Goal: Task Accomplishment & Management: Complete application form

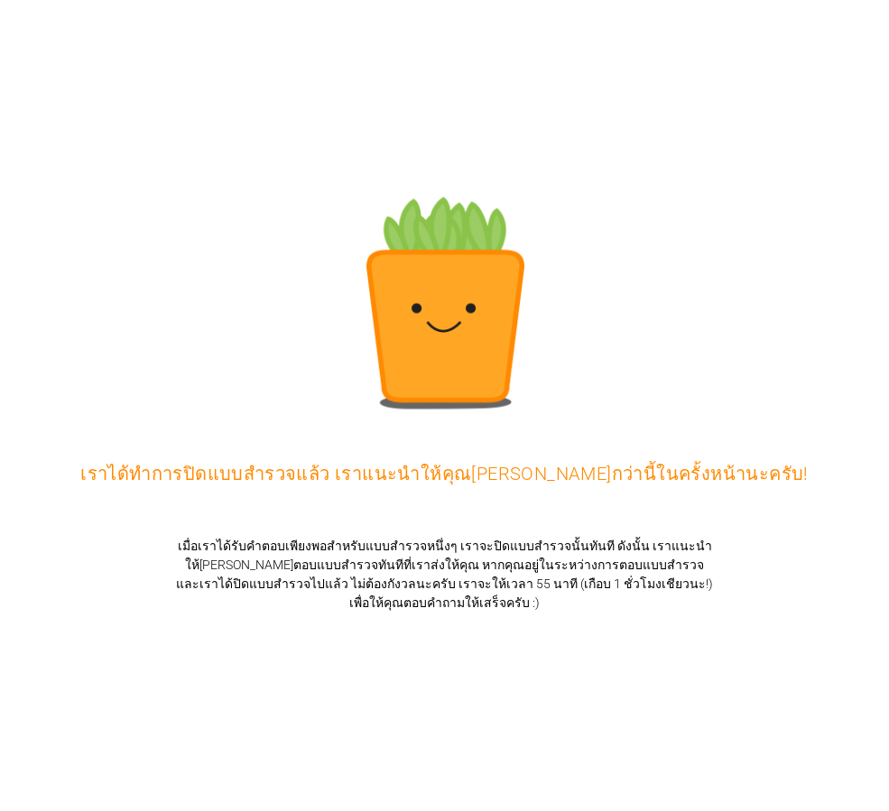
click at [871, 18] on div "เราได้ทำการปิดแบบสำรวจแล้ว เราแนะนำให้คุณมาเร็วกว่านี้ในครั้งหน้านะครับ!" at bounding box center [444, 405] width 889 height 811
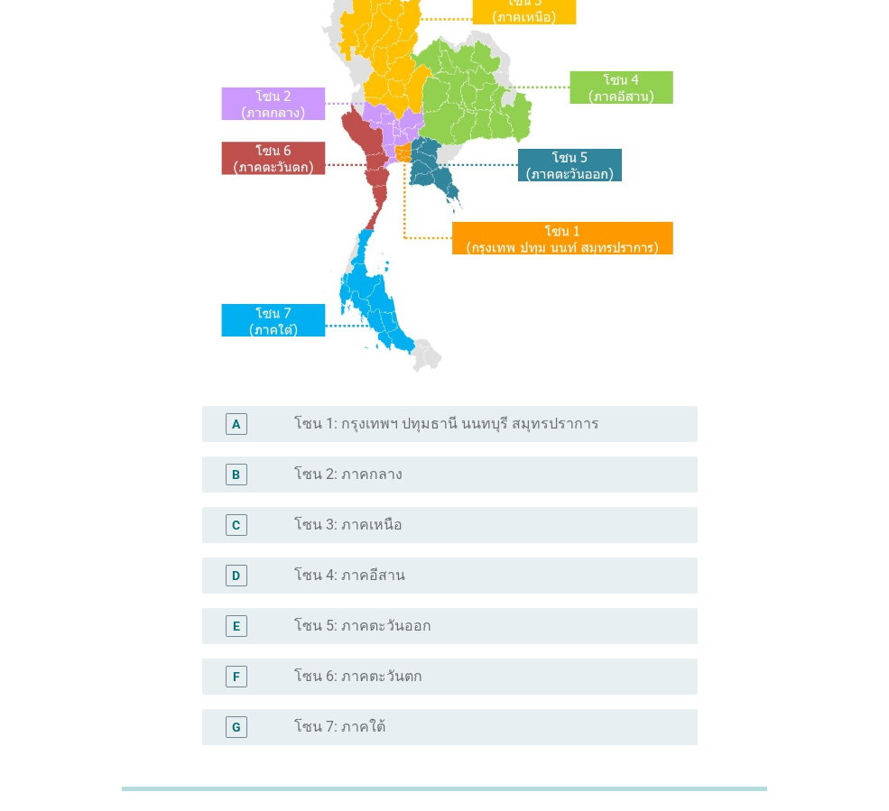
scroll to position [271, 0]
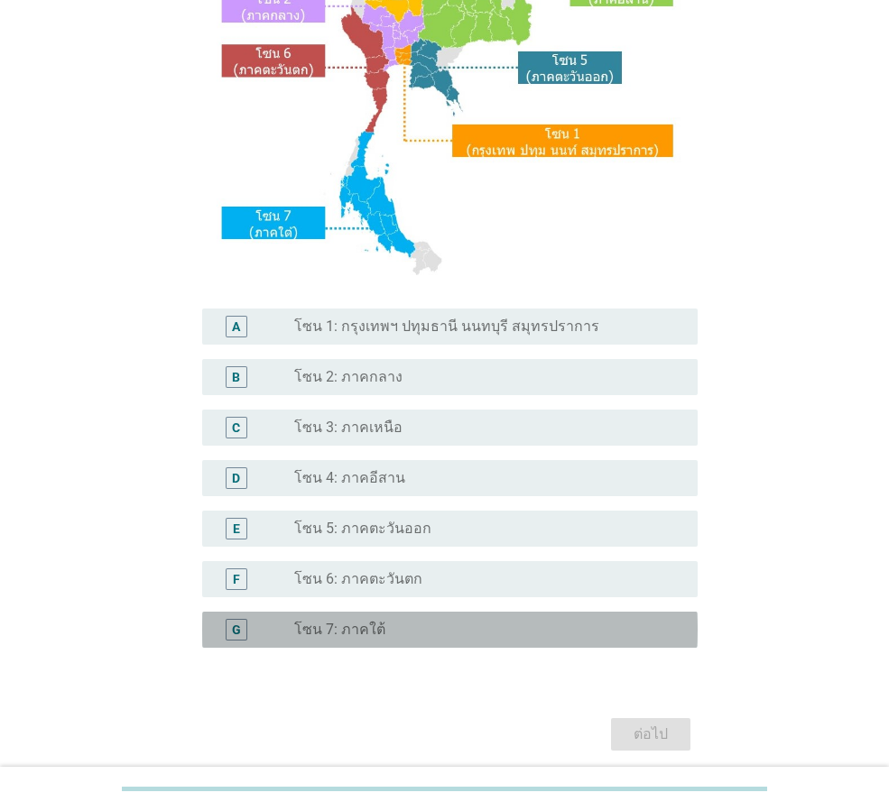
click at [331, 619] on div "radio_button_unchecked โซน 7: ภาคใต้" at bounding box center [488, 630] width 389 height 22
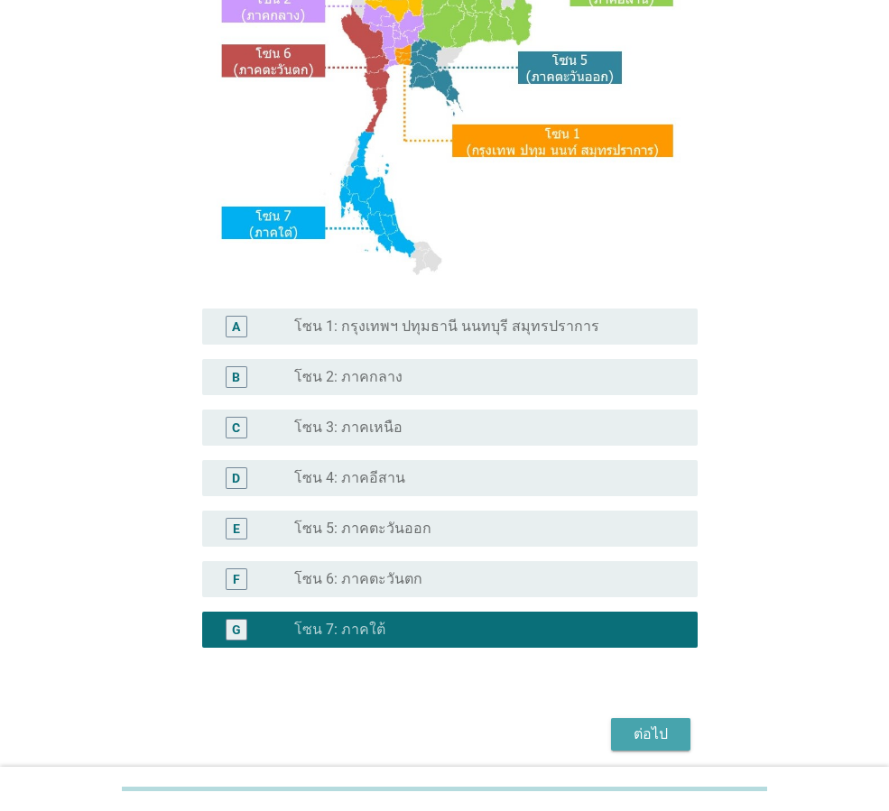
click at [668, 722] on button "ต่อไป" at bounding box center [650, 734] width 79 height 32
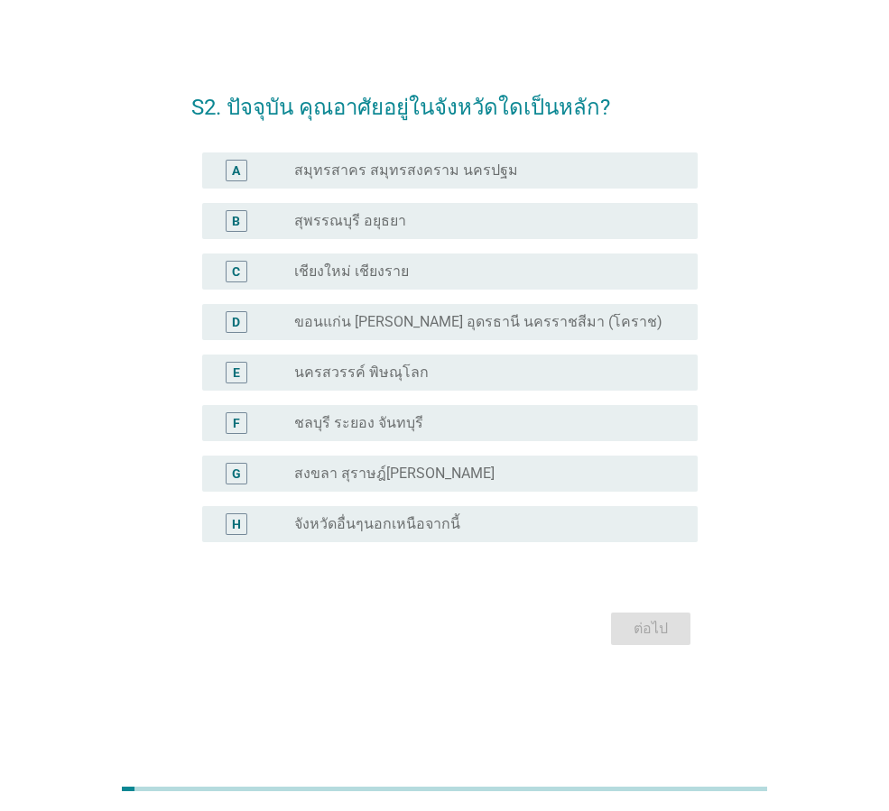
scroll to position [0, 0]
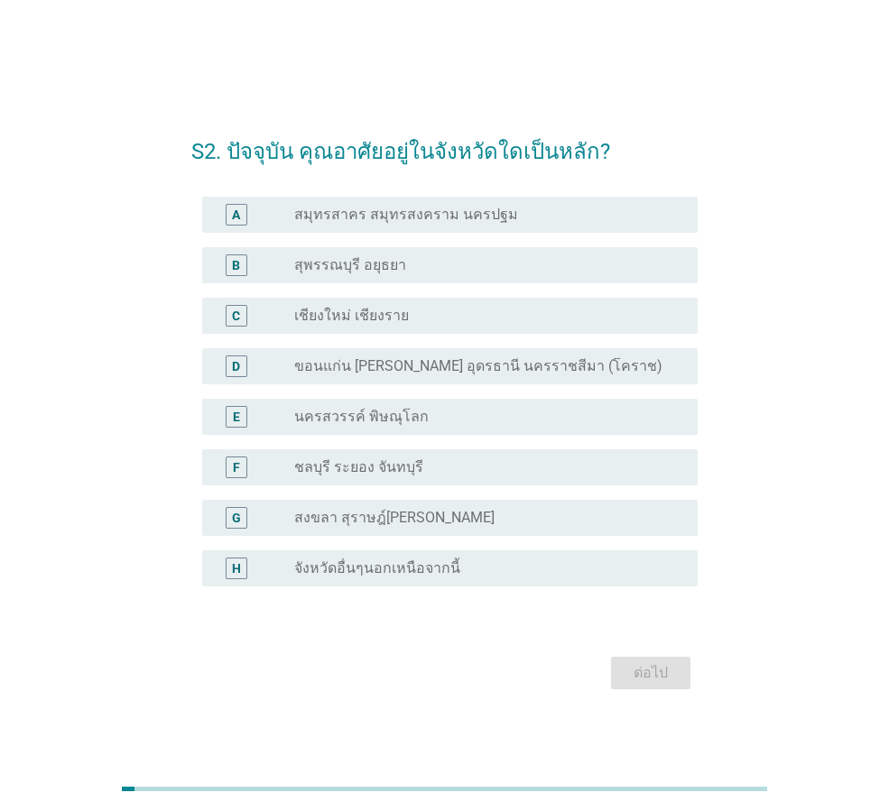
click at [330, 512] on label "สงขลา สุราษฎ์ธานี นครศรีธรรมราช" at bounding box center [394, 518] width 200 height 18
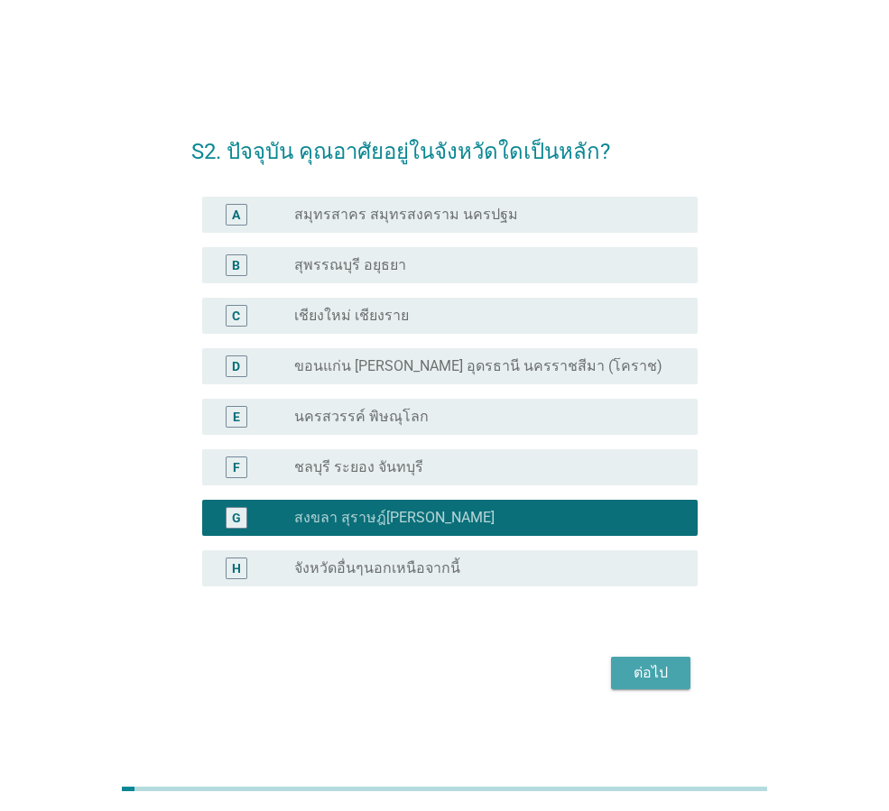
click at [656, 681] on div "ต่อไป" at bounding box center [650, 673] width 51 height 22
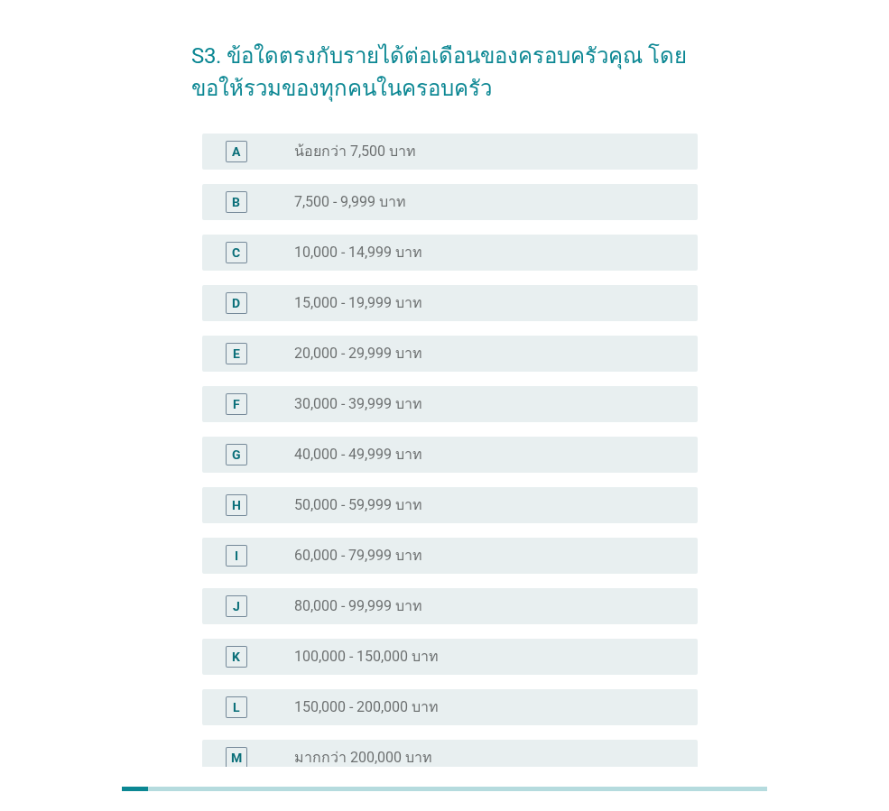
scroll to position [90, 0]
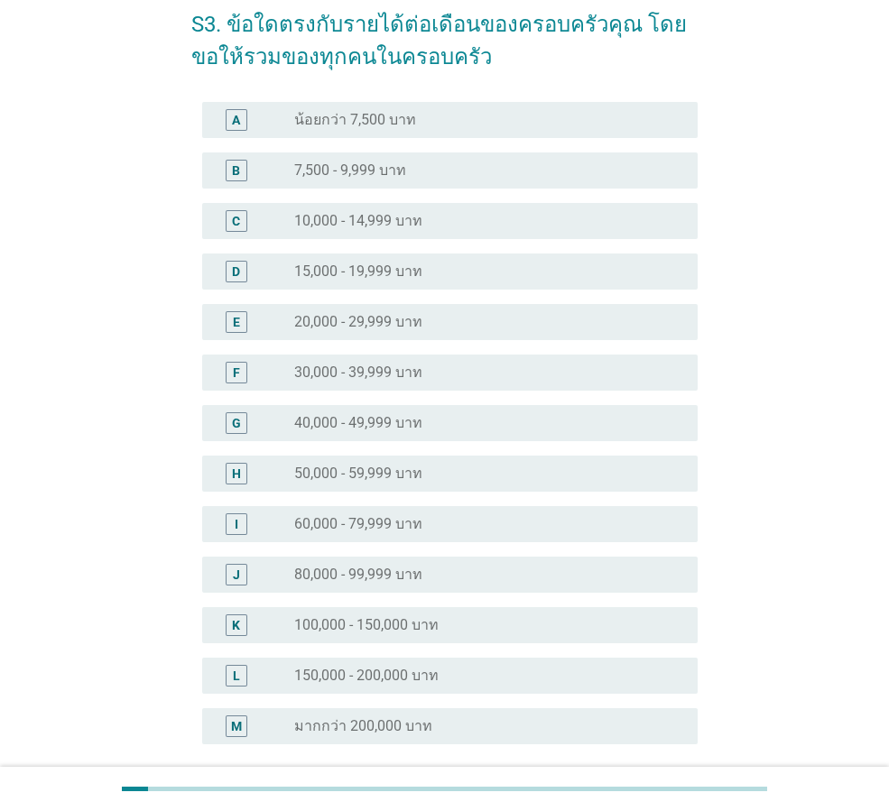
click at [401, 576] on label "80,000 - 99,999 บาท" at bounding box center [358, 575] width 128 height 18
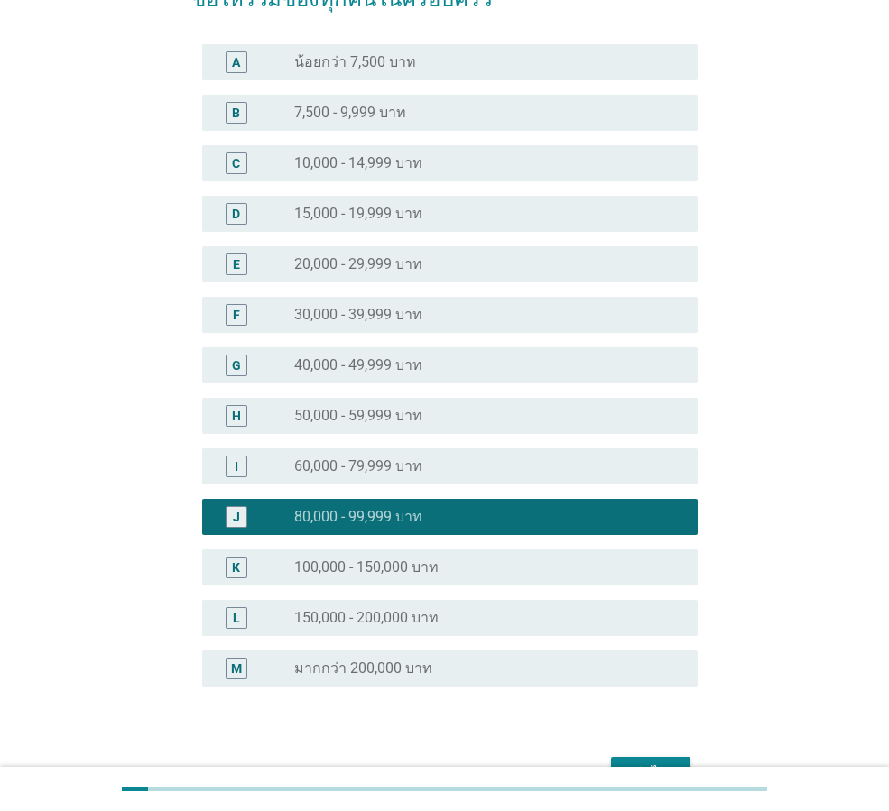
scroll to position [180, 0]
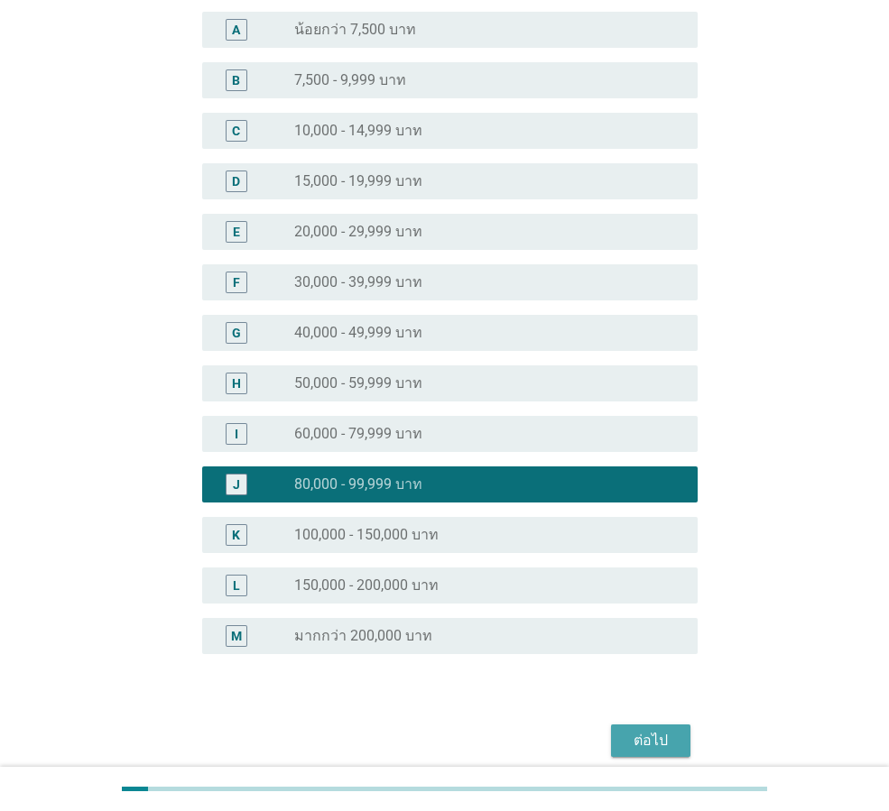
click at [639, 733] on div "ต่อไป" at bounding box center [650, 741] width 51 height 22
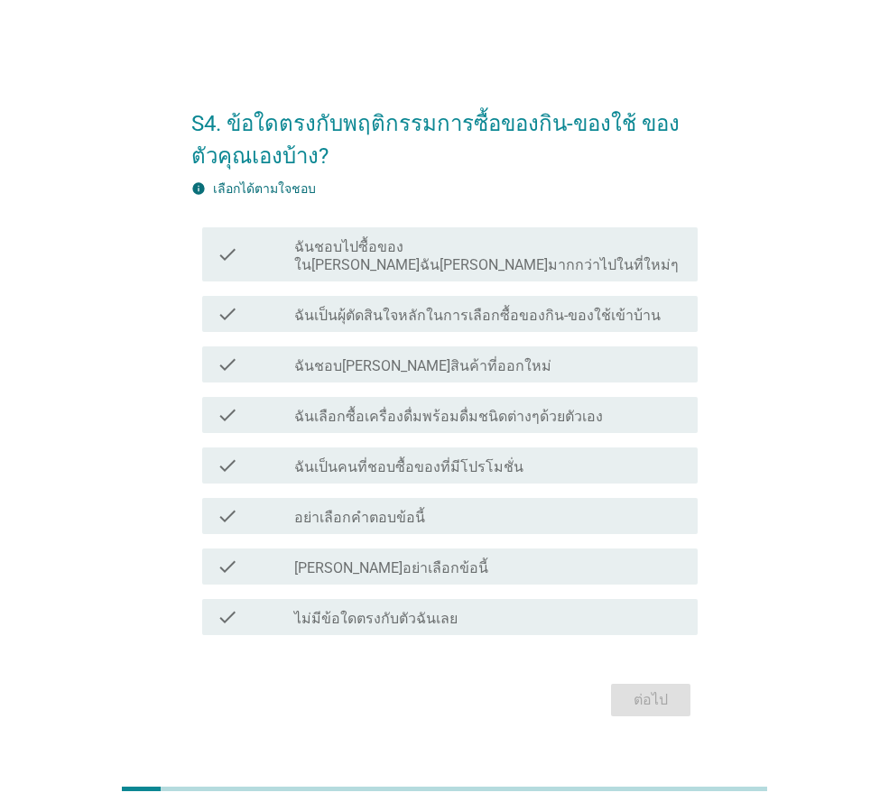
click at [397, 243] on div "check check_box_outline_blank ฉันชอบไปซื้อของในที่ที่ฉันคุ้นเคยมากกว่าไปในที่ให…" at bounding box center [449, 254] width 495 height 54
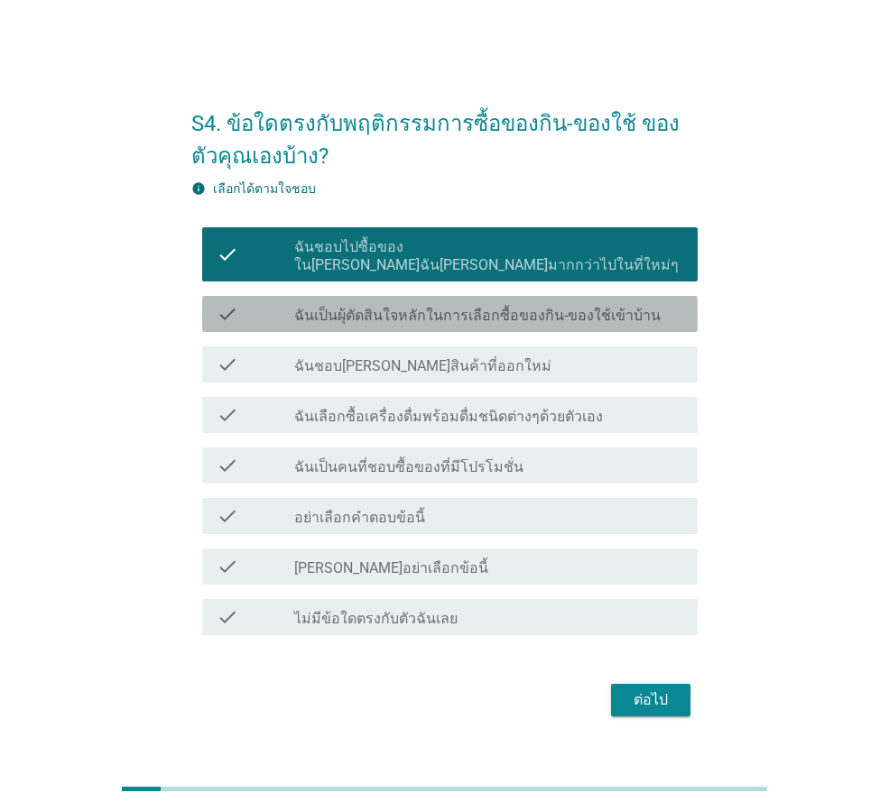
click at [410, 307] on label "ฉันเป็นผุ้ตัดสินใจหลักในการเลือกซื้อของกิน-ของใช้เข้าบ้าน" at bounding box center [477, 316] width 366 height 18
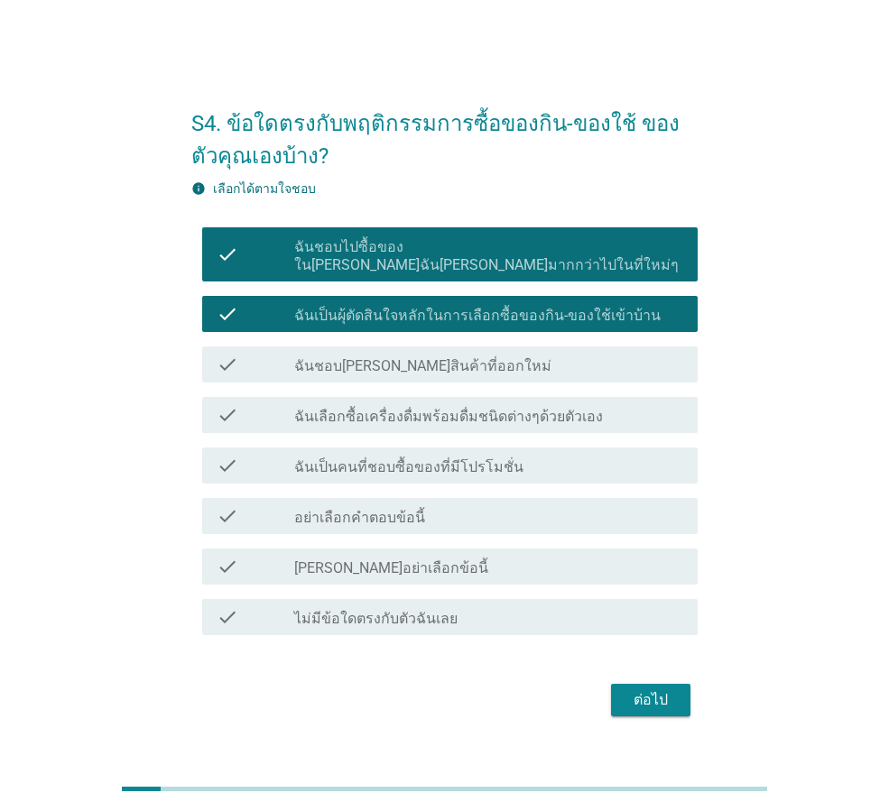
click at [413, 357] on label "ฉันชอบลองสินค้าที่ออกใหม่" at bounding box center [422, 366] width 257 height 18
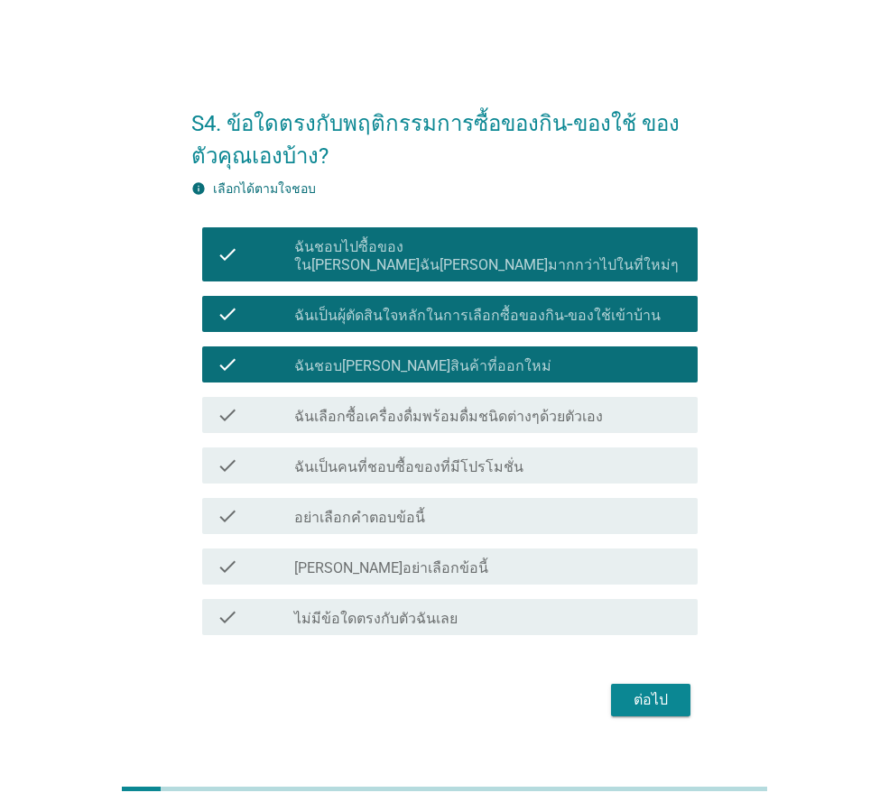
click at [413, 408] on label "ฉันเลือกซื้อเครื่องดื่มพร้อมดื่มชนิดต่างๆด้วยตัวเอง" at bounding box center [448, 417] width 309 height 18
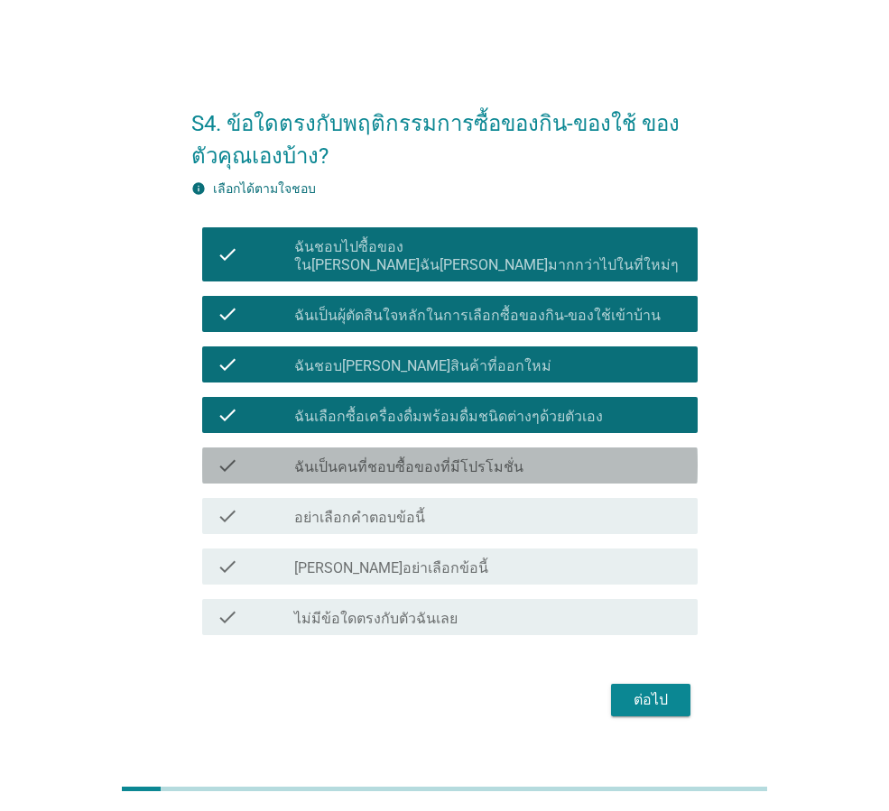
click at [419, 458] on label "ฉันเป็นคนที่ชอบซื้อของที่มีโปรโมชั่น" at bounding box center [408, 467] width 229 height 18
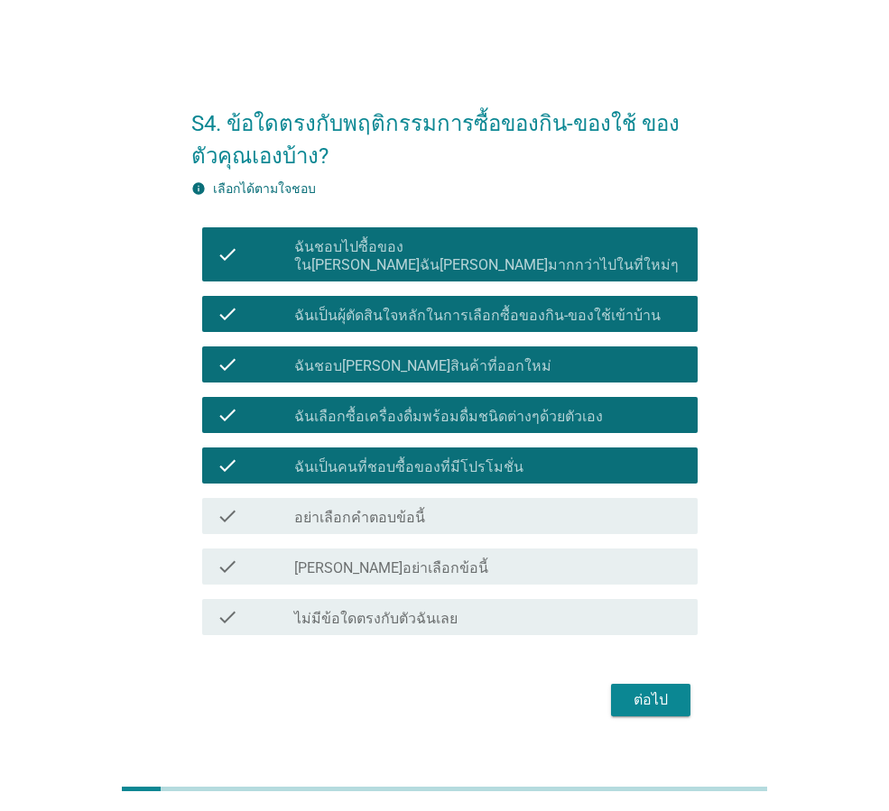
click at [660, 696] on div "ต่อไป" at bounding box center [650, 700] width 51 height 22
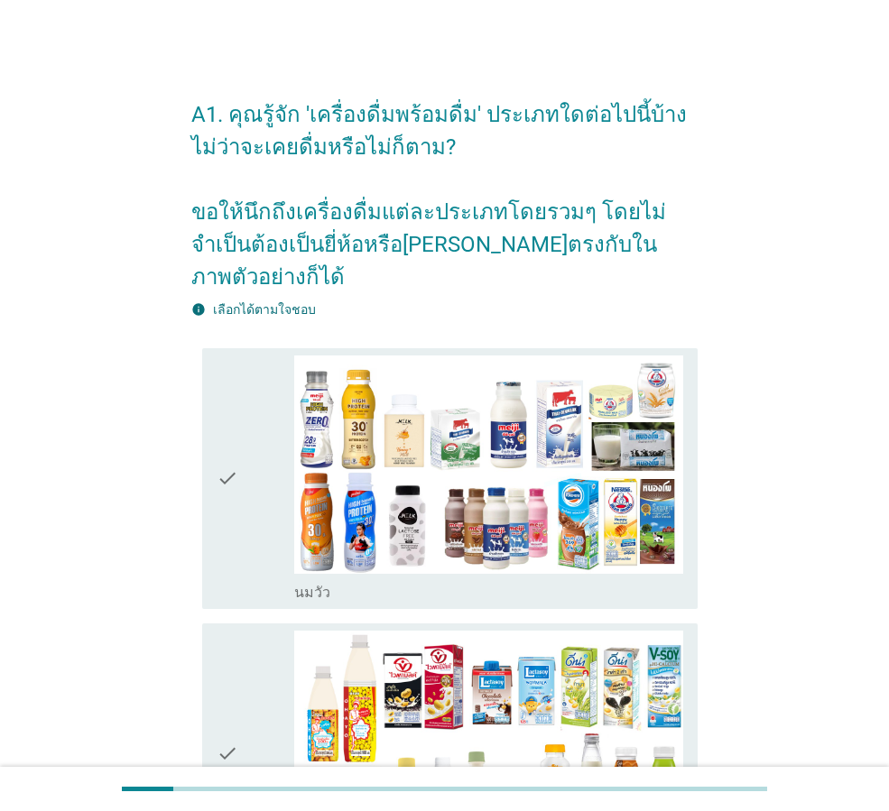
click at [236, 405] on icon "check" at bounding box center [228, 478] width 22 height 246
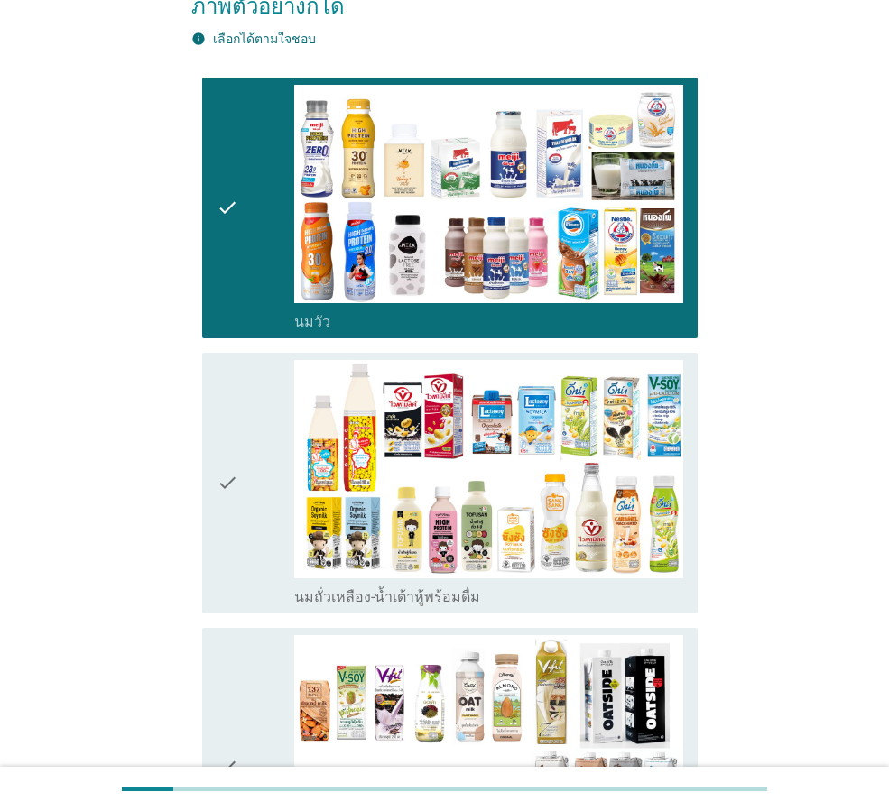
click at [236, 405] on icon "check" at bounding box center [228, 483] width 22 height 246
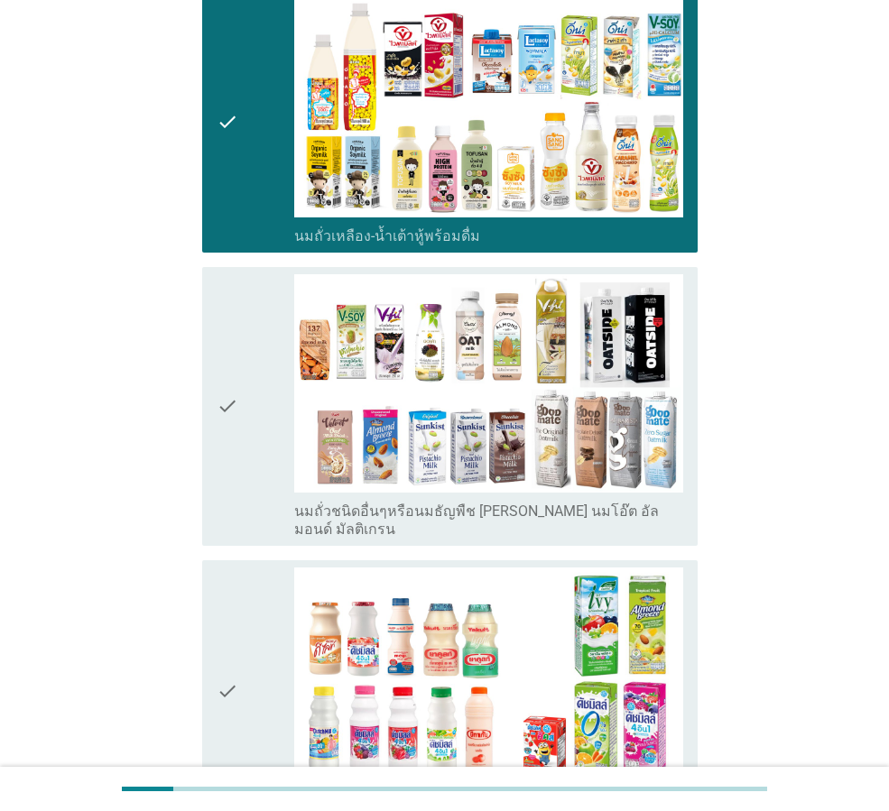
click at [236, 405] on icon "check" at bounding box center [228, 406] width 22 height 264
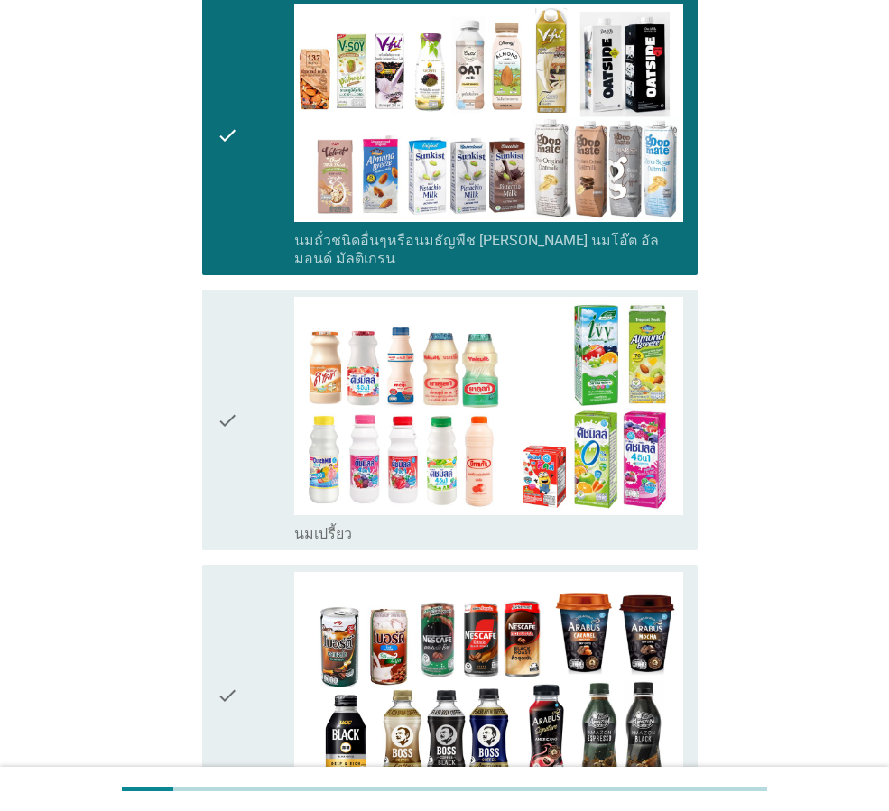
click at [236, 405] on icon "check" at bounding box center [228, 420] width 22 height 246
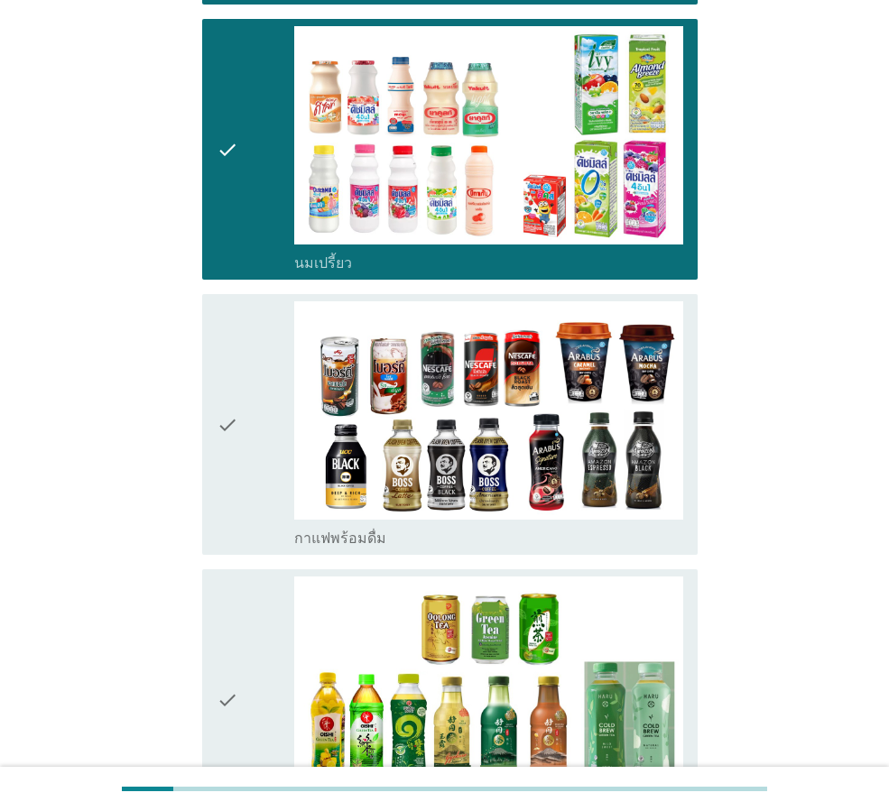
click at [236, 405] on icon "check" at bounding box center [228, 424] width 22 height 246
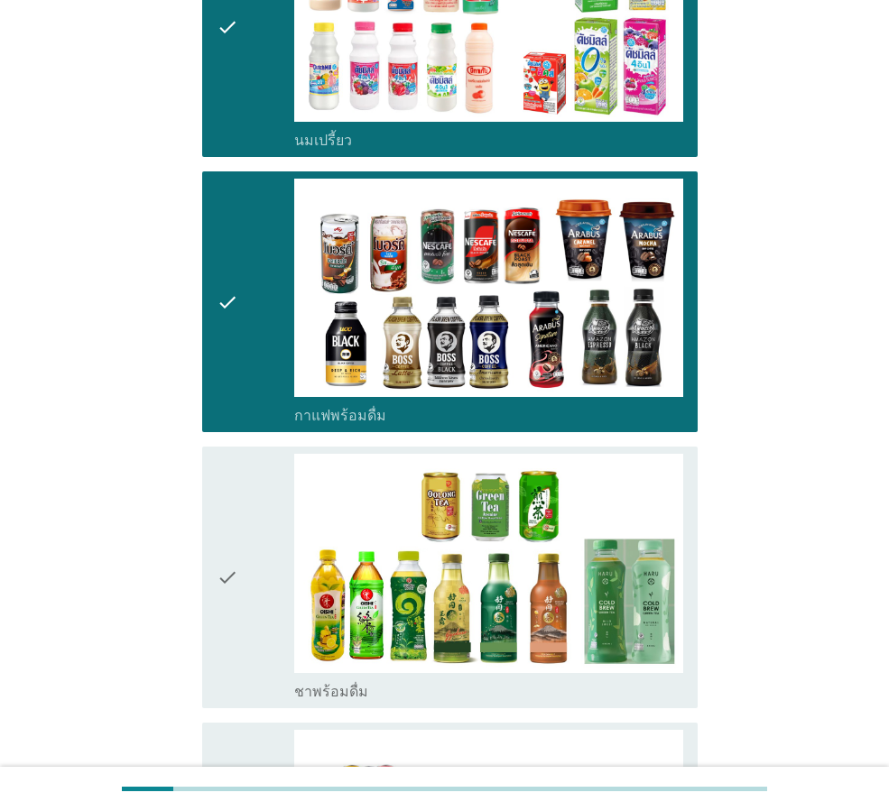
scroll to position [1534, 0]
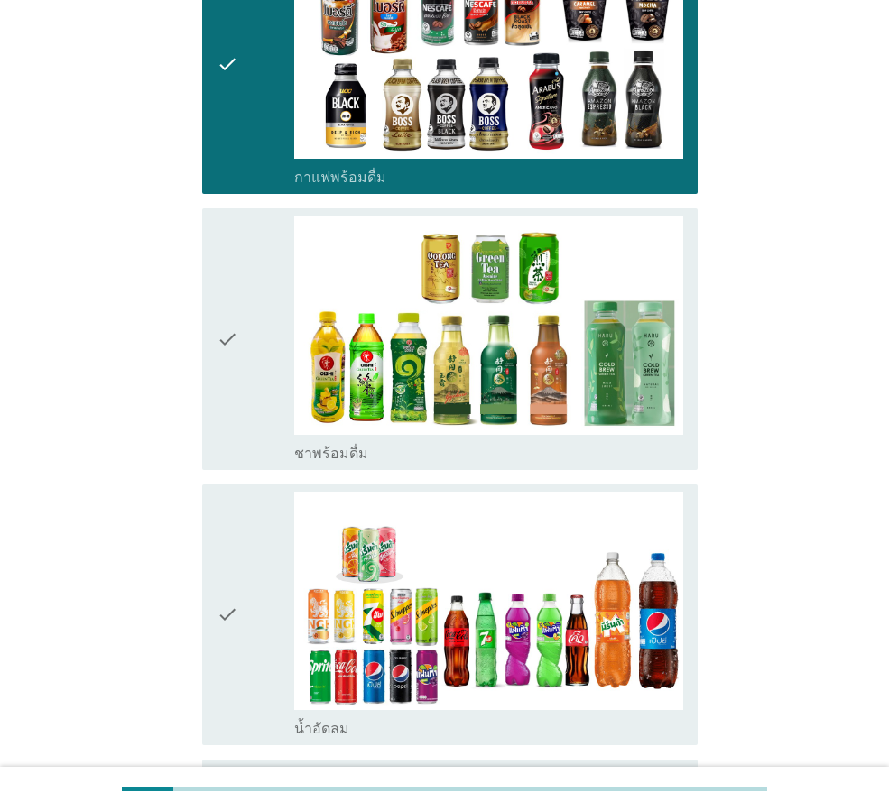
click at [242, 394] on div "check" at bounding box center [256, 339] width 78 height 246
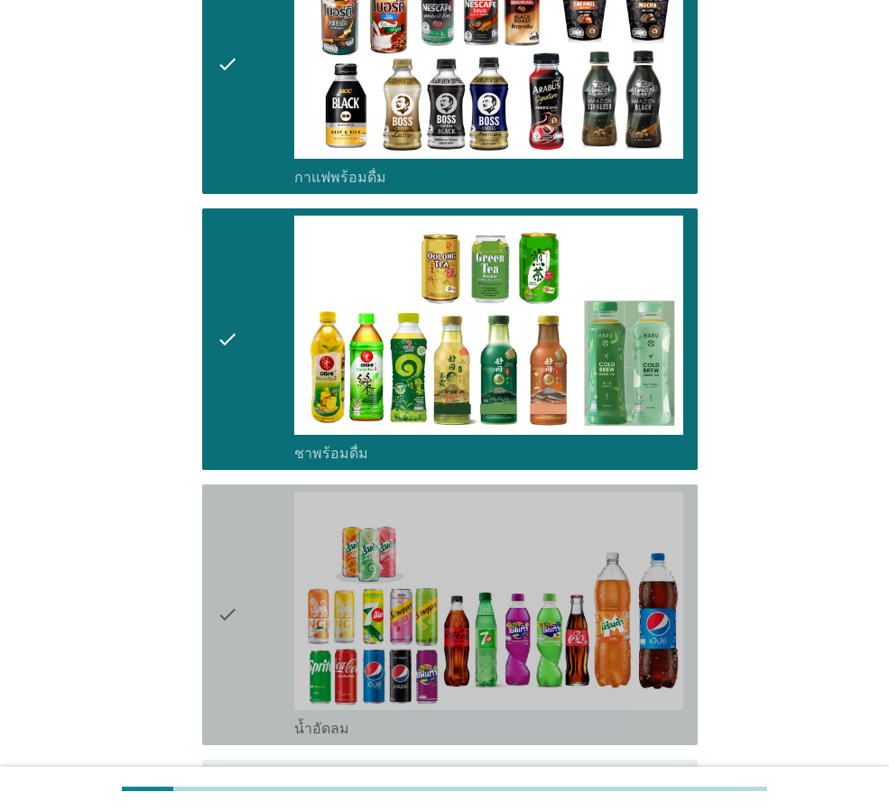
click at [247, 507] on div "check" at bounding box center [256, 615] width 78 height 246
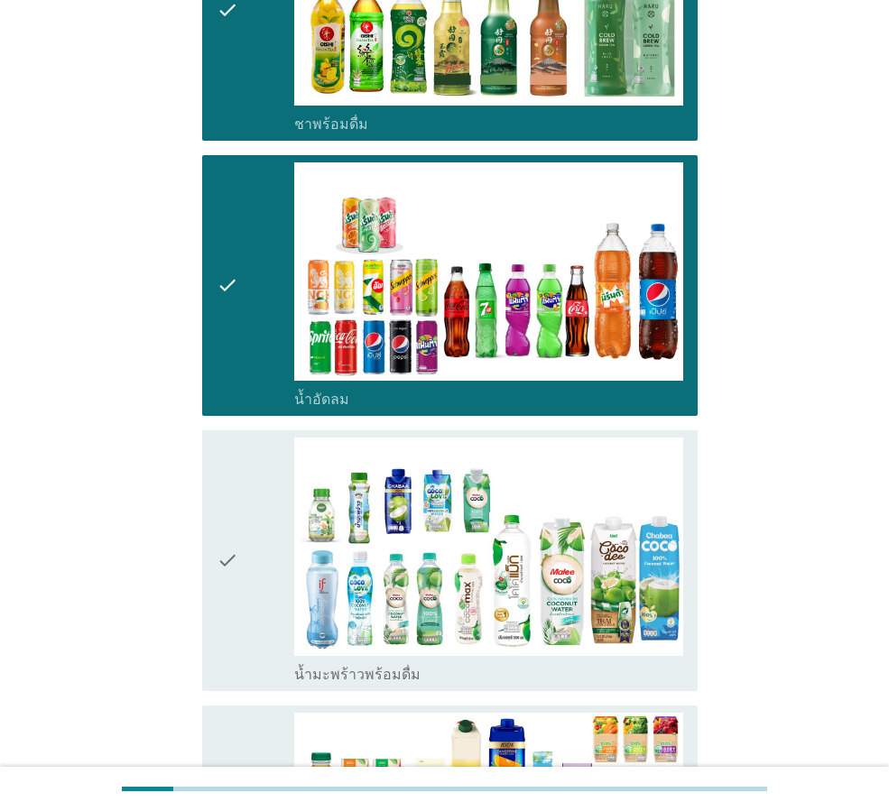
scroll to position [1985, 0]
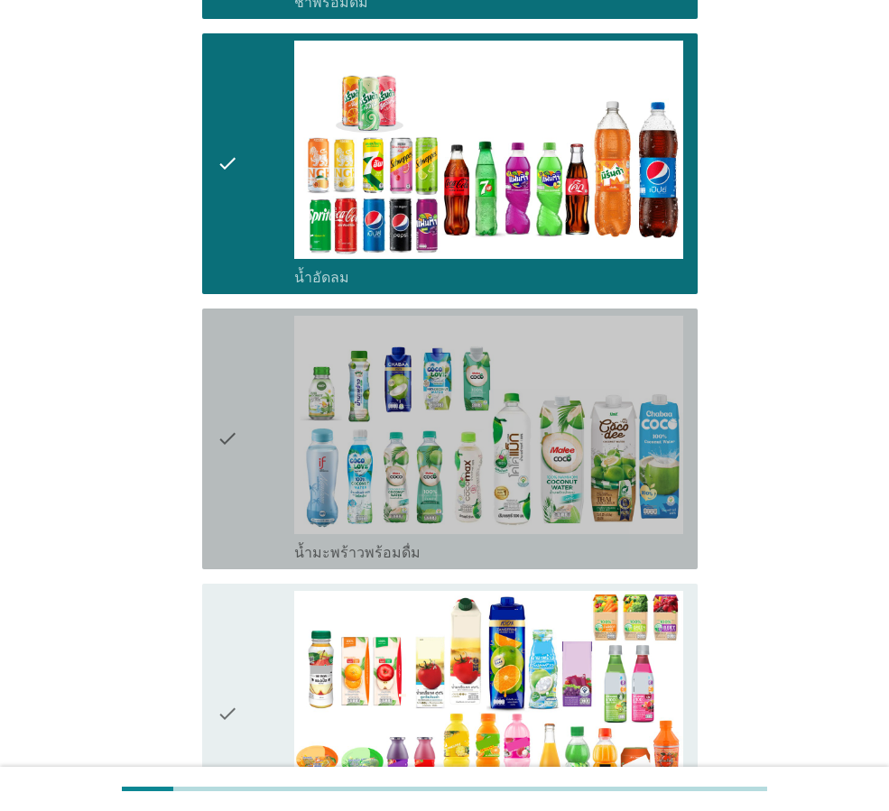
click at [263, 424] on div "check" at bounding box center [256, 439] width 78 height 246
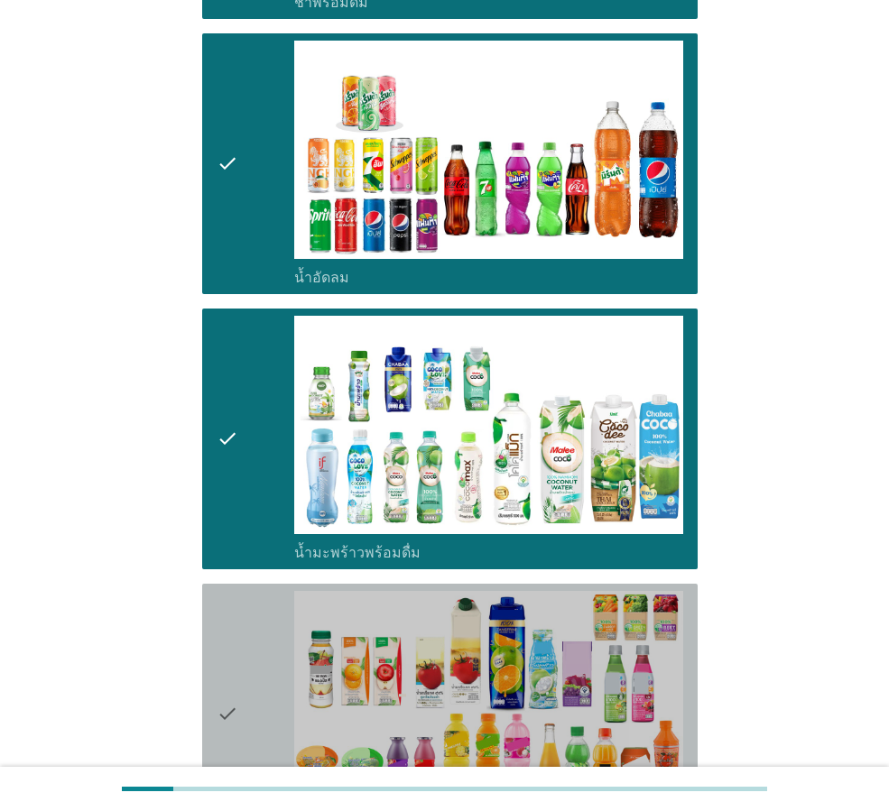
click at [262, 591] on div "check" at bounding box center [256, 714] width 78 height 246
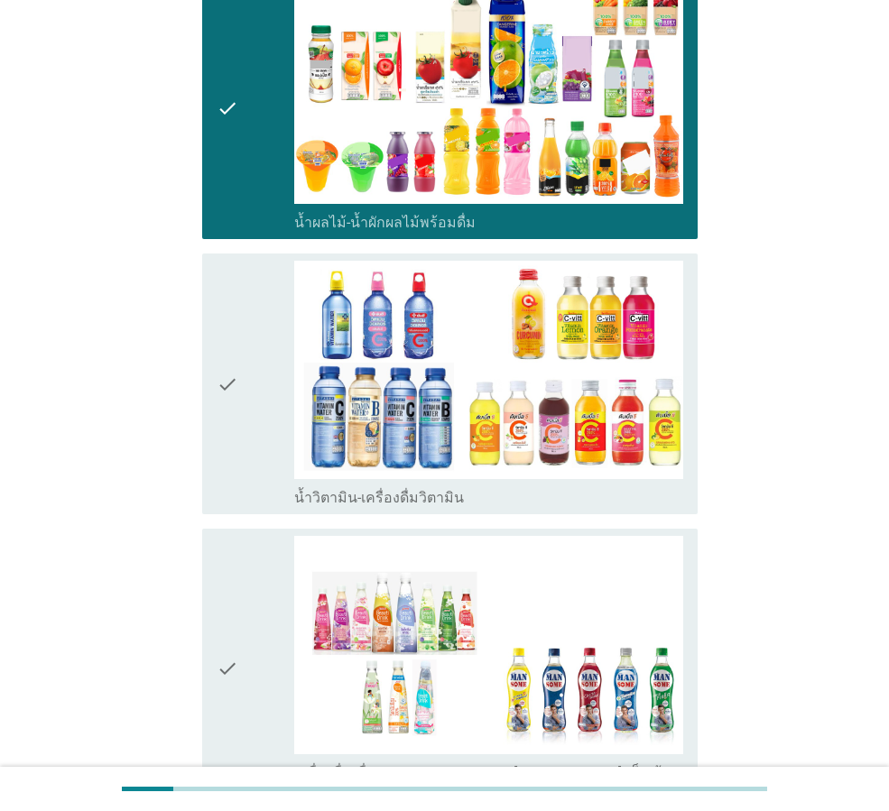
scroll to position [2707, 0]
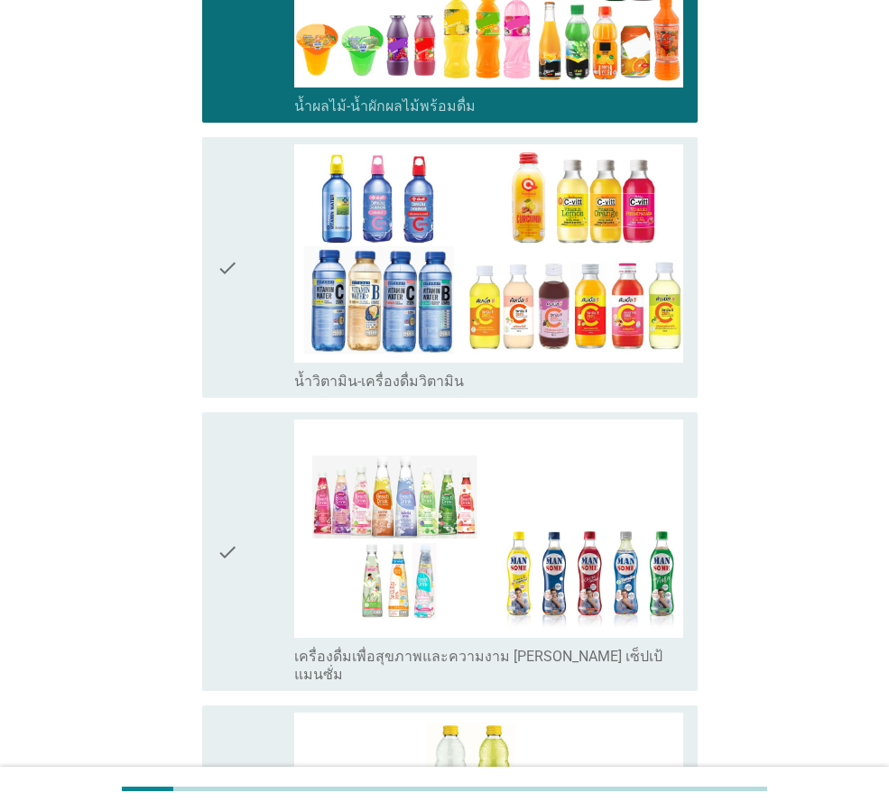
click at [215, 241] on div "check check_box_outline_blank น้ำวิตามิน-เครื่องดื่มวิตามิน" at bounding box center [449, 267] width 495 height 261
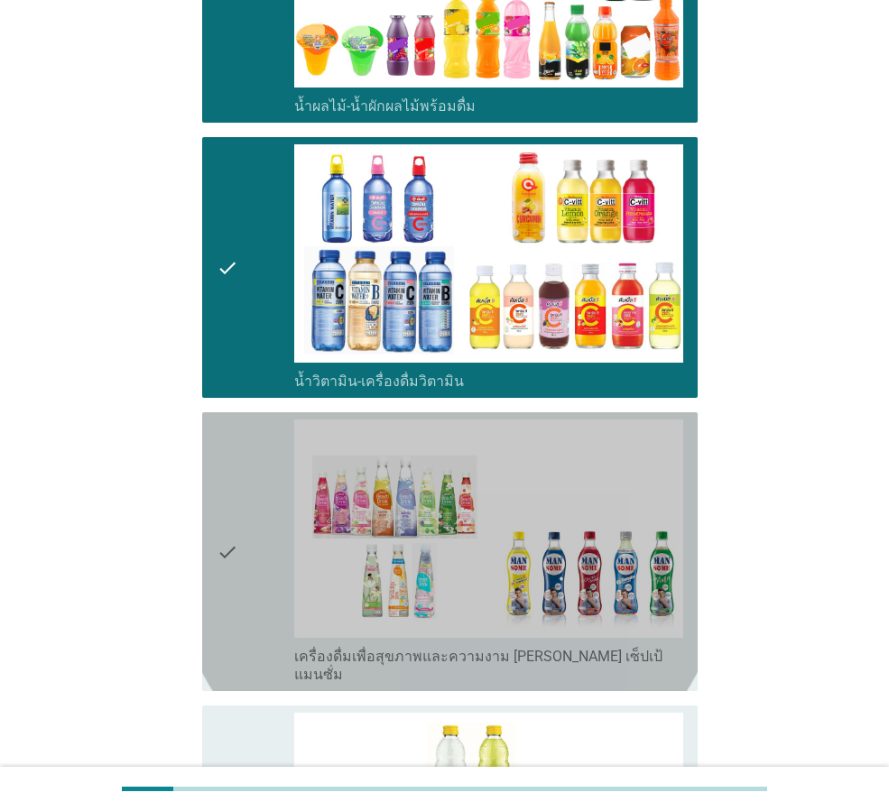
click at [253, 430] on div "check" at bounding box center [256, 552] width 78 height 264
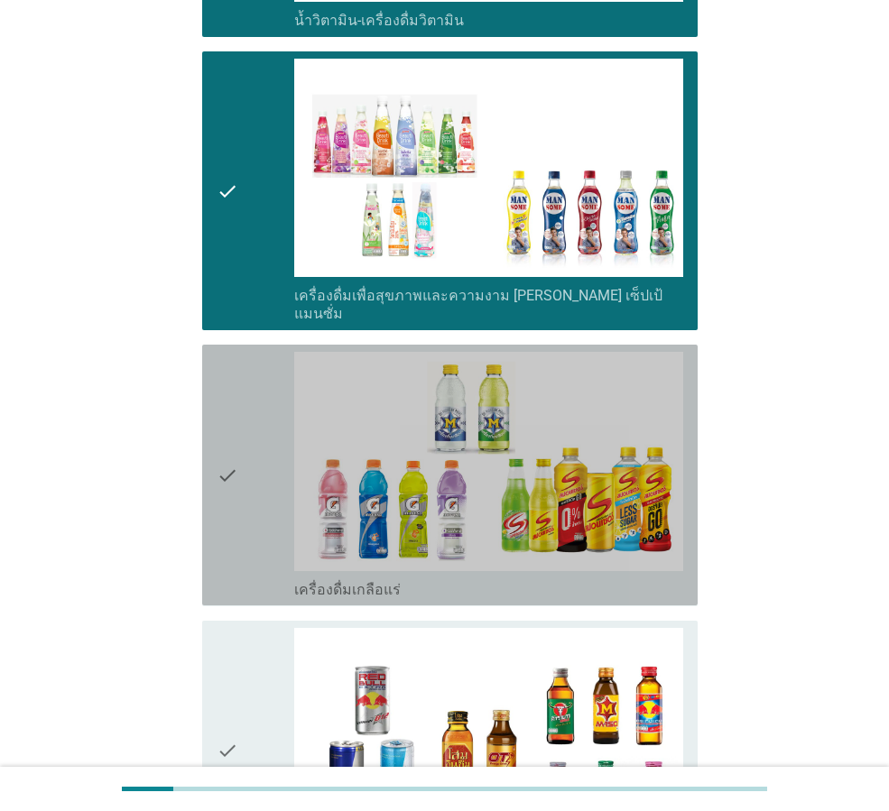
click at [281, 457] on div "check" at bounding box center [256, 475] width 78 height 246
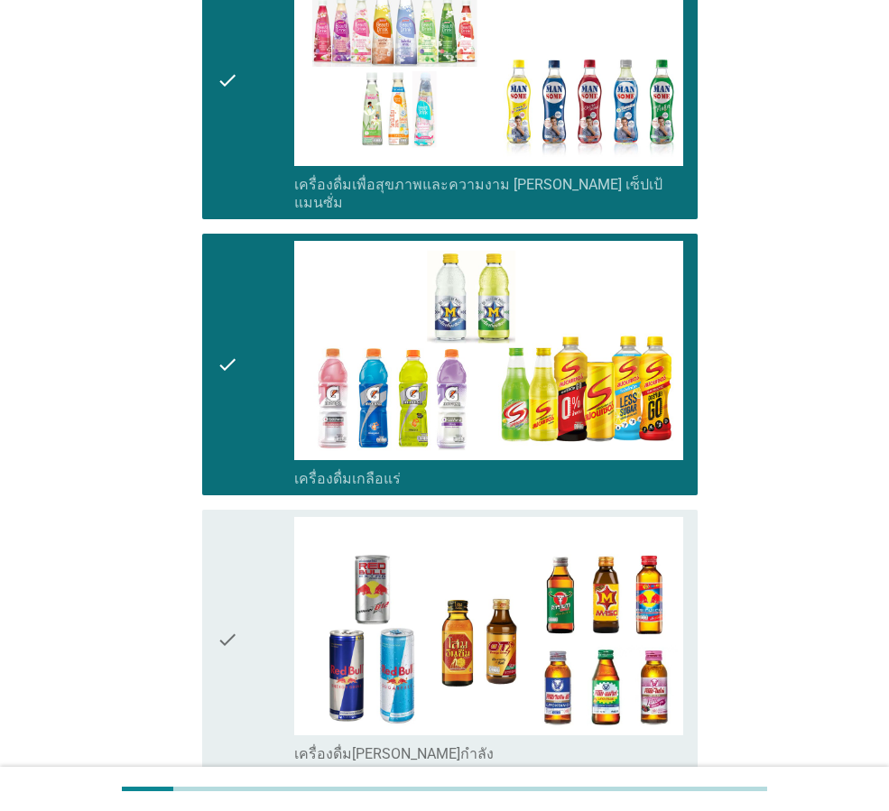
scroll to position [3338, 0]
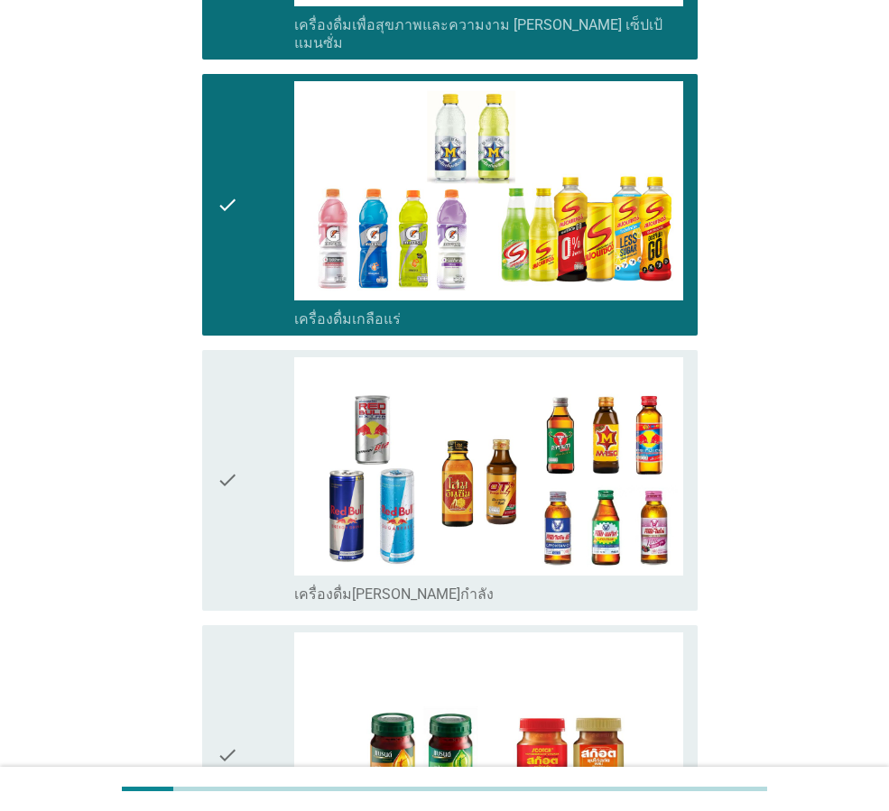
click at [281, 457] on div "check" at bounding box center [256, 480] width 78 height 246
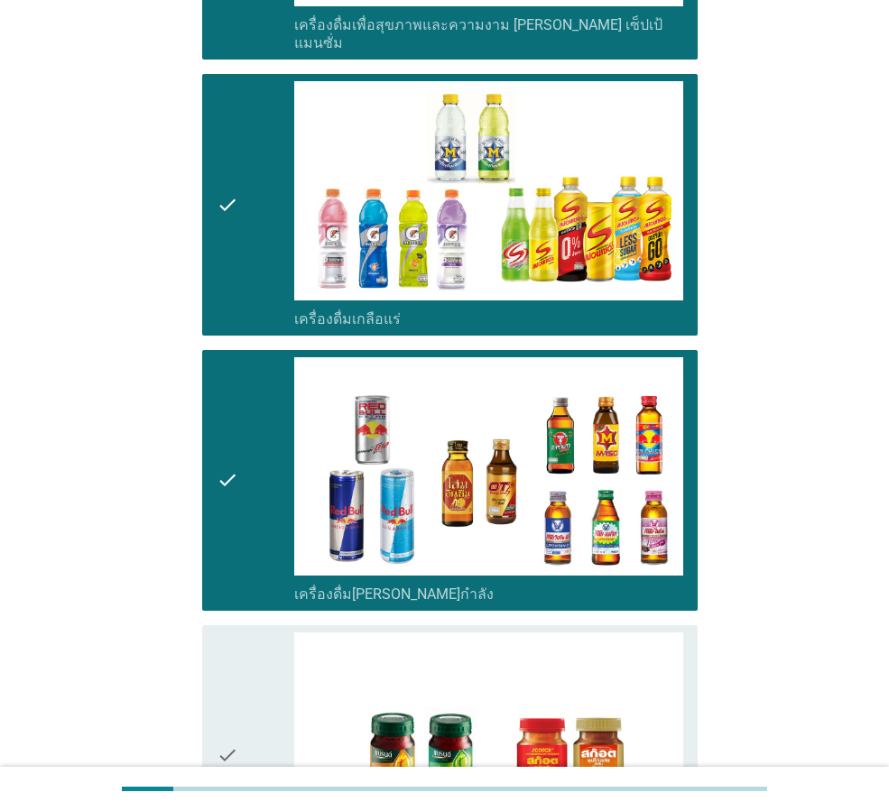
click at [279, 618] on div "check check_box_outline_blank ซุปไก่สกัด-รังนกสำเร็จรูป" at bounding box center [444, 755] width 506 height 275
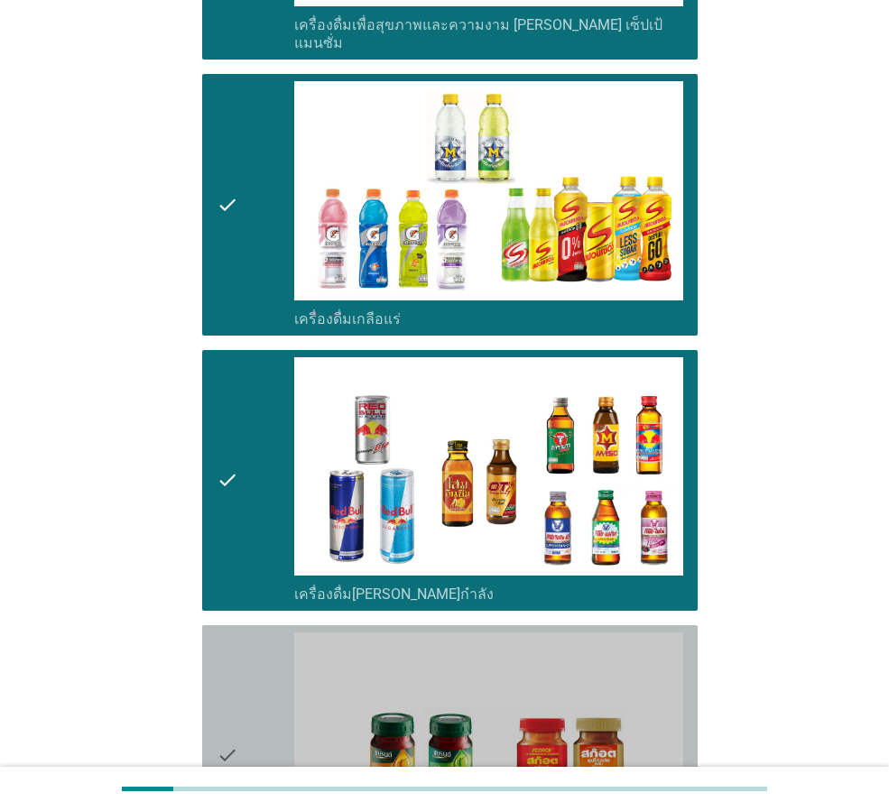
click at [259, 649] on div "check" at bounding box center [256, 755] width 78 height 246
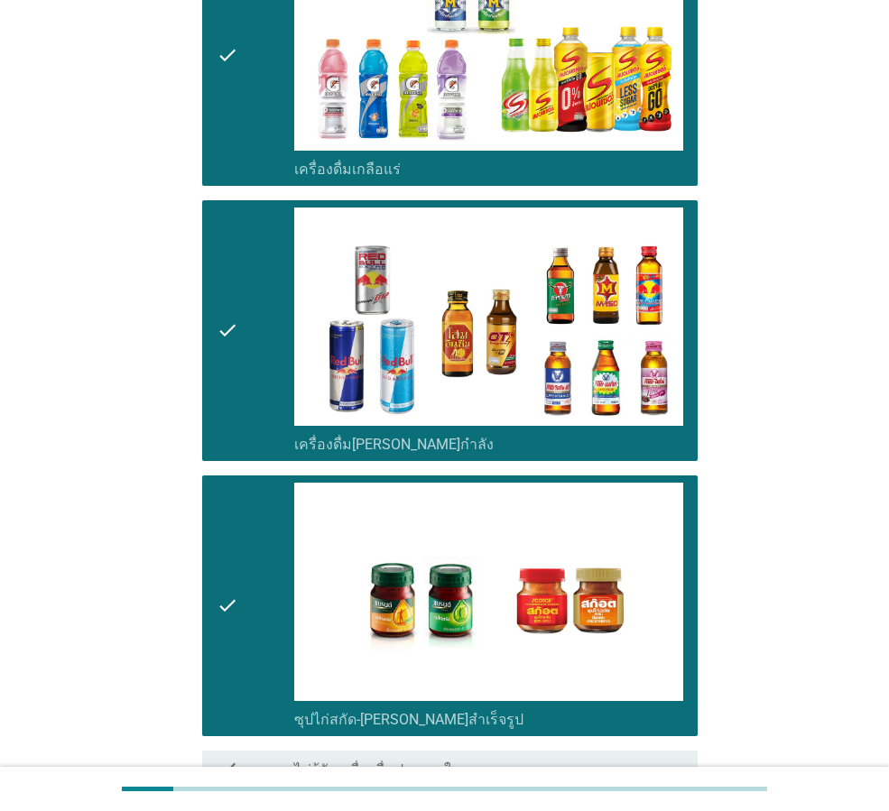
scroll to position [3605, 0]
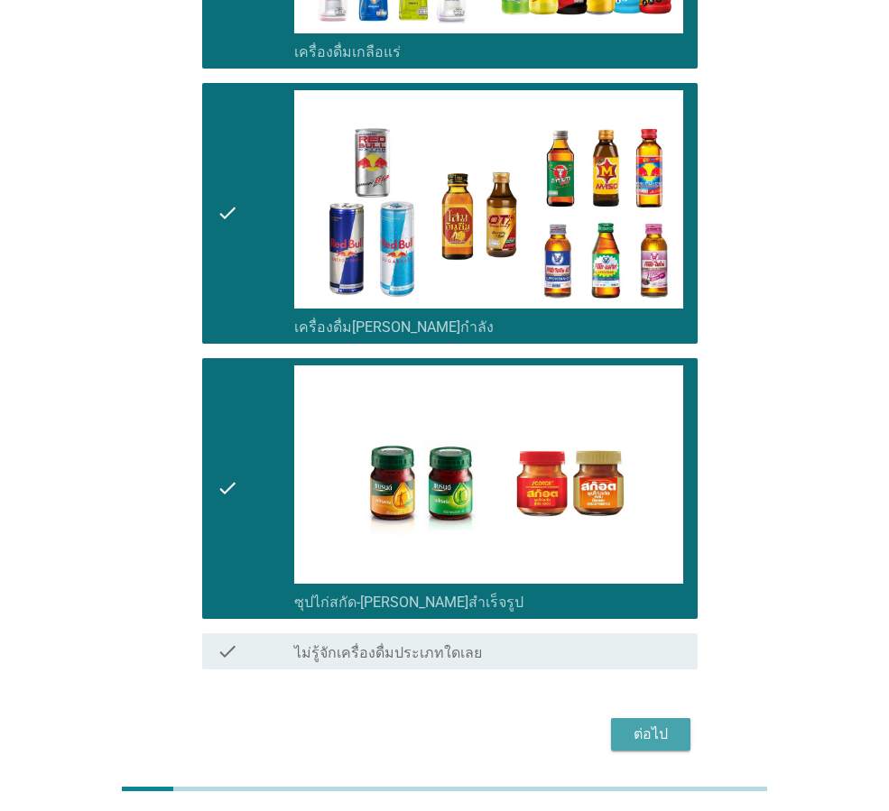
click at [673, 724] on div "ต่อไป" at bounding box center [650, 735] width 51 height 22
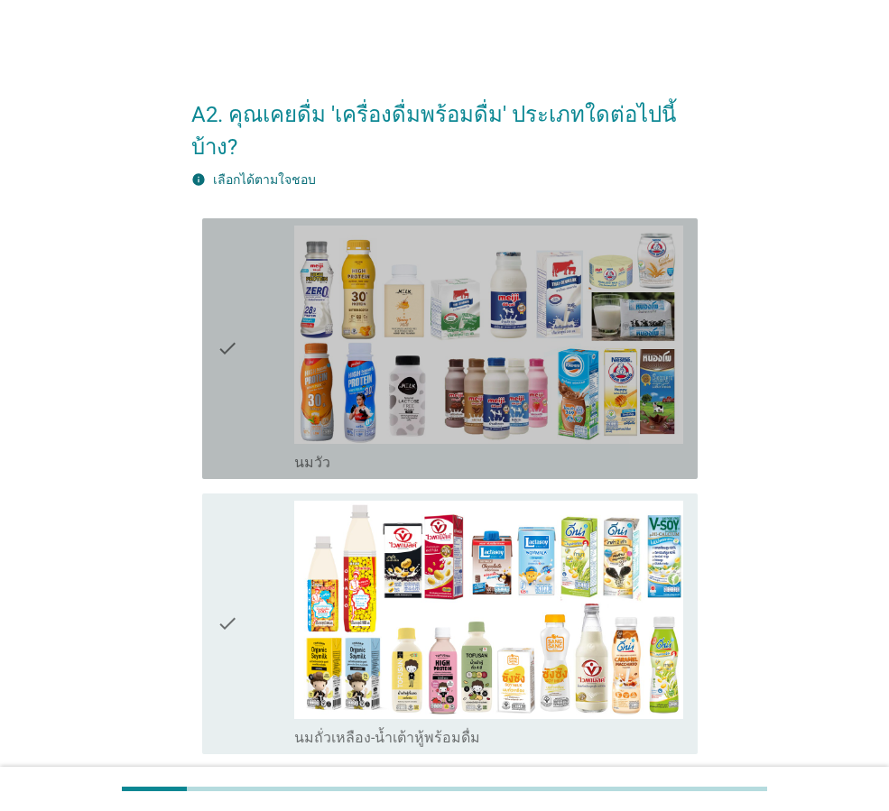
click at [212, 326] on div "check check_box_outline_blank นมวัว" at bounding box center [449, 348] width 495 height 261
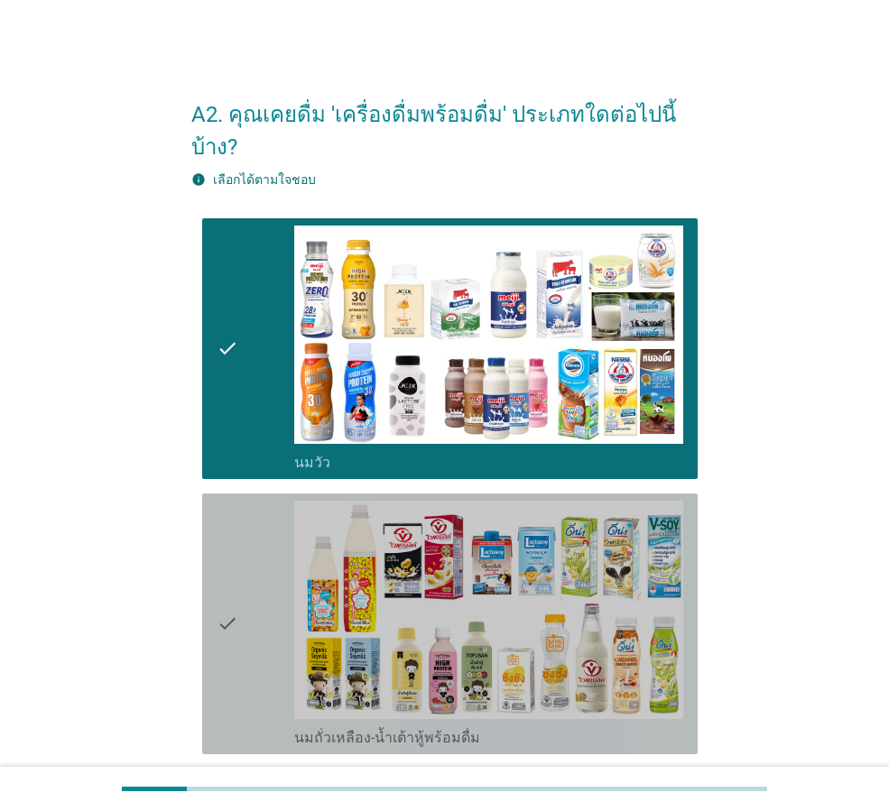
click at [219, 526] on icon "check" at bounding box center [228, 624] width 22 height 246
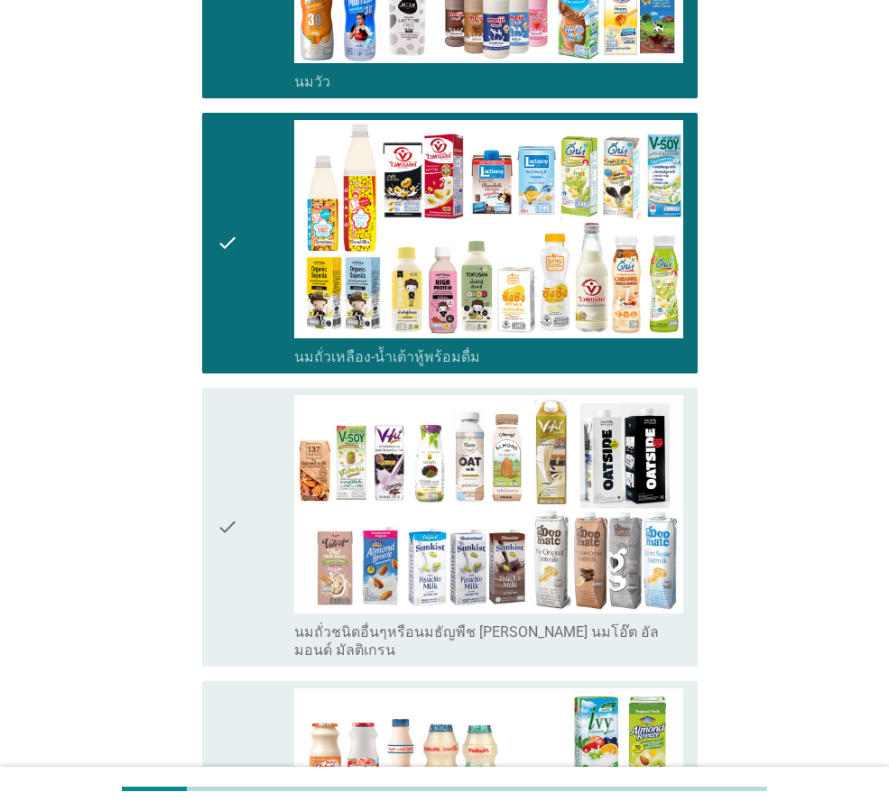
scroll to position [541, 0]
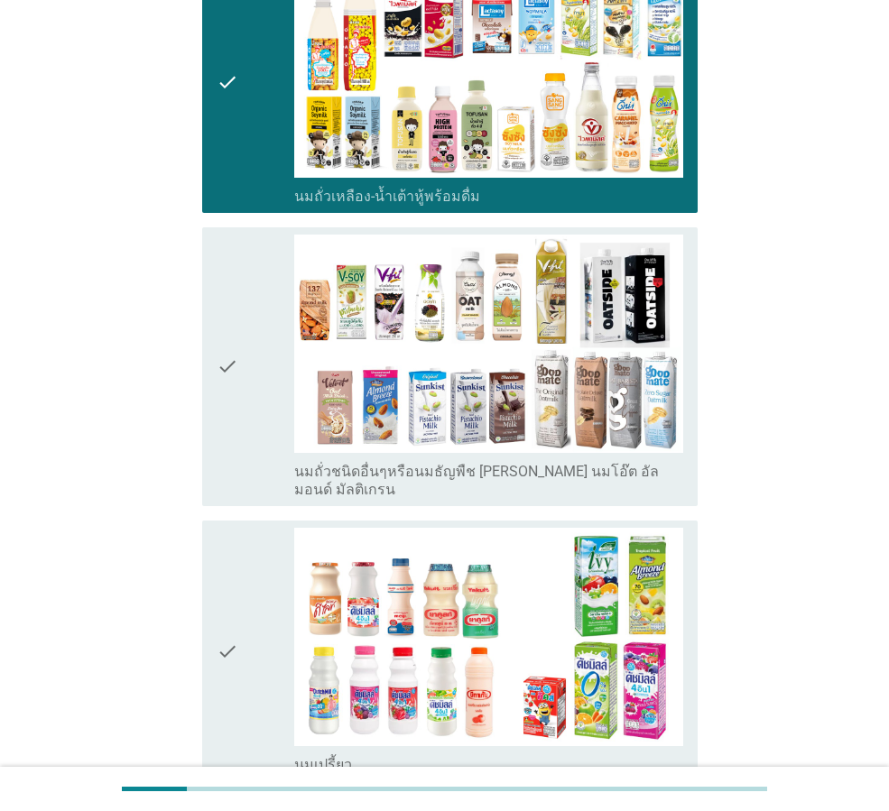
click at [233, 309] on icon "check" at bounding box center [228, 367] width 22 height 264
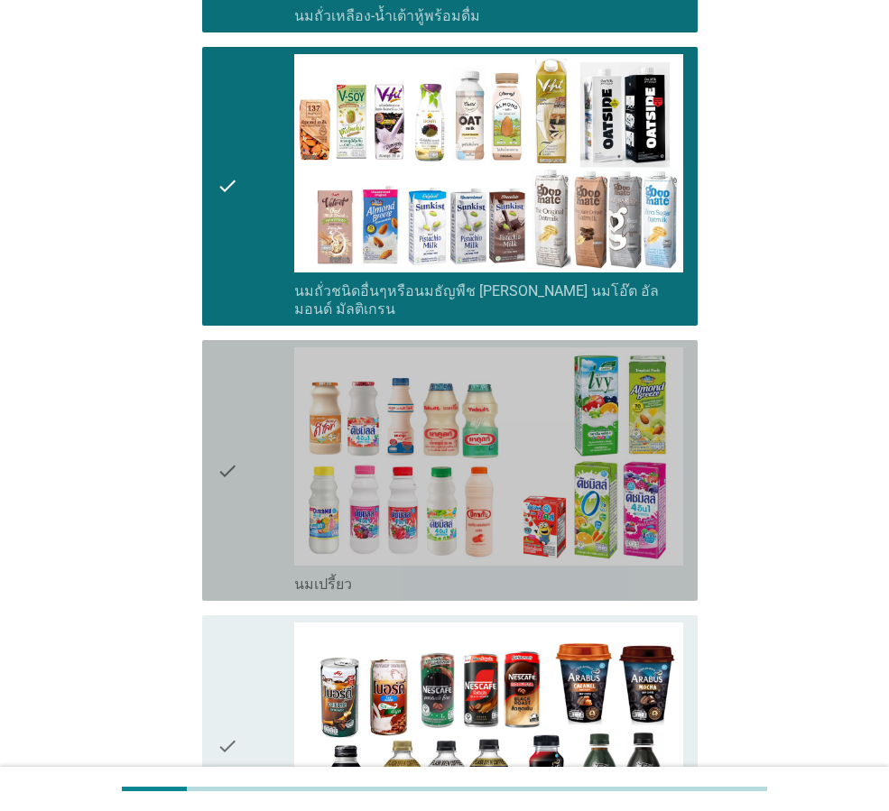
click at [235, 405] on icon "check" at bounding box center [228, 470] width 22 height 246
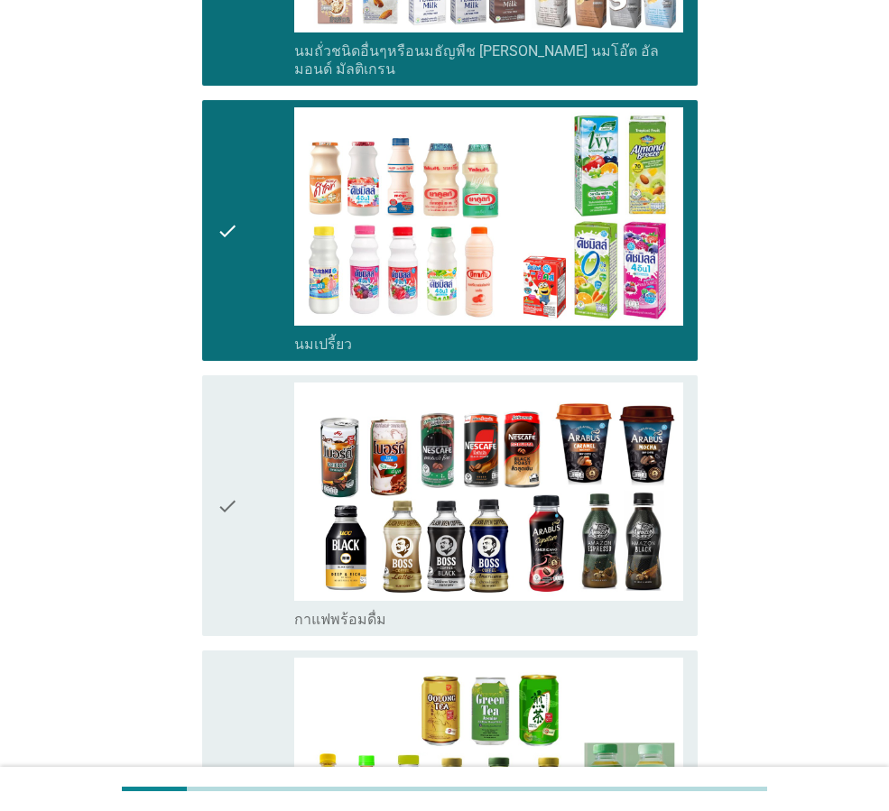
scroll to position [992, 0]
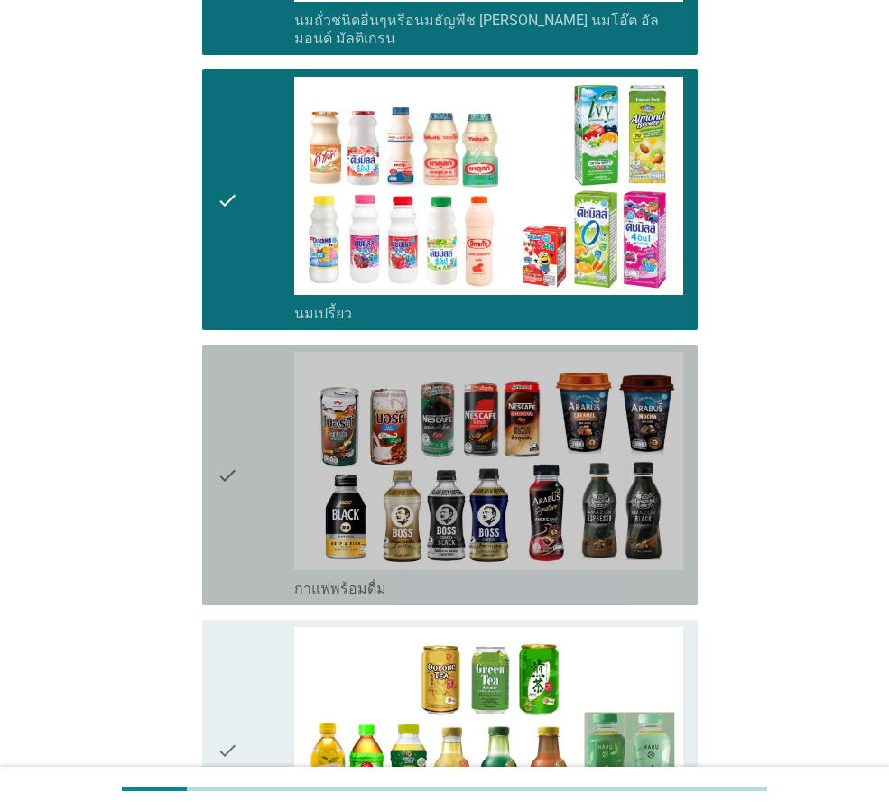
click at [235, 405] on icon "check" at bounding box center [228, 475] width 22 height 246
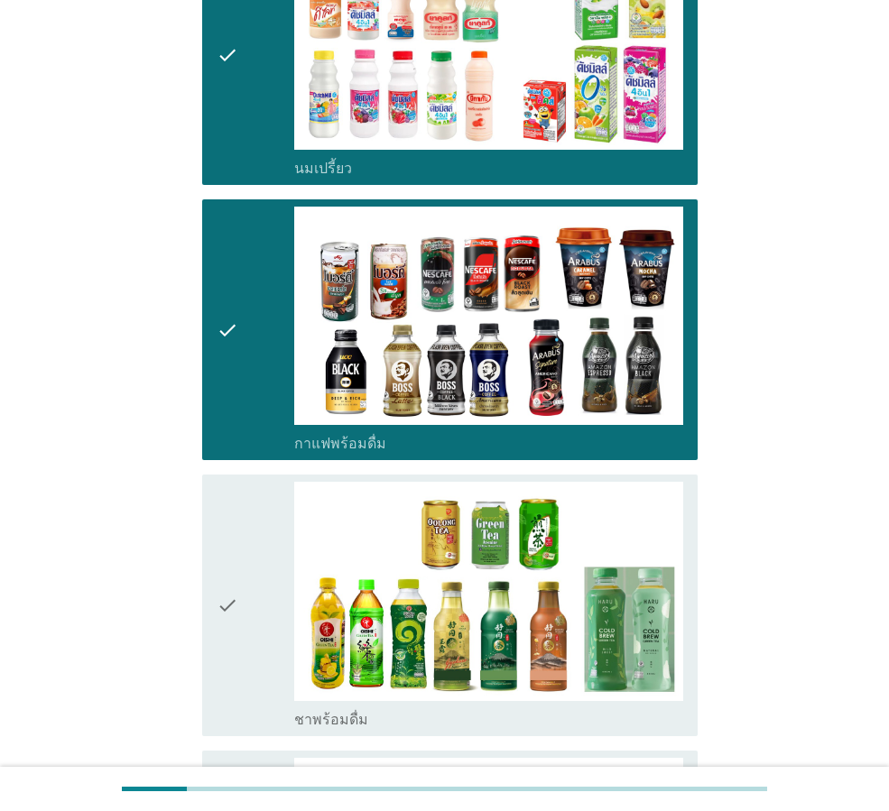
scroll to position [1173, 0]
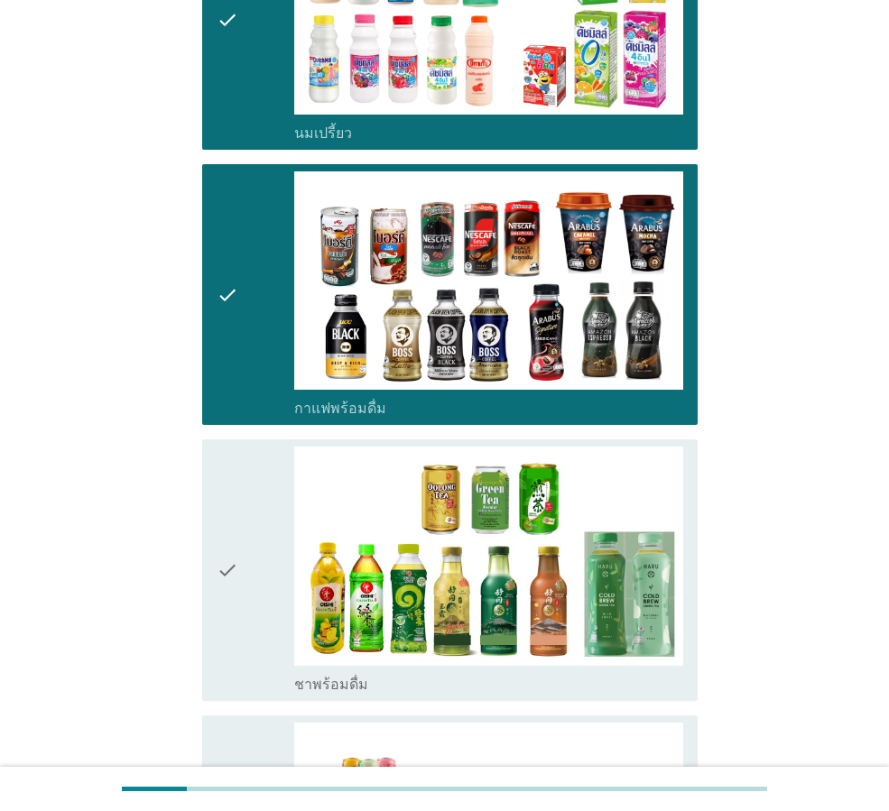
click at [230, 511] on icon "check" at bounding box center [228, 570] width 22 height 246
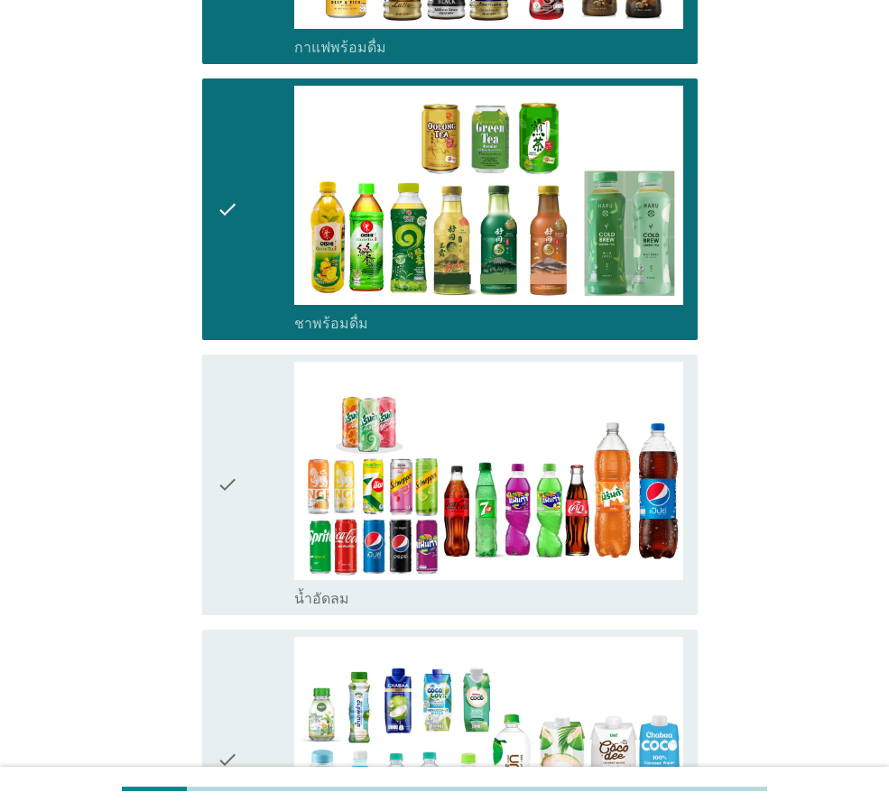
click at [236, 457] on icon "check" at bounding box center [228, 485] width 22 height 246
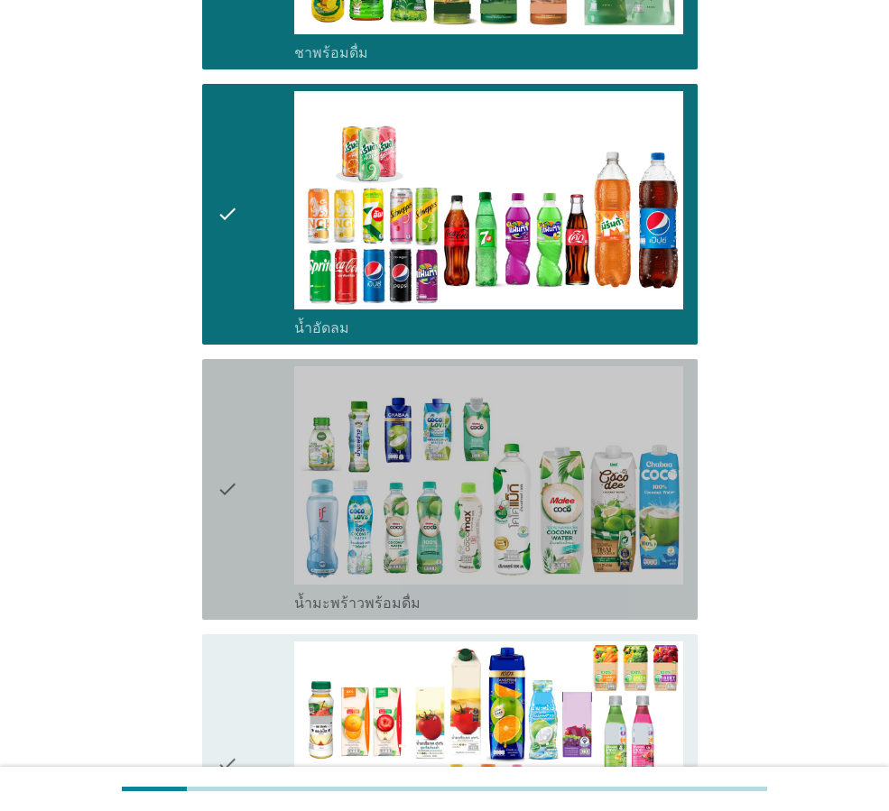
click at [236, 459] on icon "check" at bounding box center [228, 489] width 22 height 246
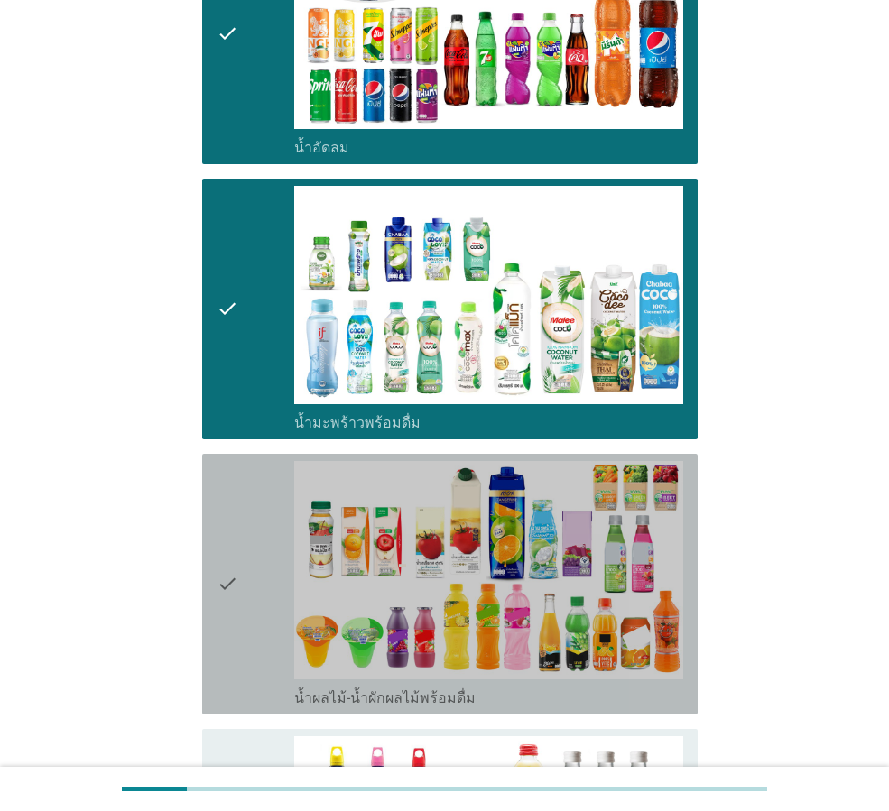
click at [236, 461] on icon "check" at bounding box center [228, 584] width 22 height 246
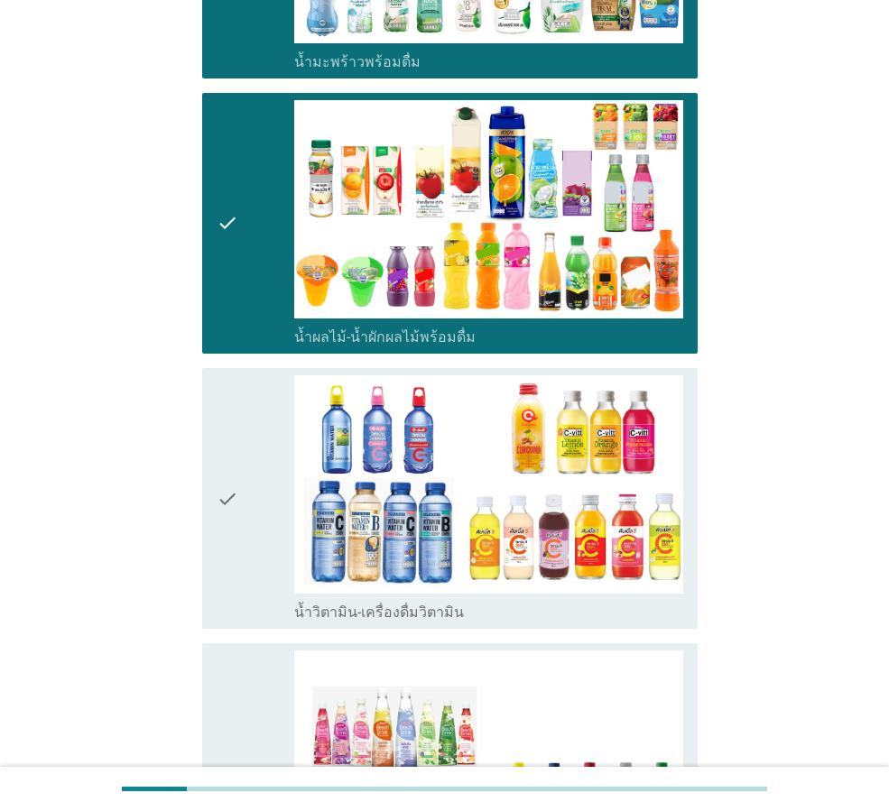
click at [251, 452] on div "check" at bounding box center [256, 498] width 78 height 246
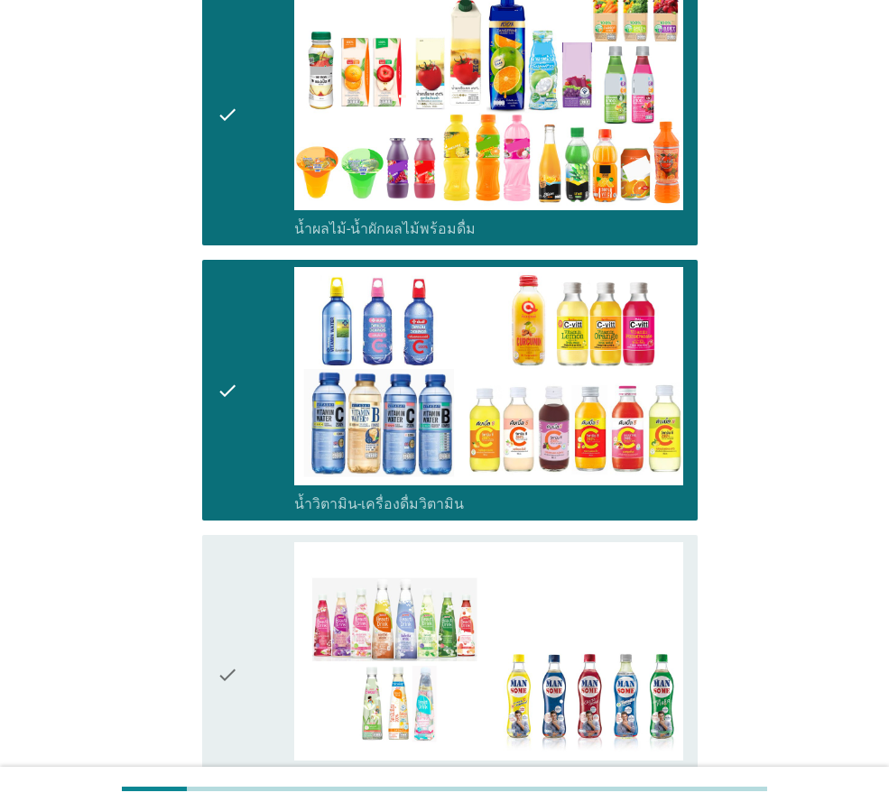
scroll to position [2616, 0]
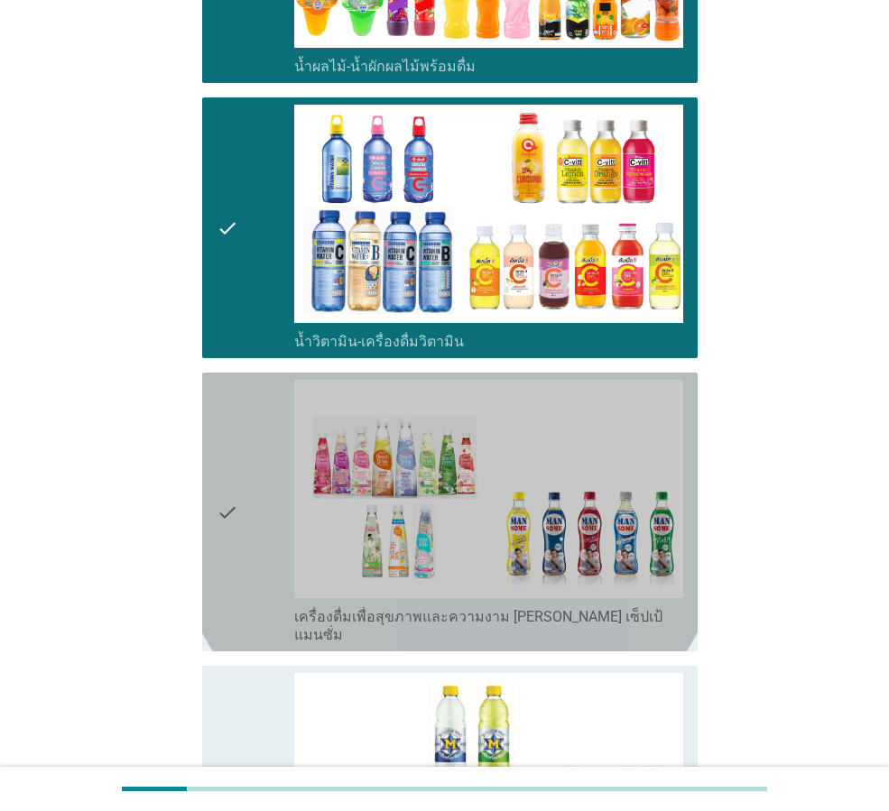
click at [251, 452] on div "check" at bounding box center [256, 512] width 78 height 264
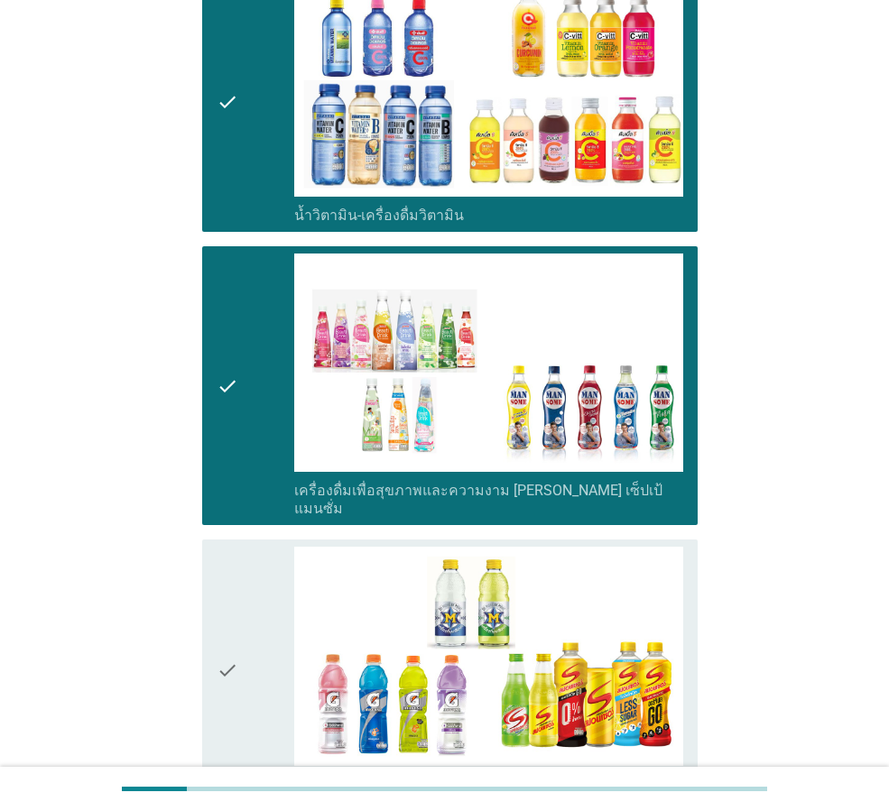
scroll to position [2977, 0]
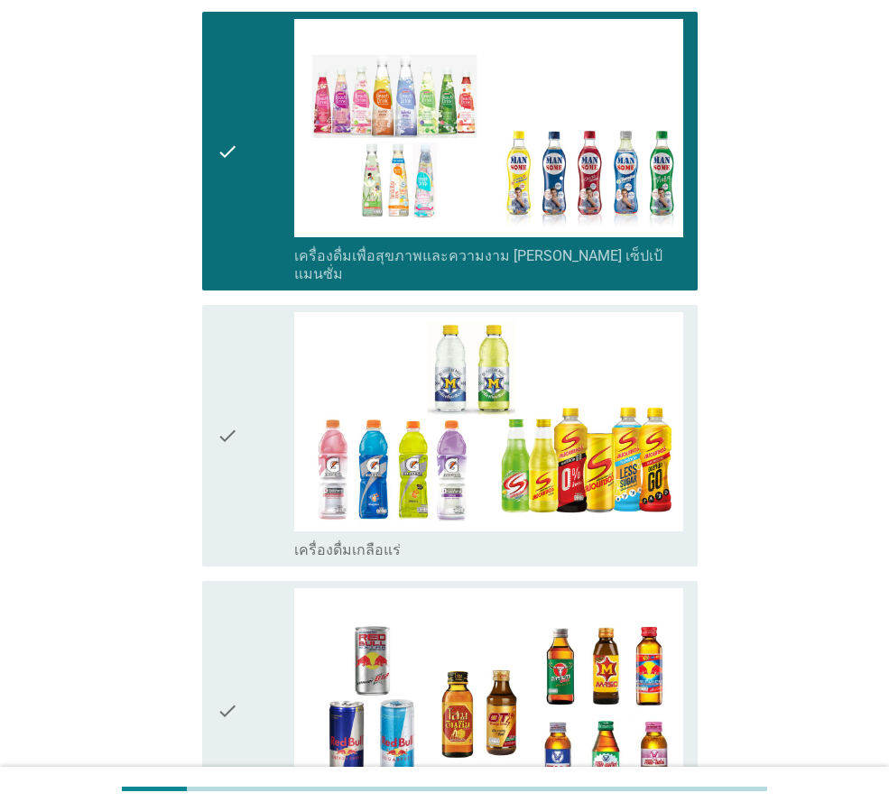
click at [228, 357] on icon "check" at bounding box center [228, 435] width 22 height 246
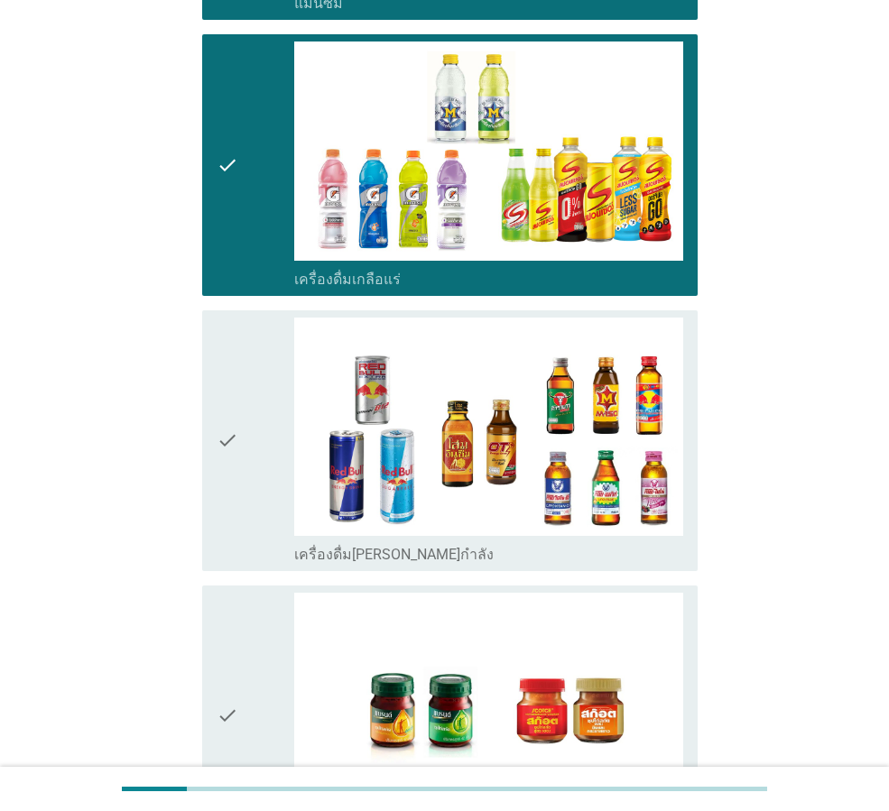
scroll to position [3338, 0]
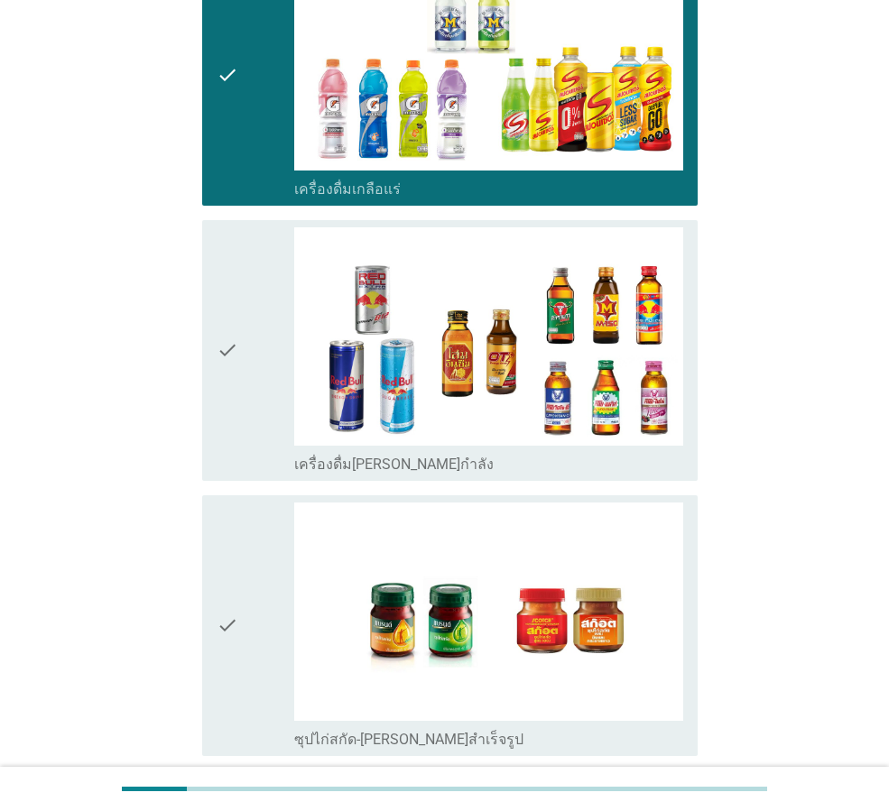
click at [229, 506] on icon "check" at bounding box center [228, 626] width 22 height 246
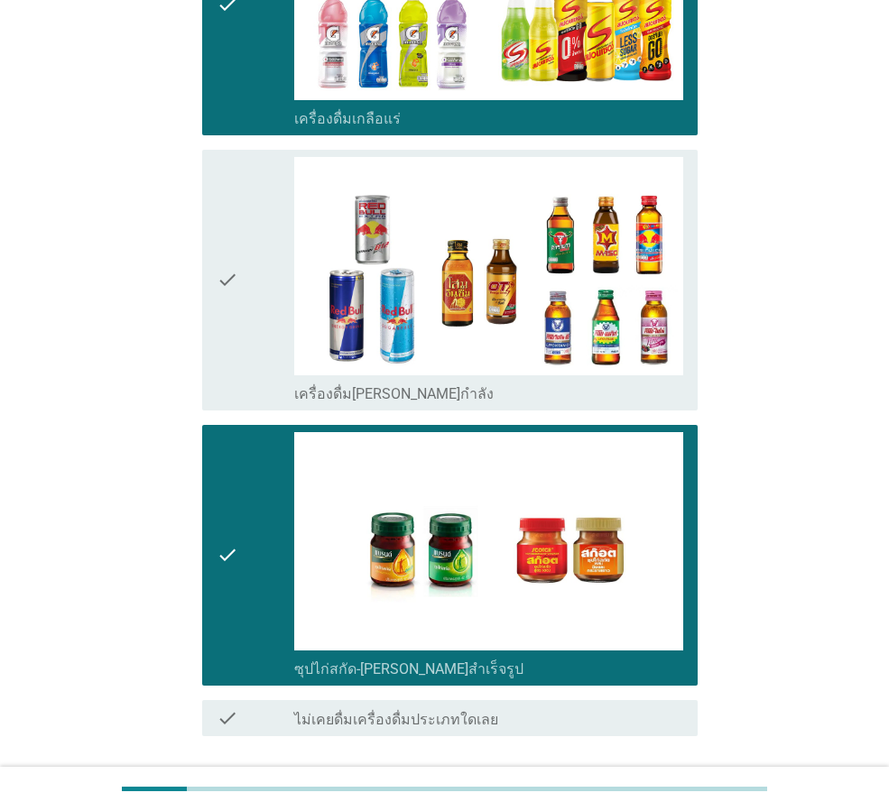
scroll to position [3475, 0]
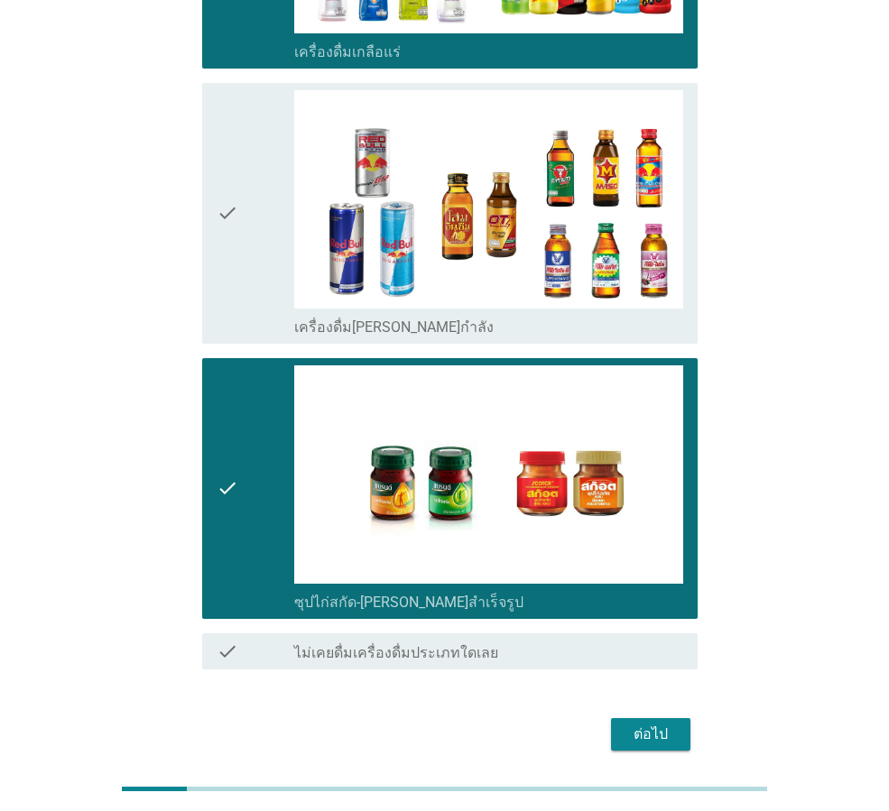
click at [654, 724] on div "ต่อไป" at bounding box center [650, 735] width 51 height 22
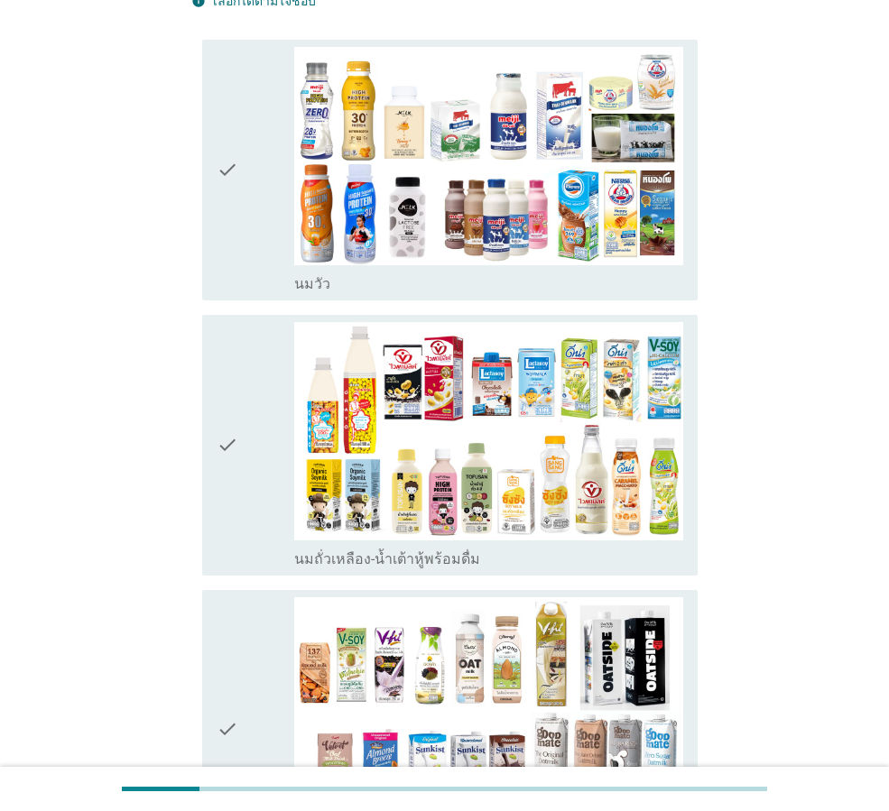
scroll to position [180, 0]
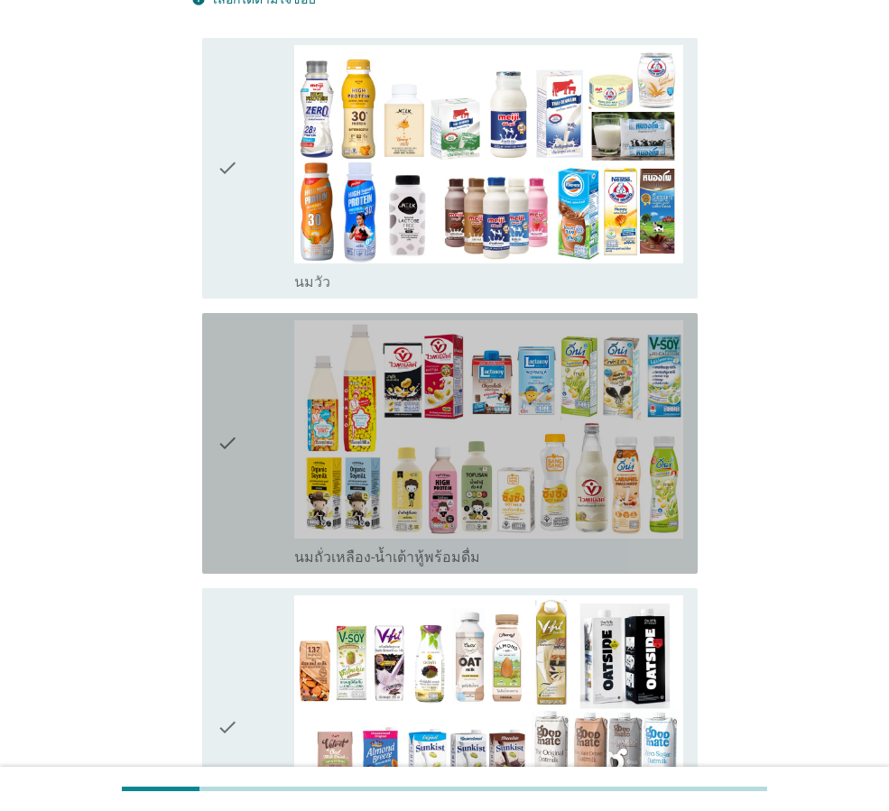
click at [268, 428] on div "check" at bounding box center [256, 443] width 78 height 246
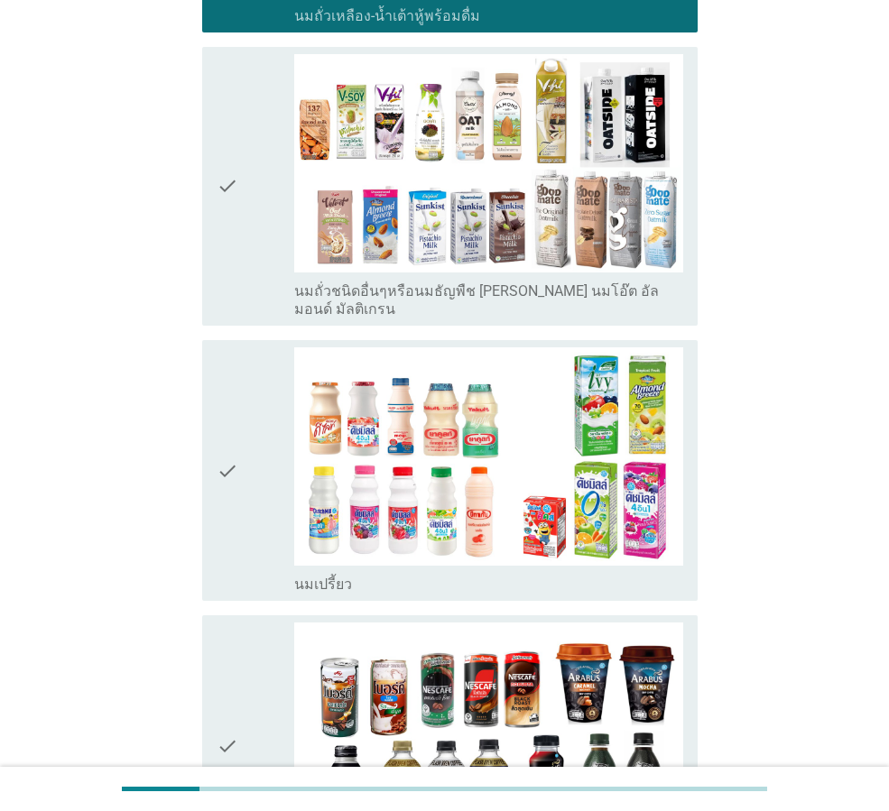
click at [272, 419] on div "check" at bounding box center [256, 470] width 78 height 246
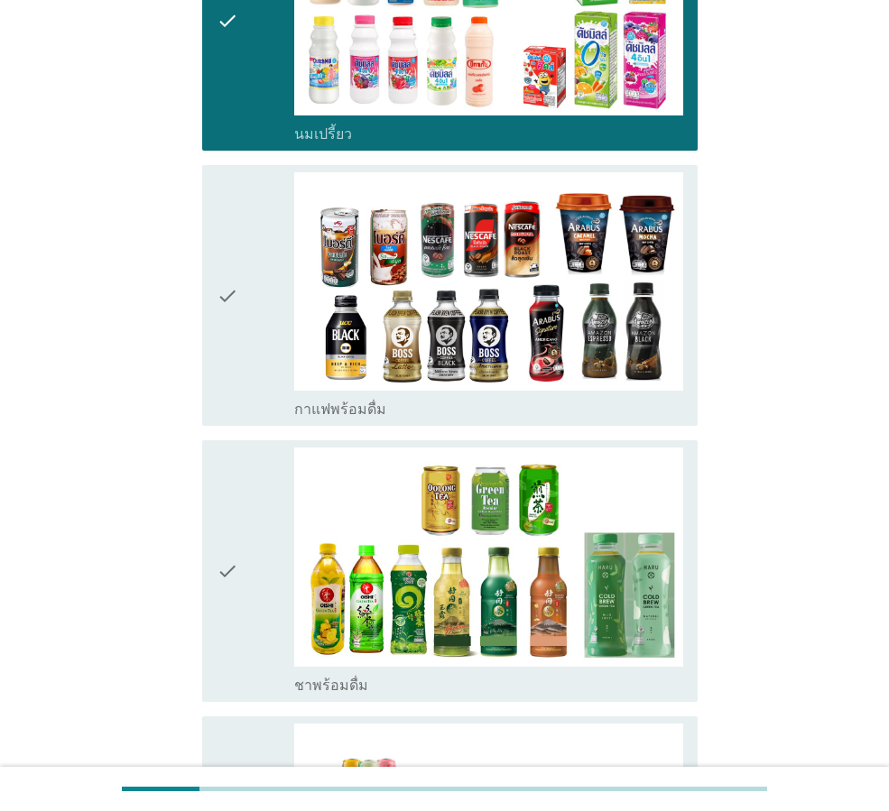
scroll to position [1173, 0]
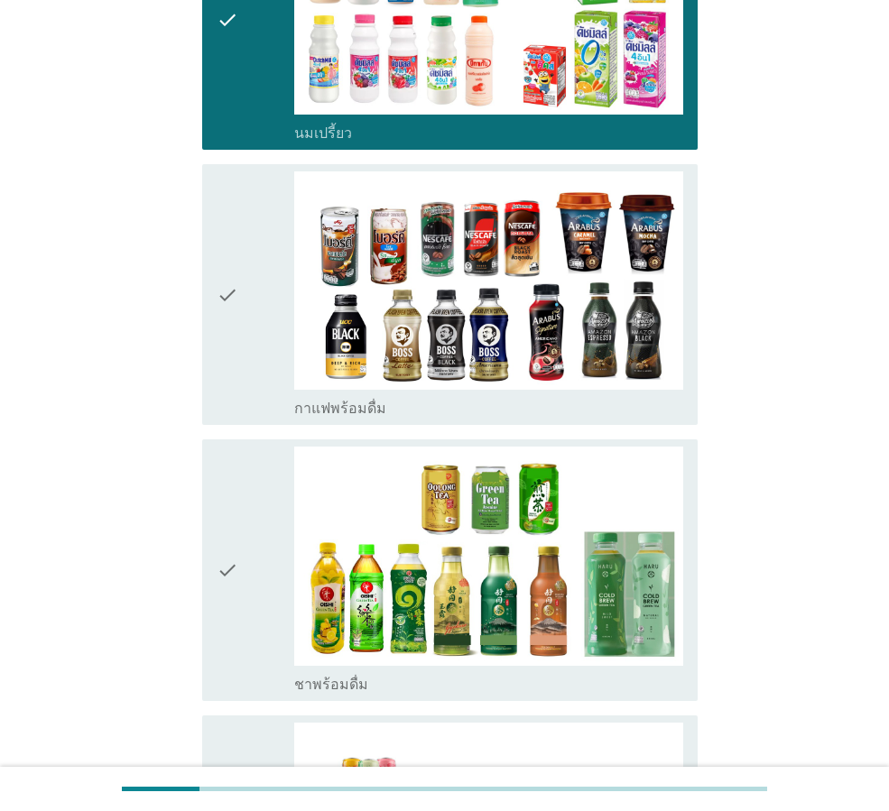
click at [240, 291] on div "check" at bounding box center [256, 294] width 78 height 246
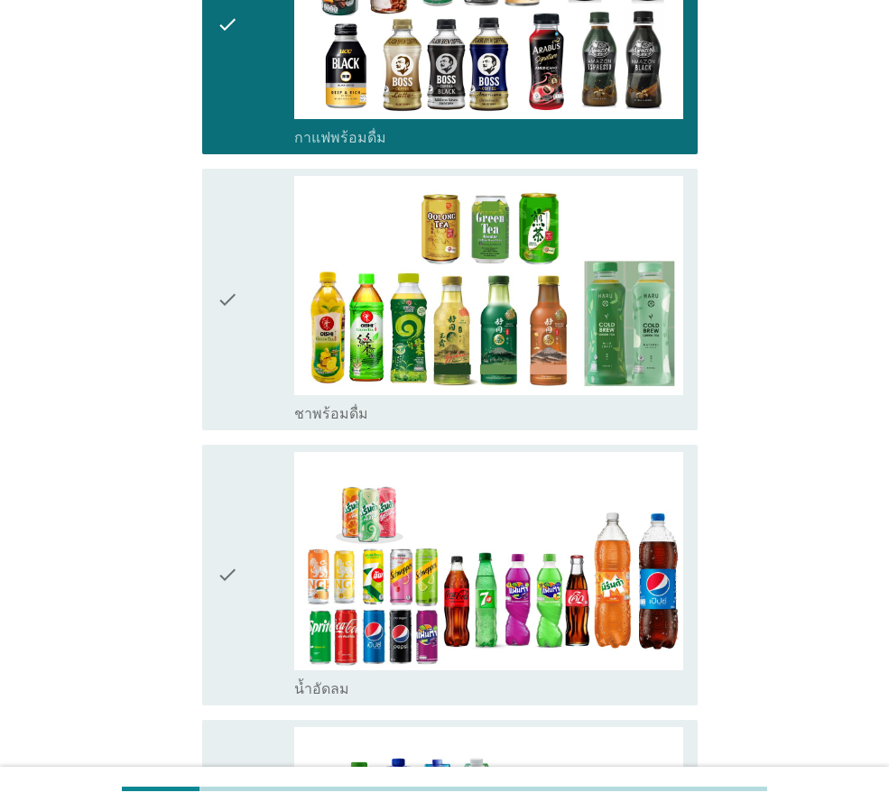
click at [240, 291] on div "check" at bounding box center [256, 299] width 78 height 246
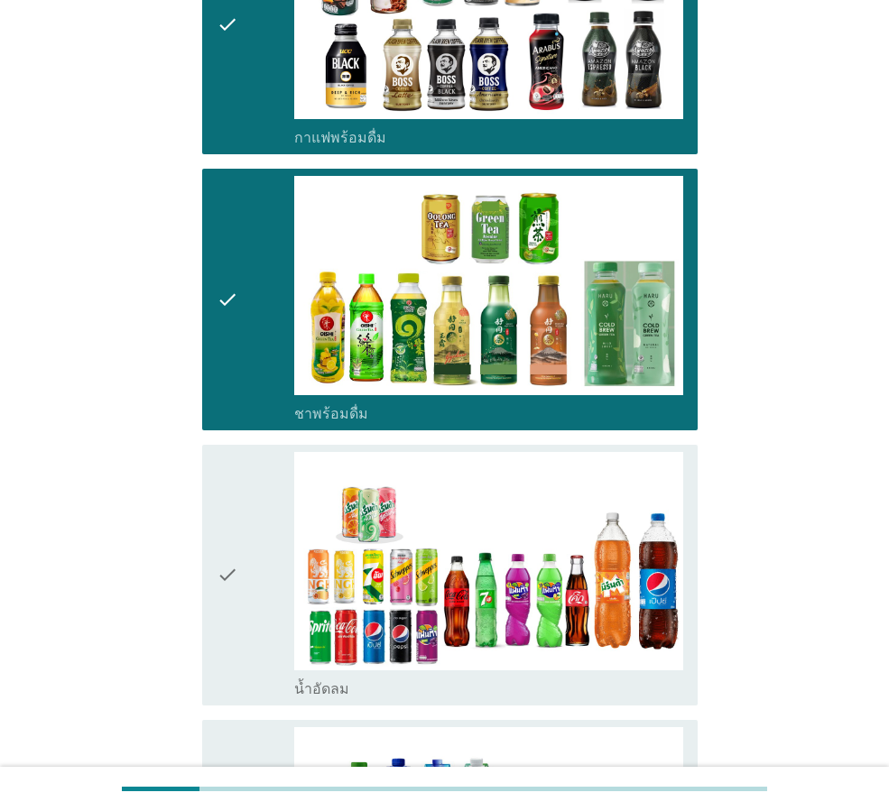
scroll to position [1714, 0]
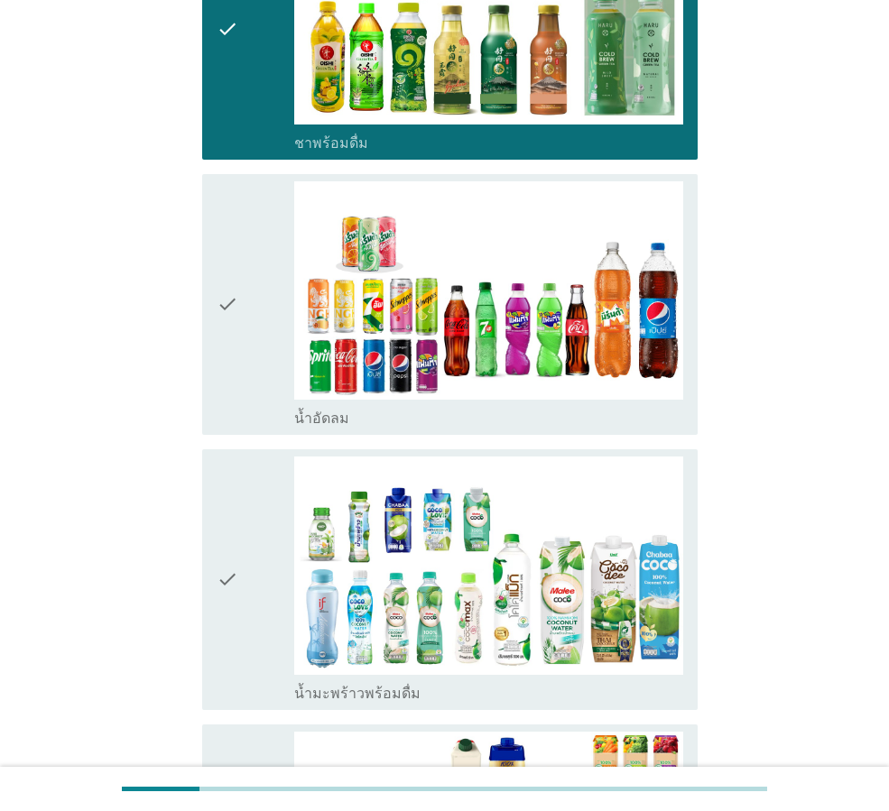
click at [240, 314] on div "check" at bounding box center [256, 304] width 78 height 246
click at [259, 231] on div "check" at bounding box center [256, 304] width 78 height 246
click at [235, 540] on icon "check" at bounding box center [228, 580] width 22 height 246
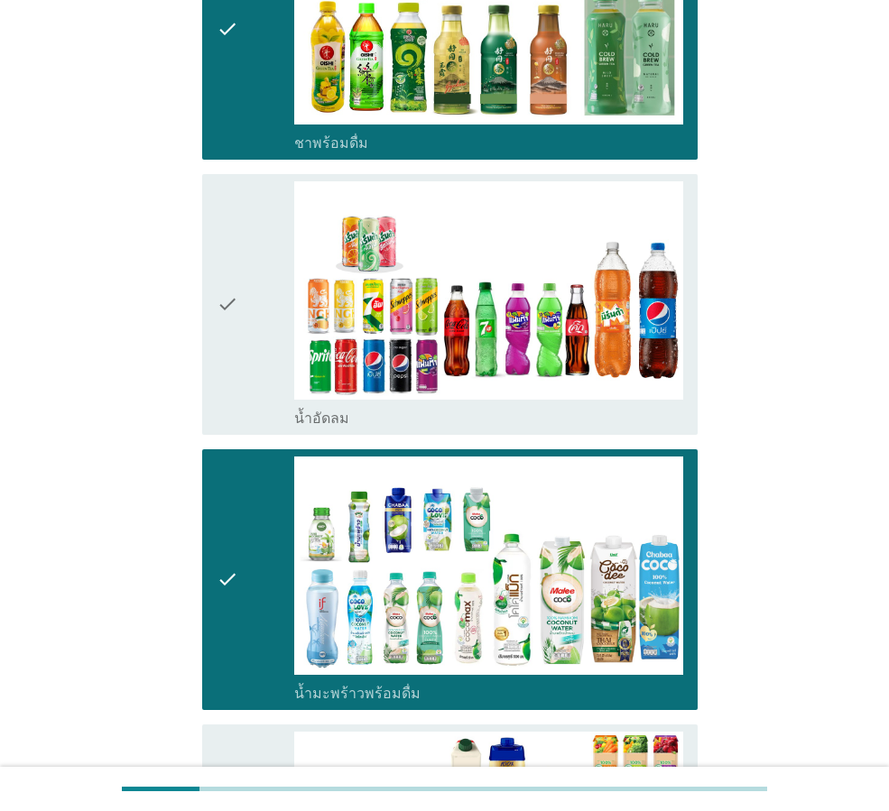
click at [235, 328] on icon "check" at bounding box center [228, 304] width 22 height 246
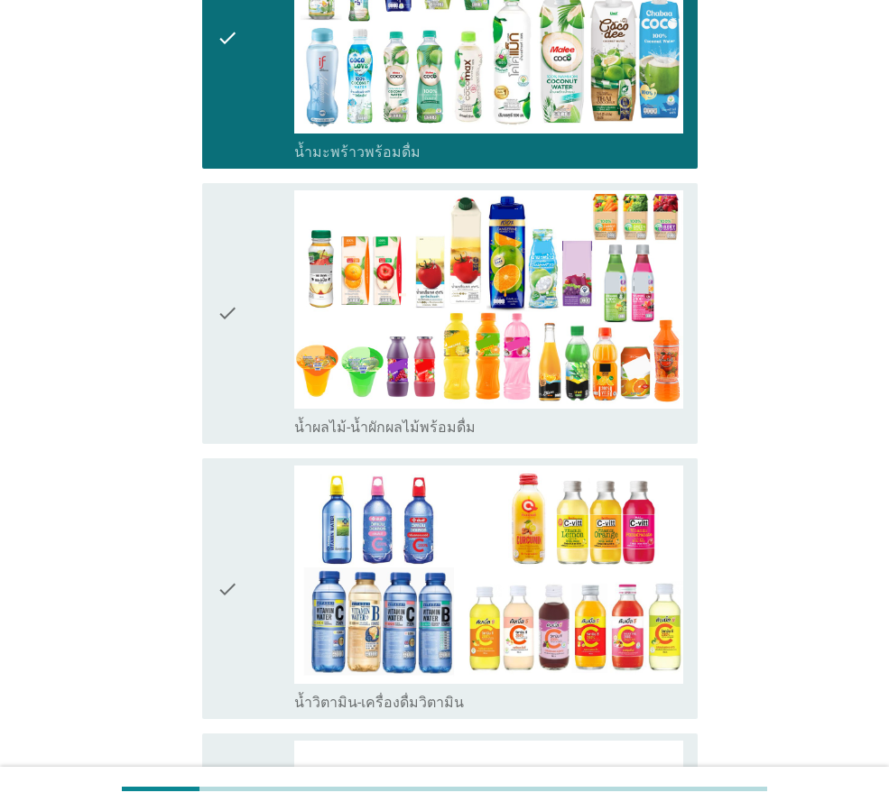
click at [249, 358] on div "check" at bounding box center [256, 313] width 78 height 246
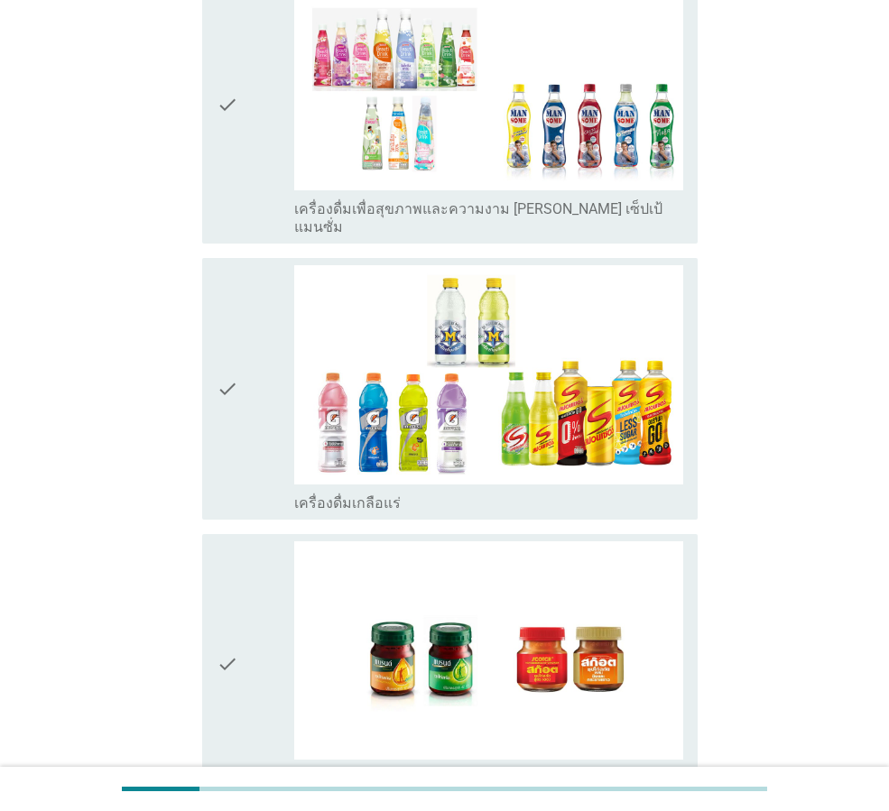
scroll to position [3068, 0]
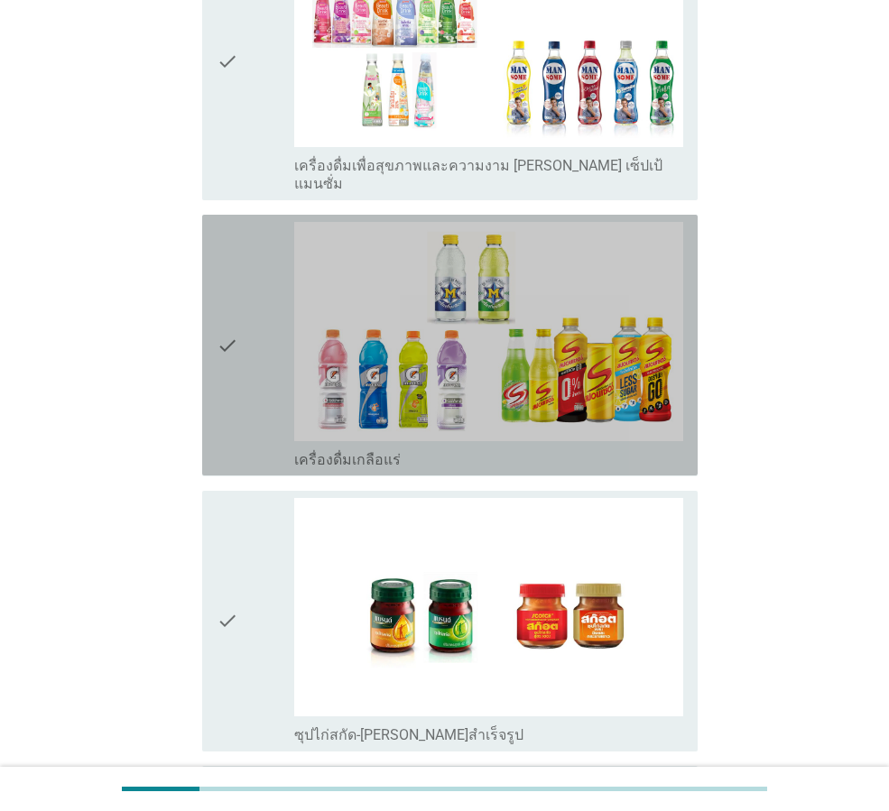
click at [234, 323] on icon "check" at bounding box center [228, 345] width 22 height 246
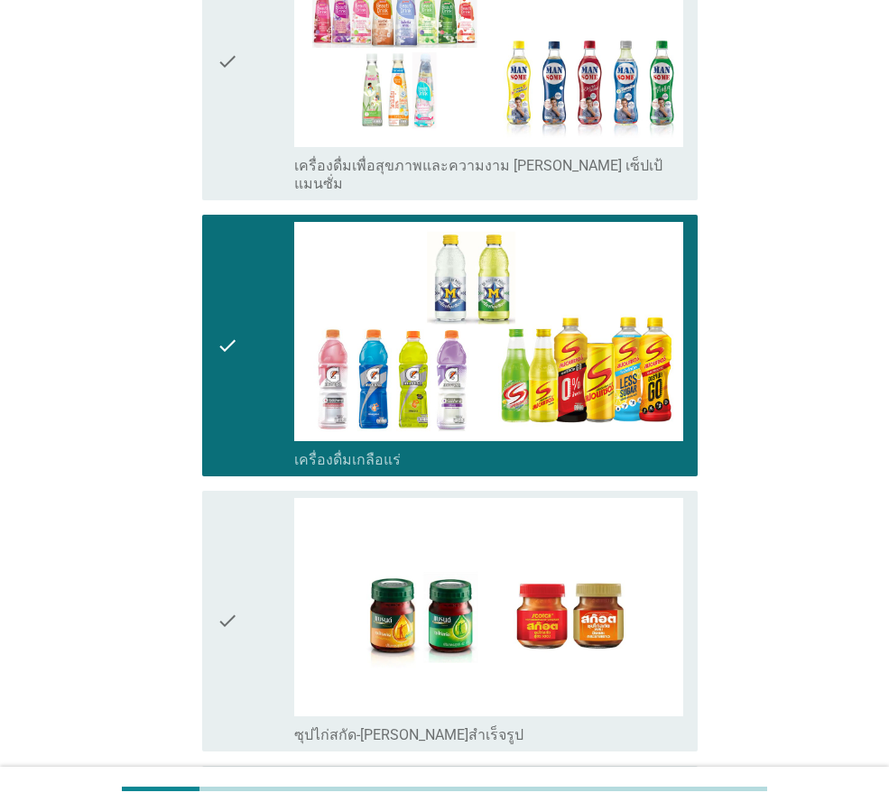
click at [253, 670] on div "check" at bounding box center [256, 621] width 78 height 246
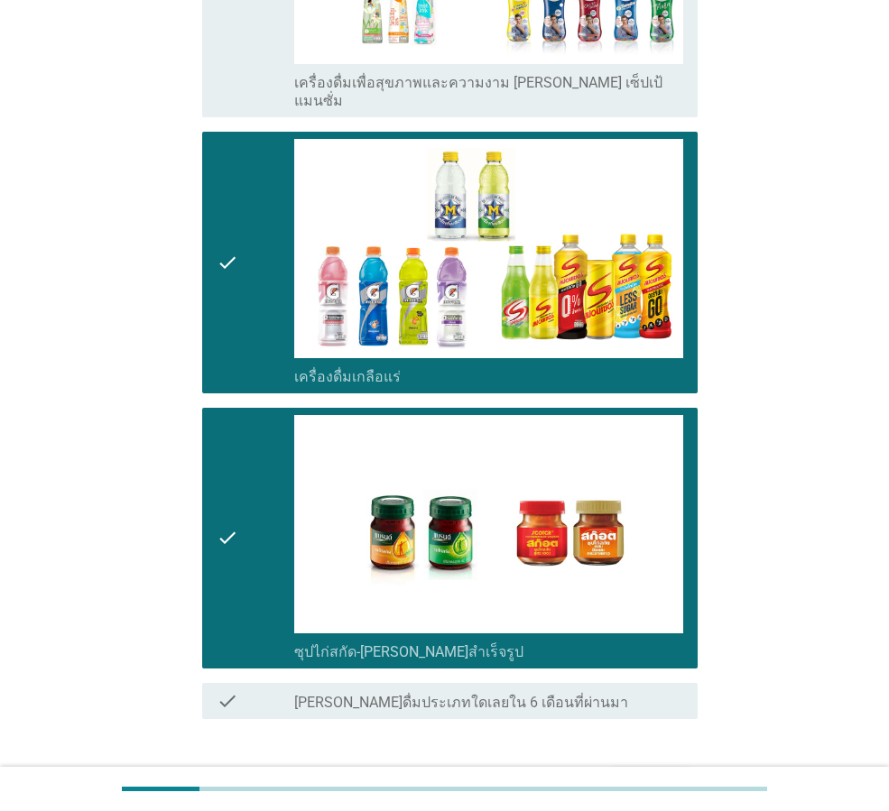
scroll to position [3233, 0]
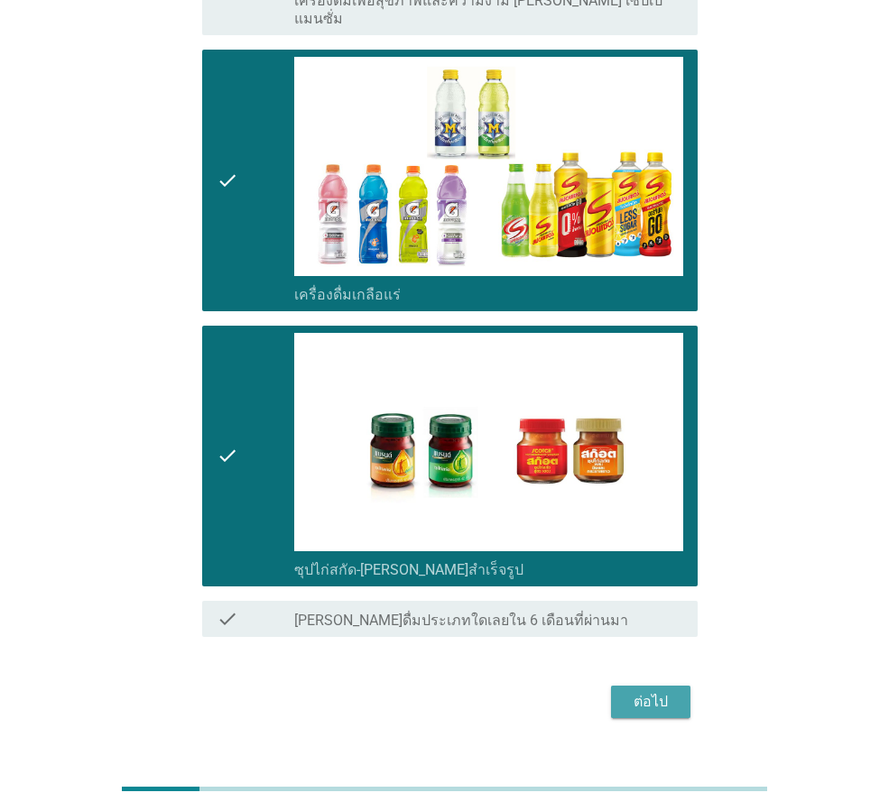
click at [666, 691] on div "ต่อไป" at bounding box center [650, 702] width 51 height 22
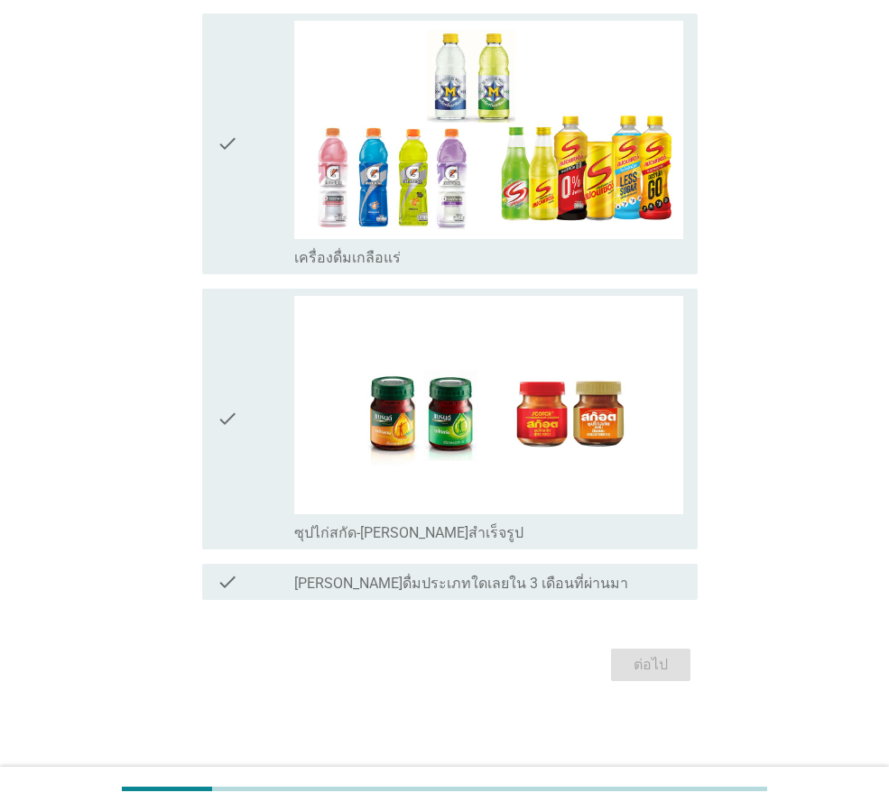
scroll to position [0, 0]
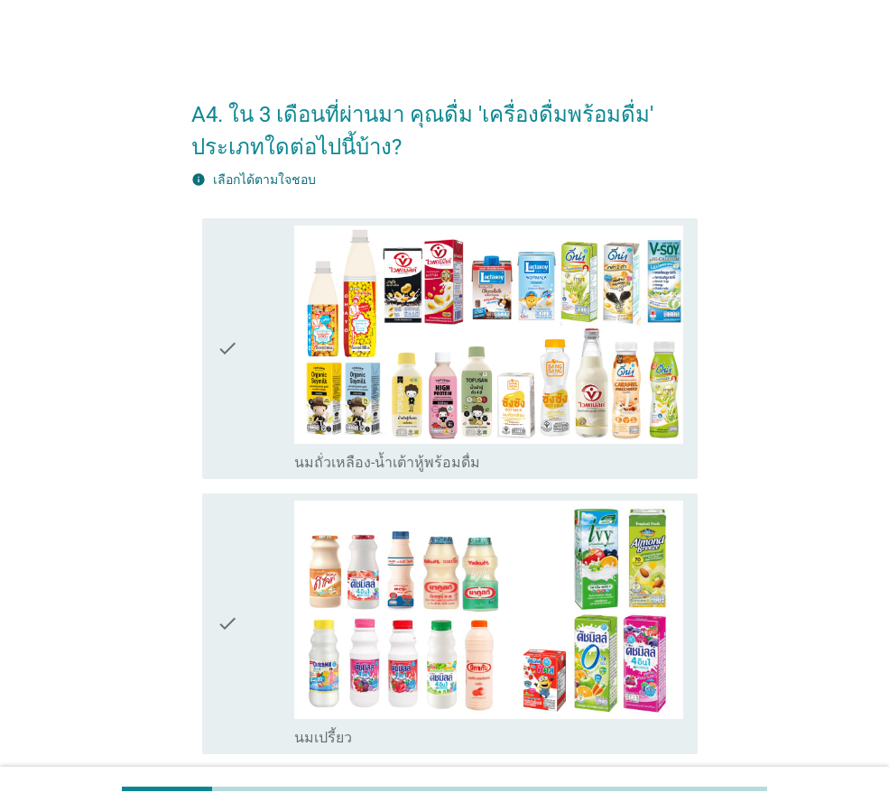
click at [231, 340] on icon "check" at bounding box center [228, 349] width 22 height 246
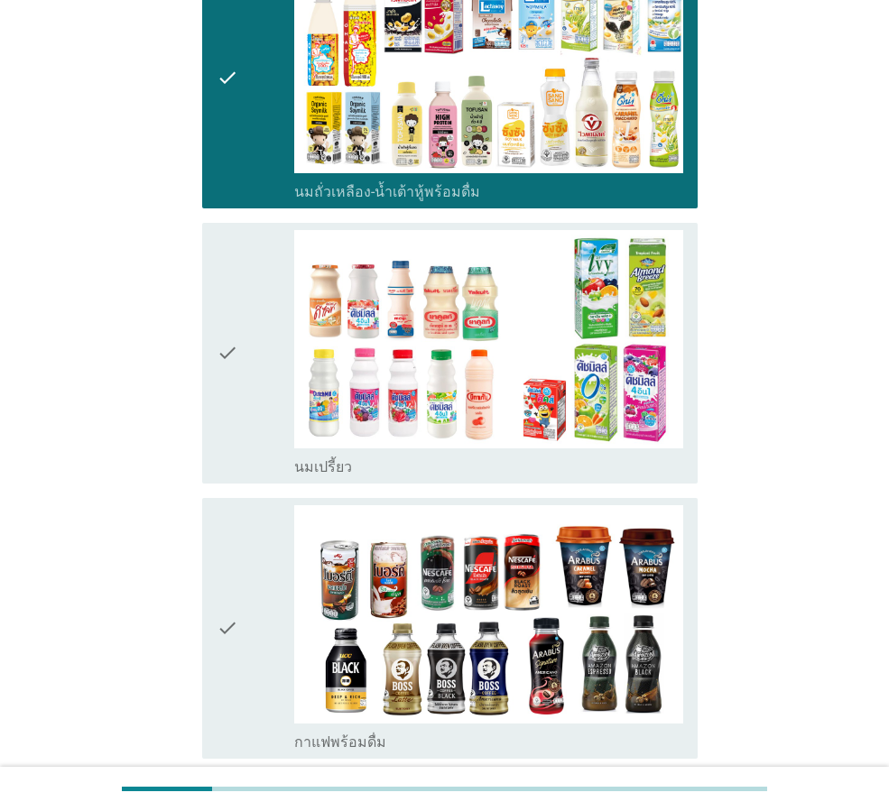
scroll to position [361, 0]
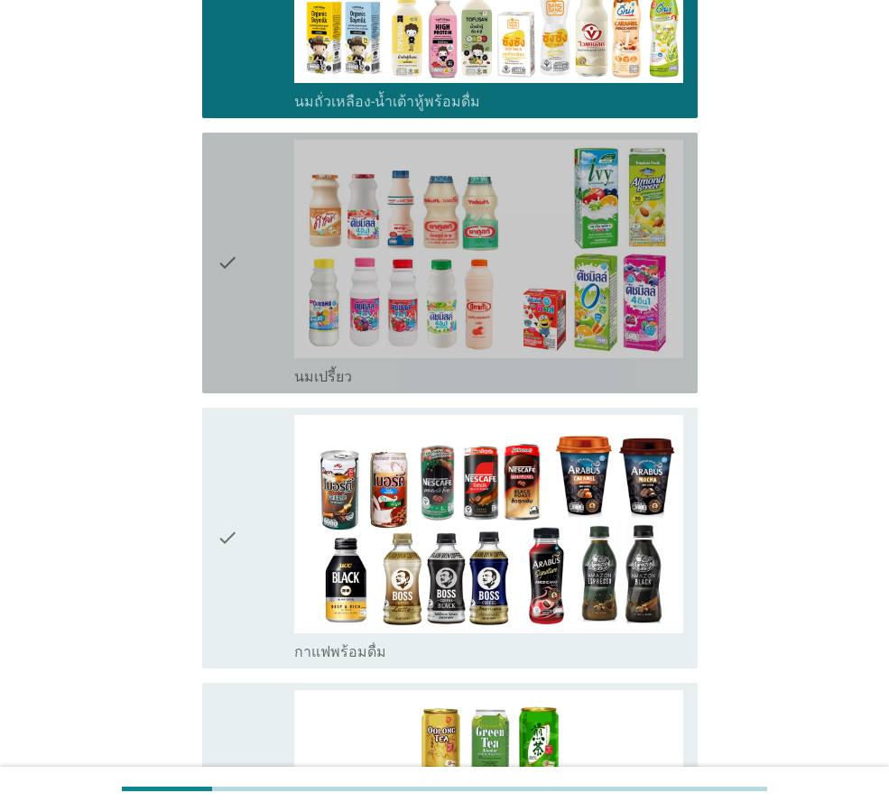
click at [244, 208] on div "check" at bounding box center [256, 263] width 78 height 246
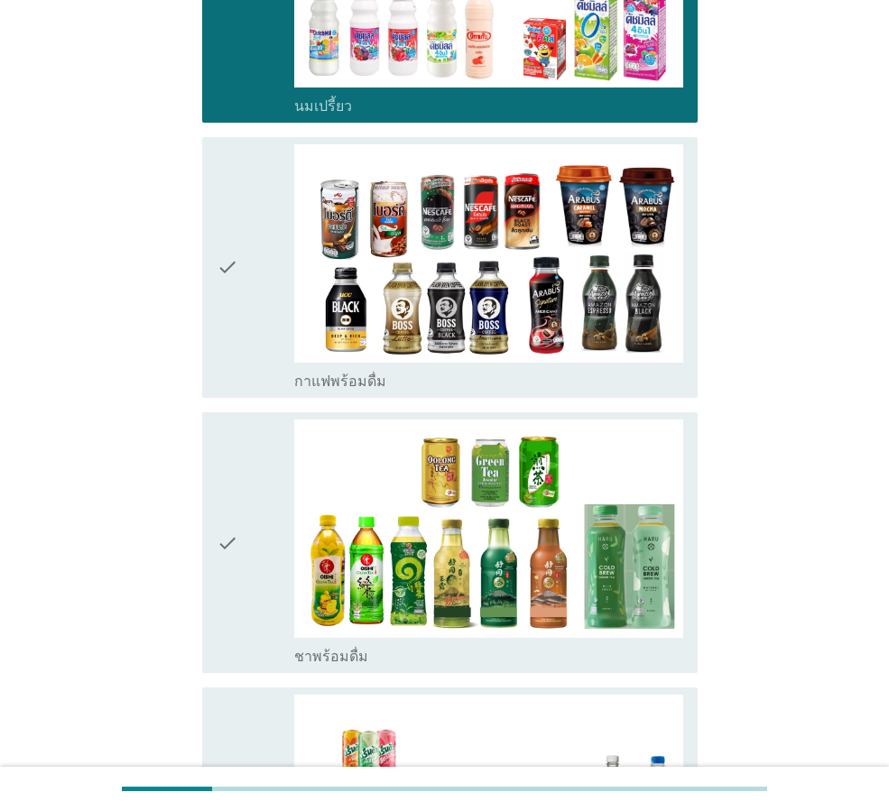
click at [239, 272] on div "check" at bounding box center [256, 267] width 78 height 246
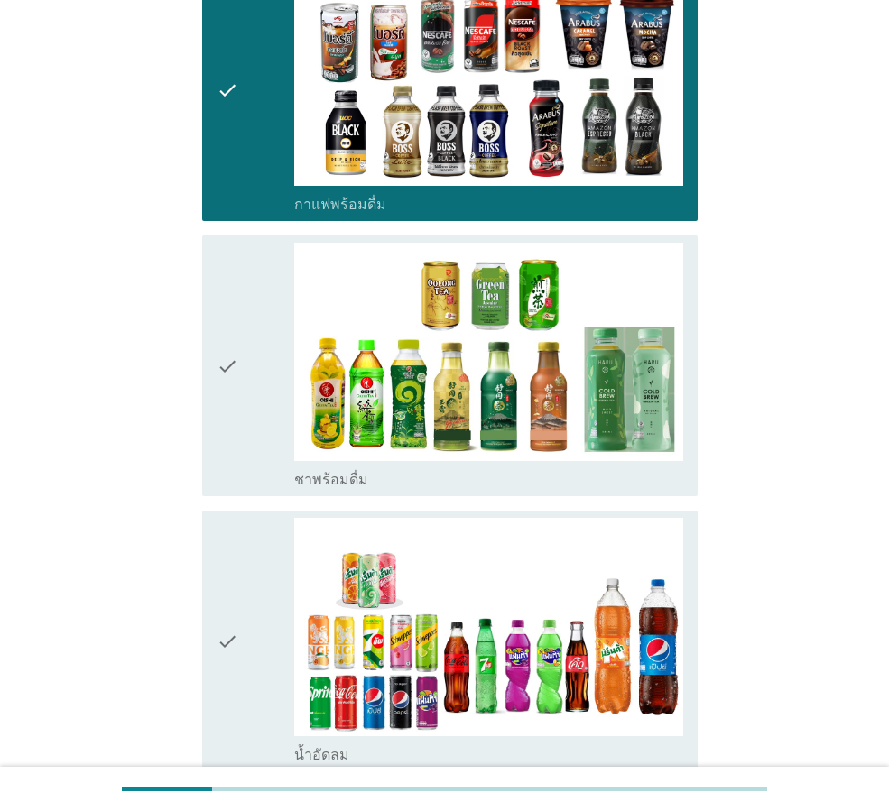
scroll to position [812, 0]
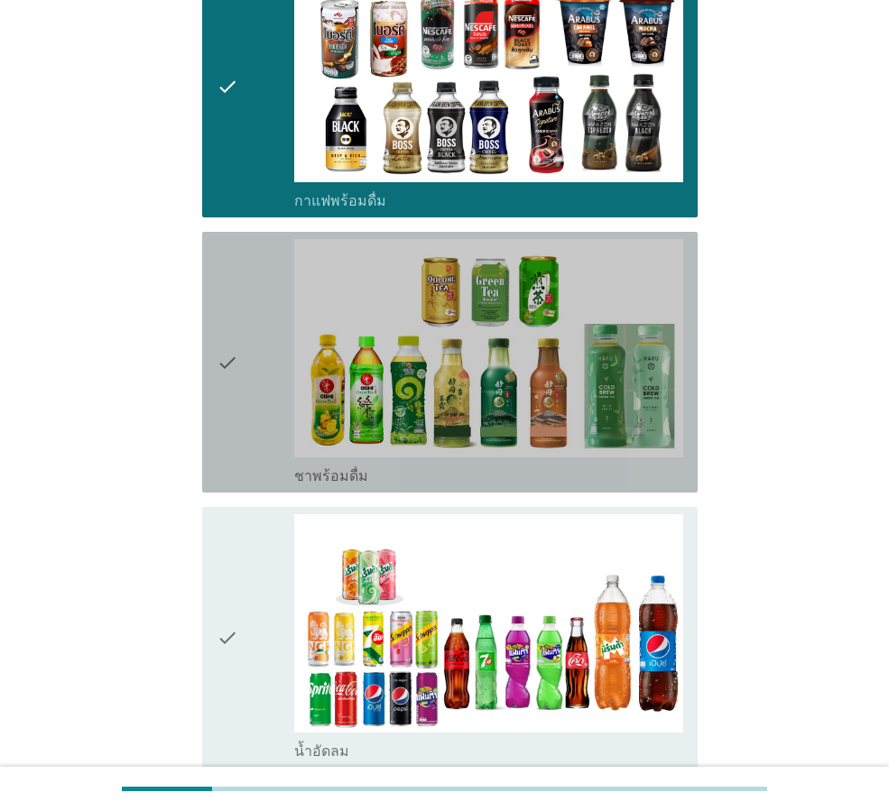
click at [231, 351] on icon "check" at bounding box center [228, 362] width 22 height 246
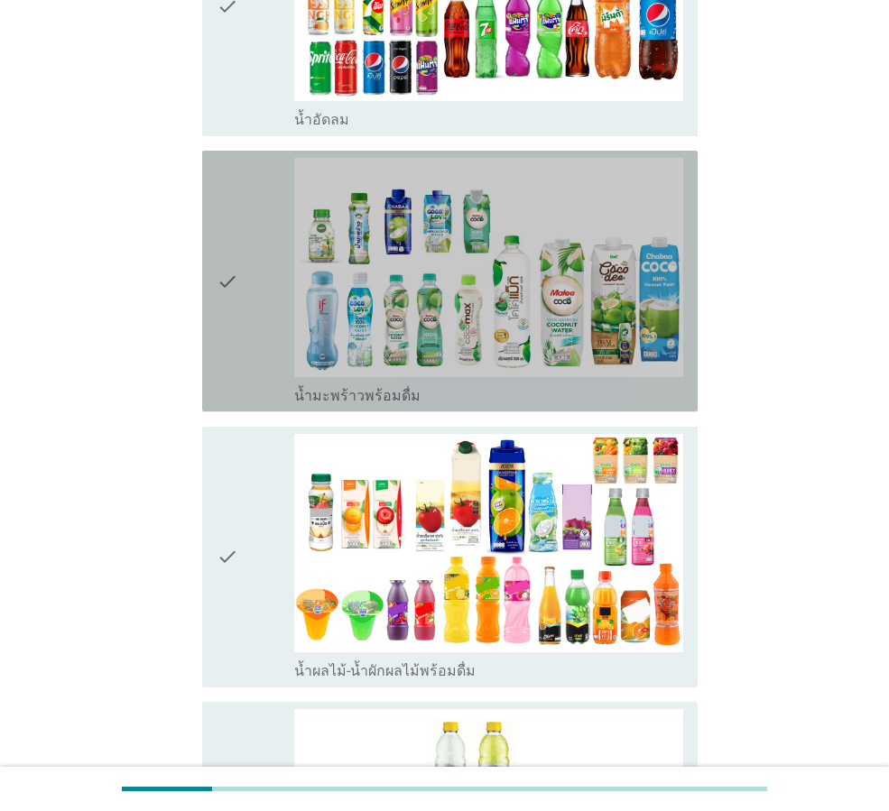
click at [234, 305] on icon "check" at bounding box center [228, 281] width 22 height 246
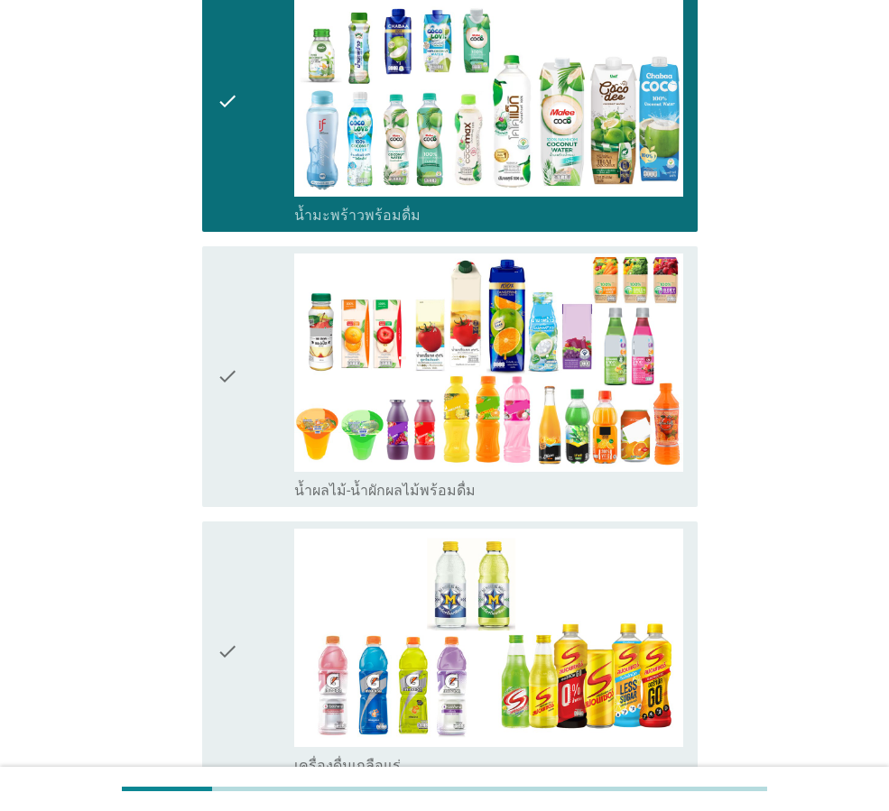
click at [235, 329] on icon "check" at bounding box center [228, 377] width 22 height 246
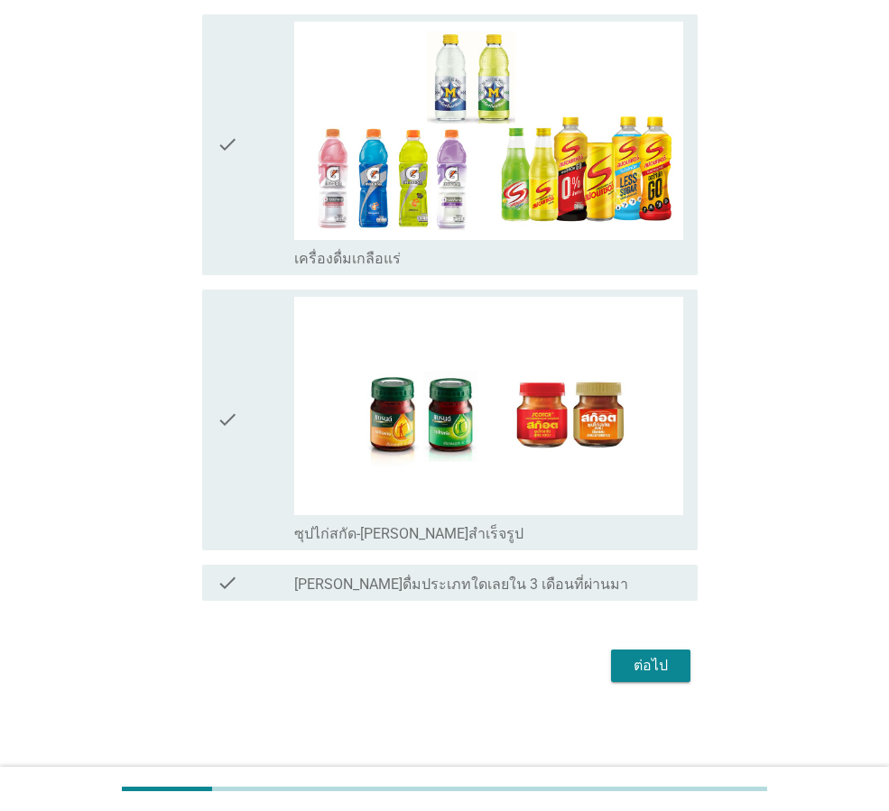
scroll to position [2132, 0]
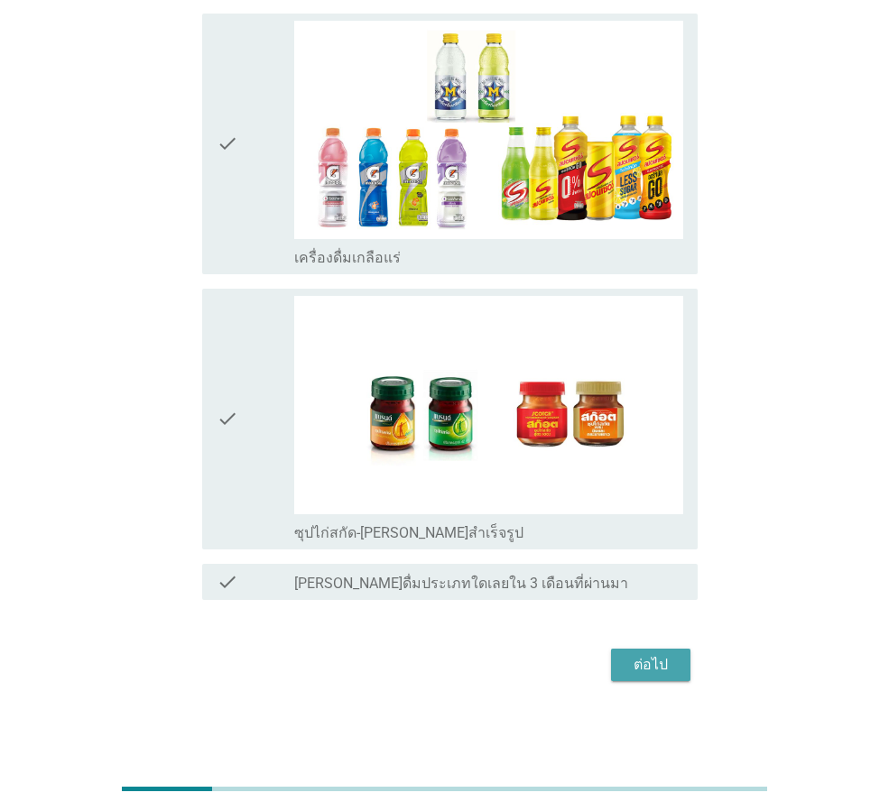
click at [663, 657] on div "ต่อไป" at bounding box center [650, 665] width 51 height 22
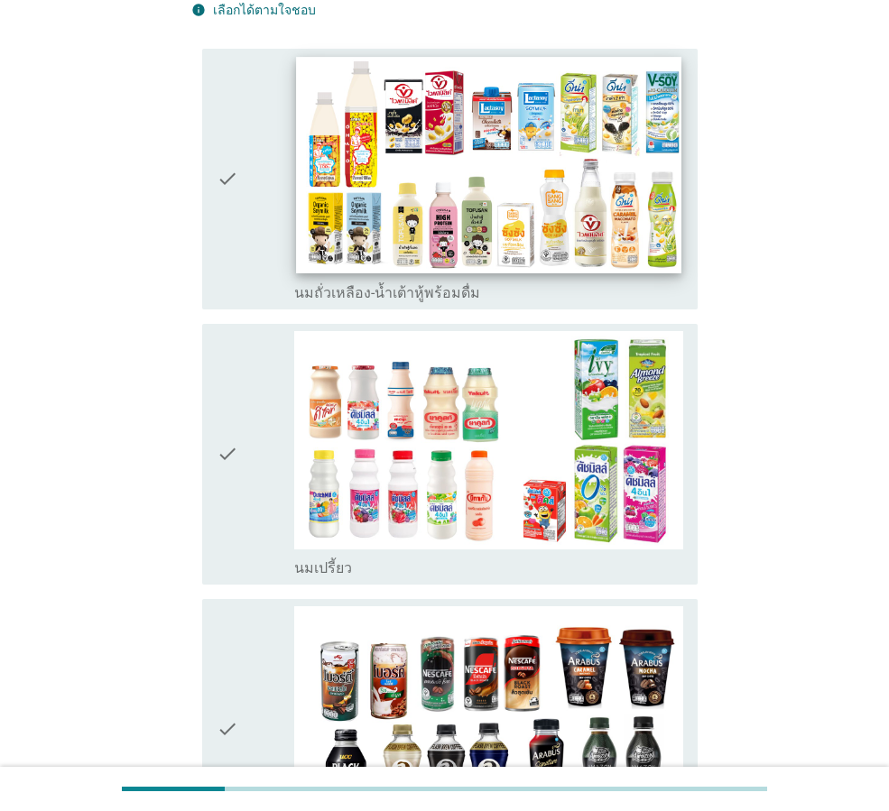
scroll to position [180, 0]
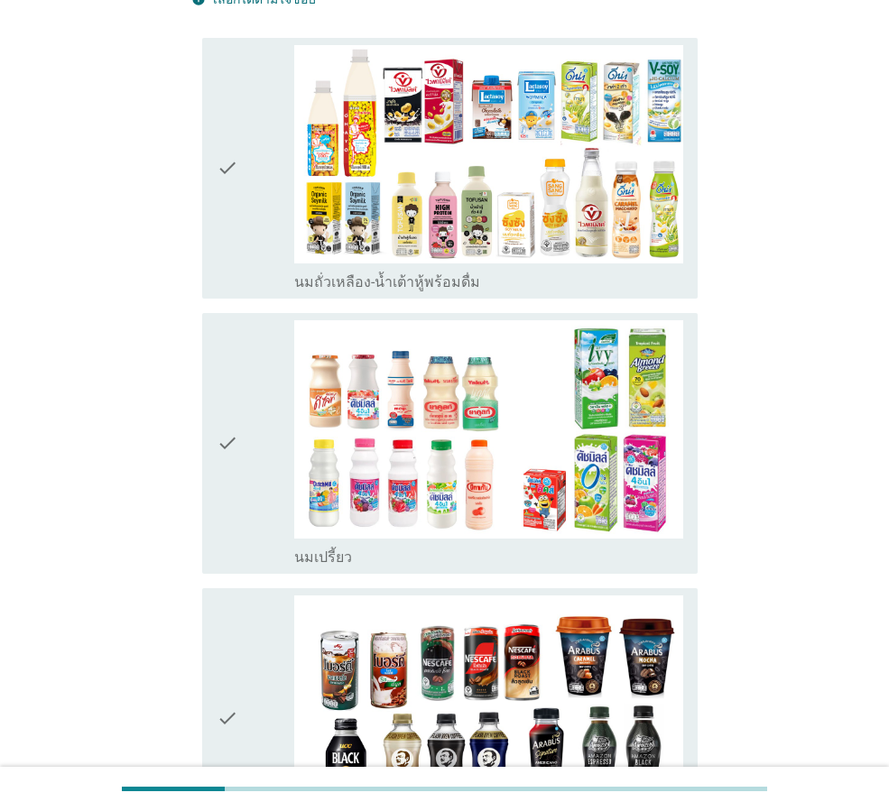
click at [259, 161] on div "check" at bounding box center [256, 168] width 78 height 246
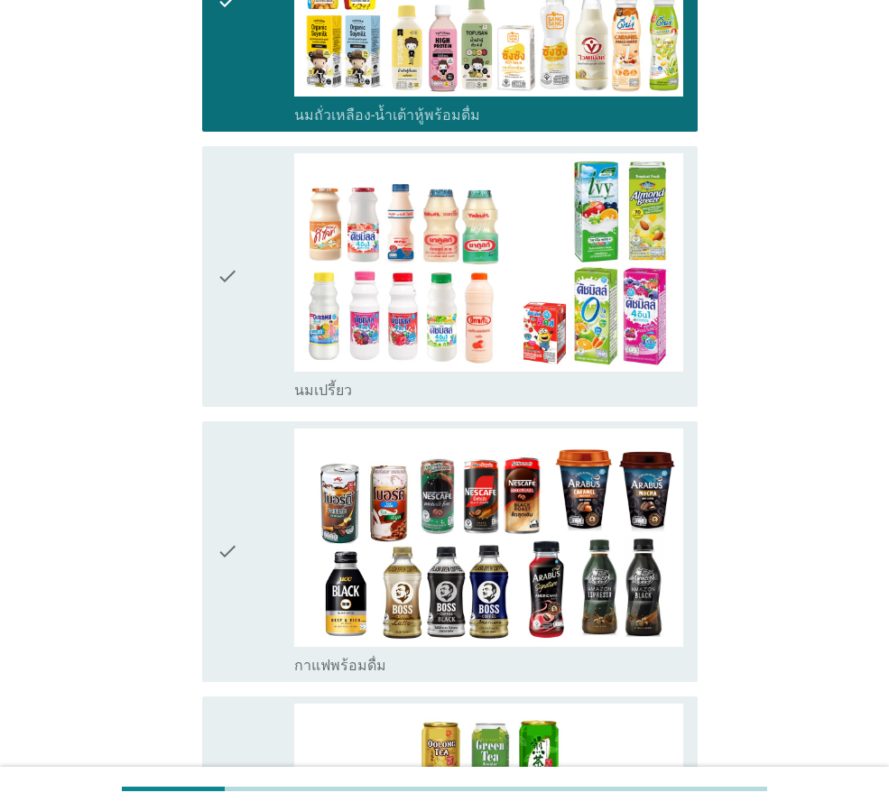
scroll to position [361, 0]
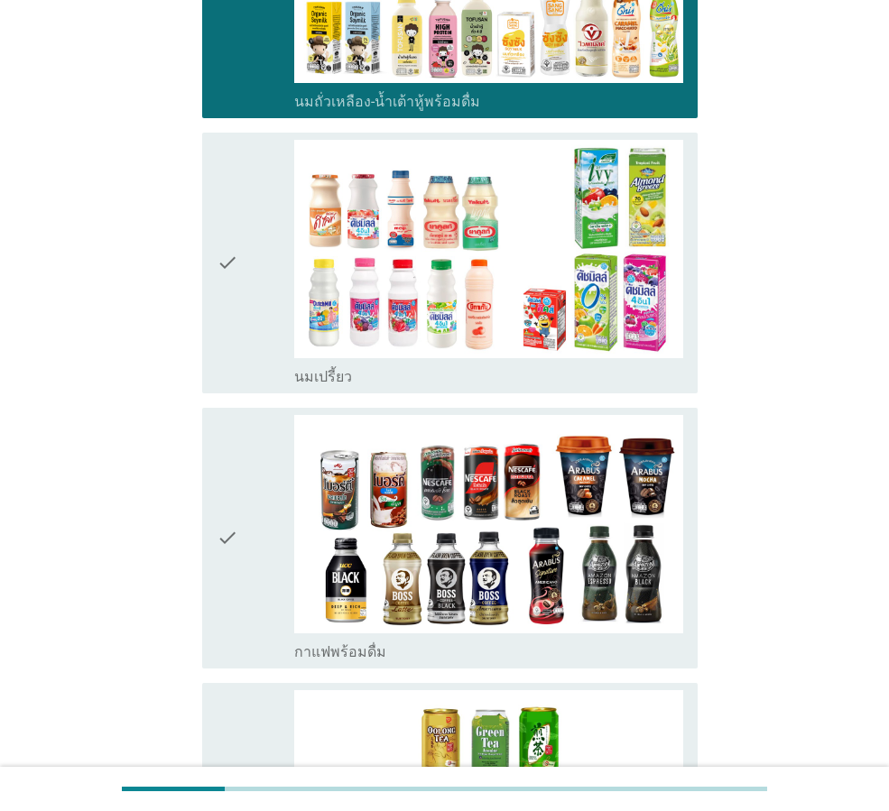
click at [241, 521] on div "check" at bounding box center [256, 538] width 78 height 246
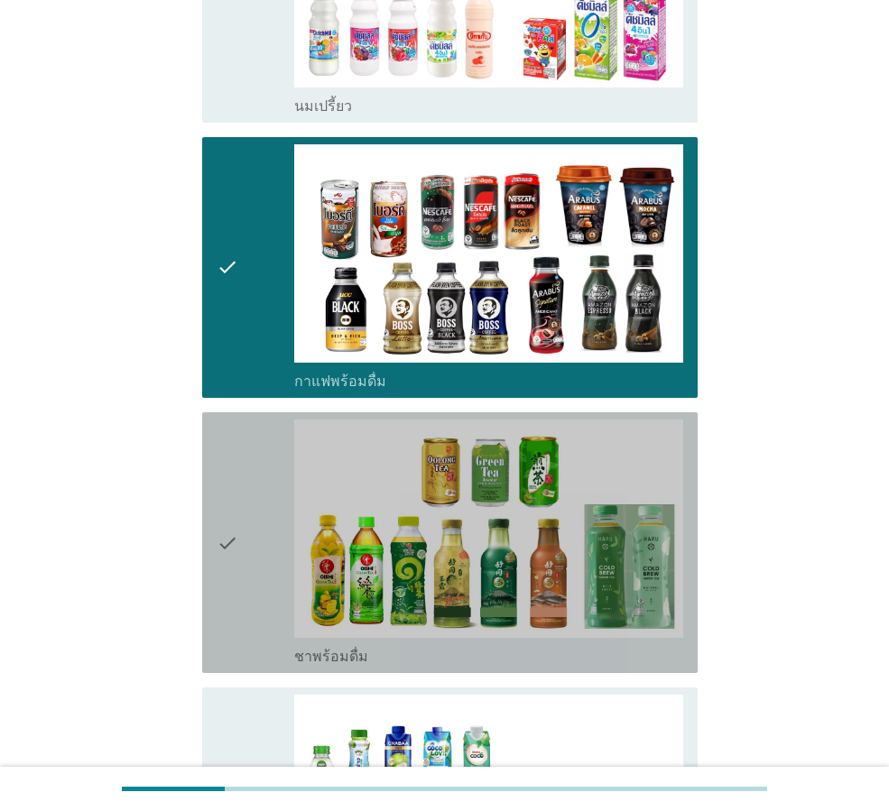
click at [241, 521] on div "check" at bounding box center [256, 543] width 78 height 246
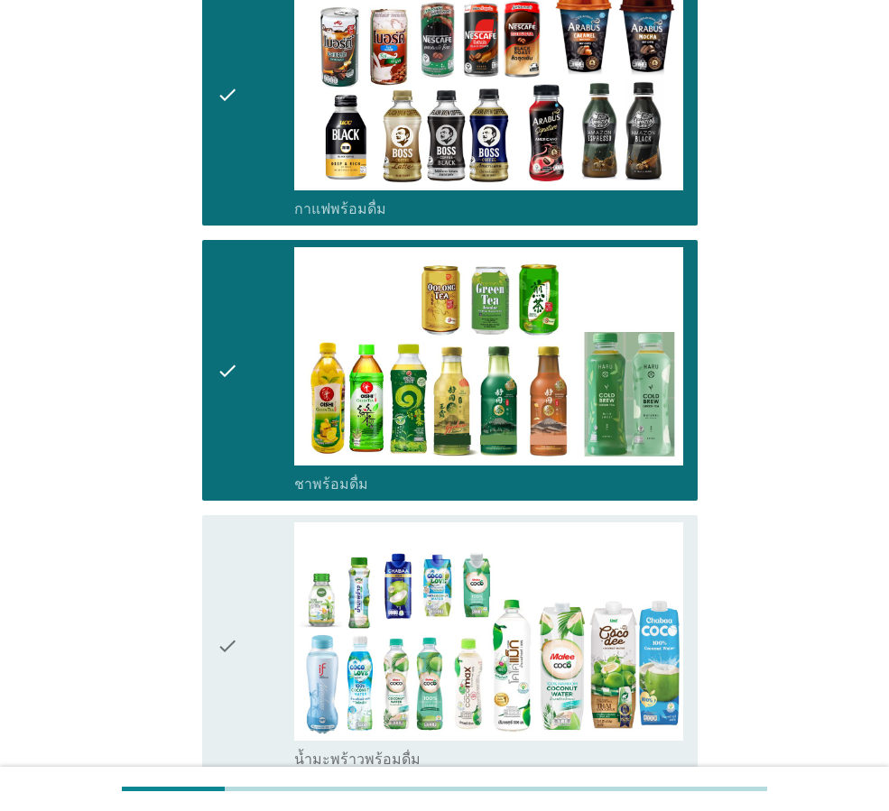
scroll to position [812, 0]
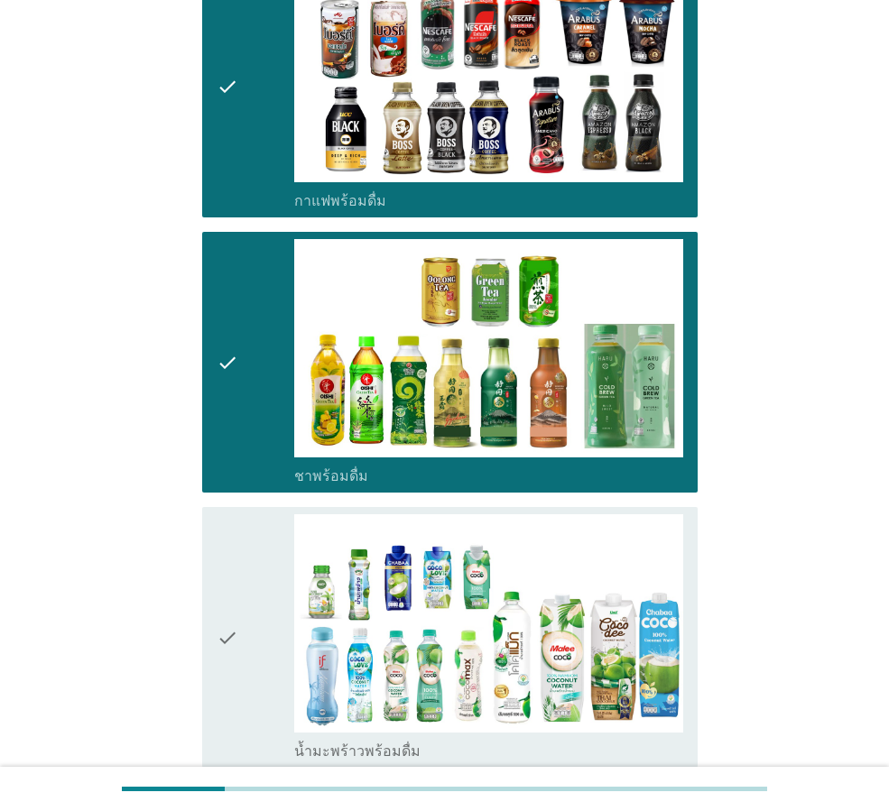
click at [229, 602] on icon "check" at bounding box center [228, 637] width 22 height 246
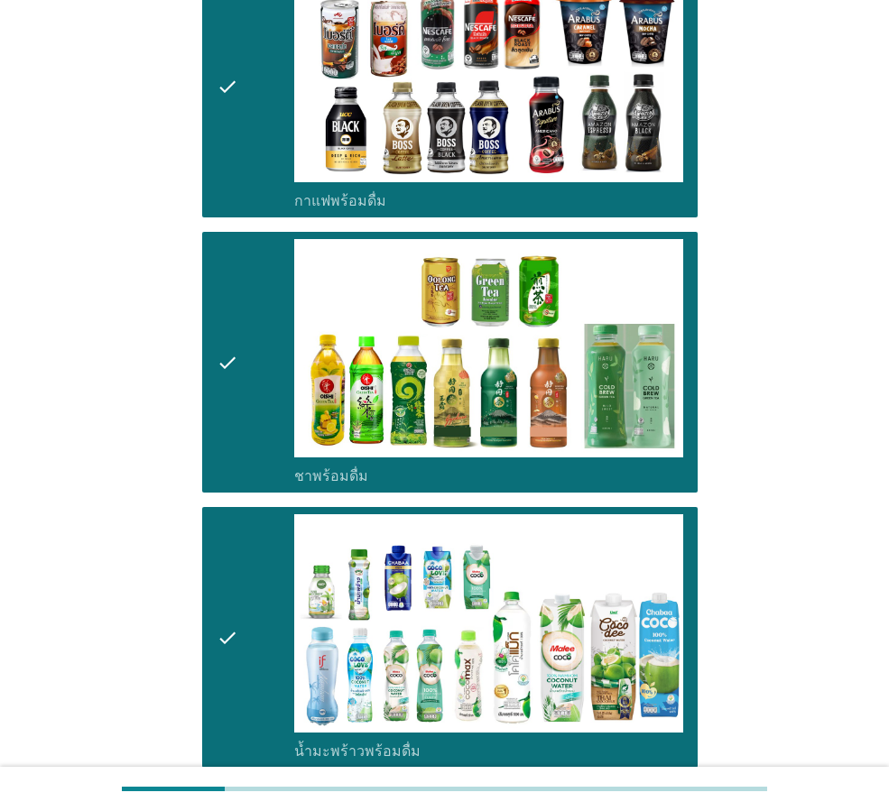
click at [244, 389] on div "check" at bounding box center [256, 362] width 78 height 246
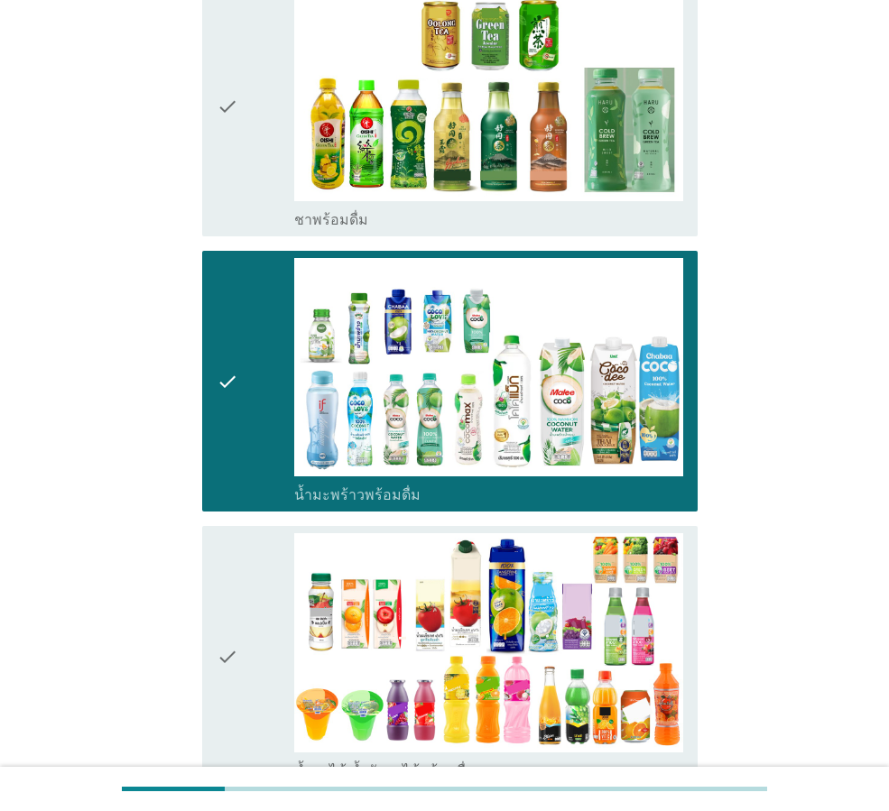
scroll to position [1173, 0]
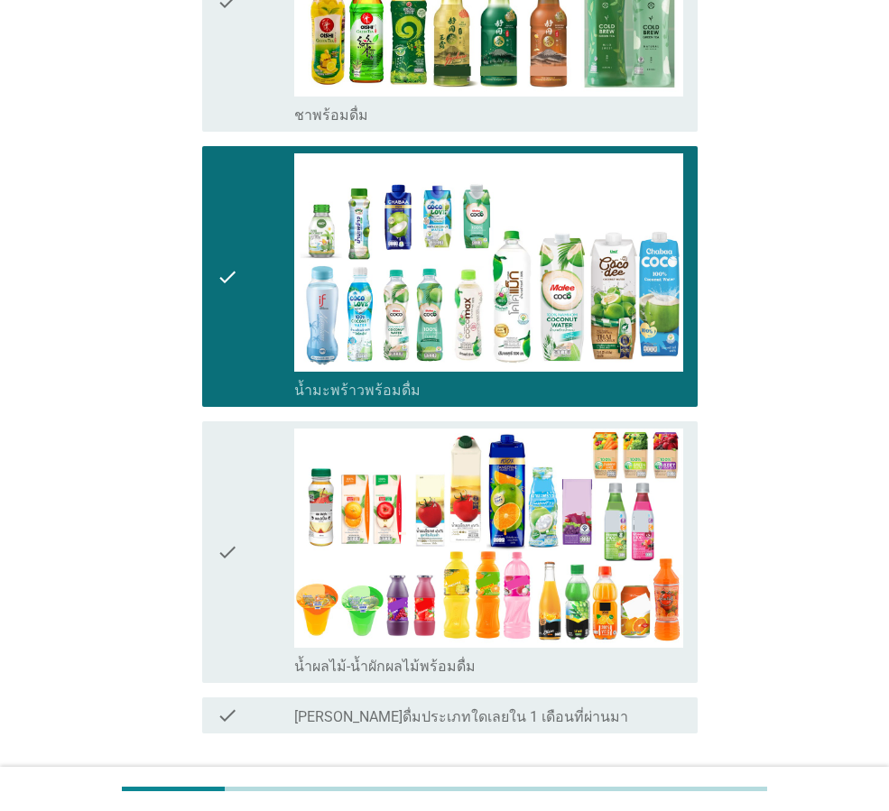
click at [244, 553] on div "check" at bounding box center [256, 552] width 78 height 246
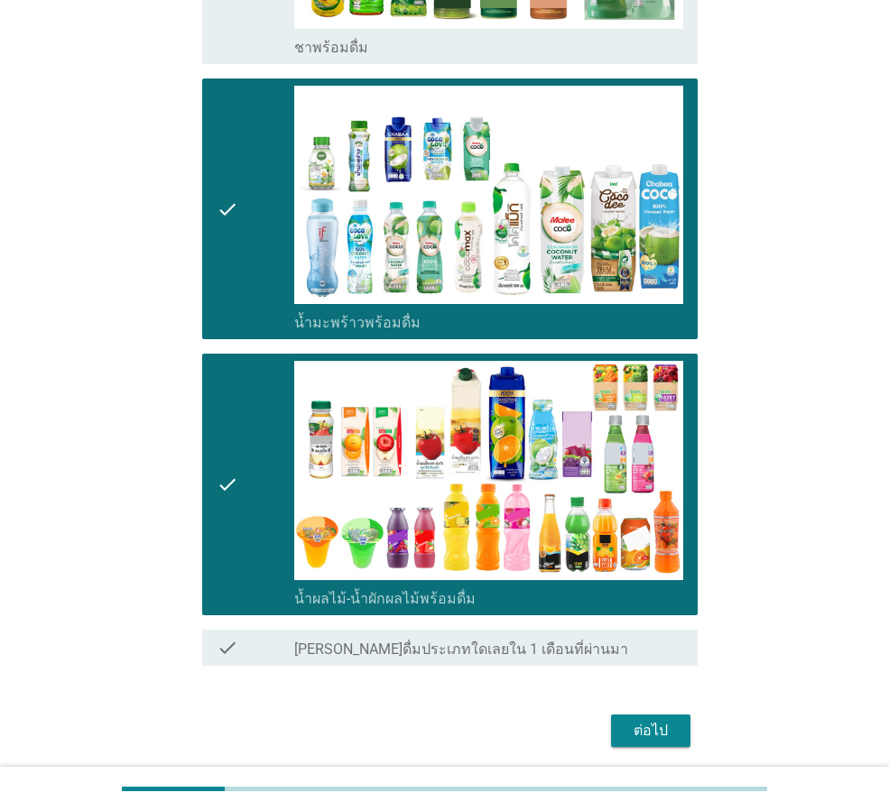
scroll to position [1305, 0]
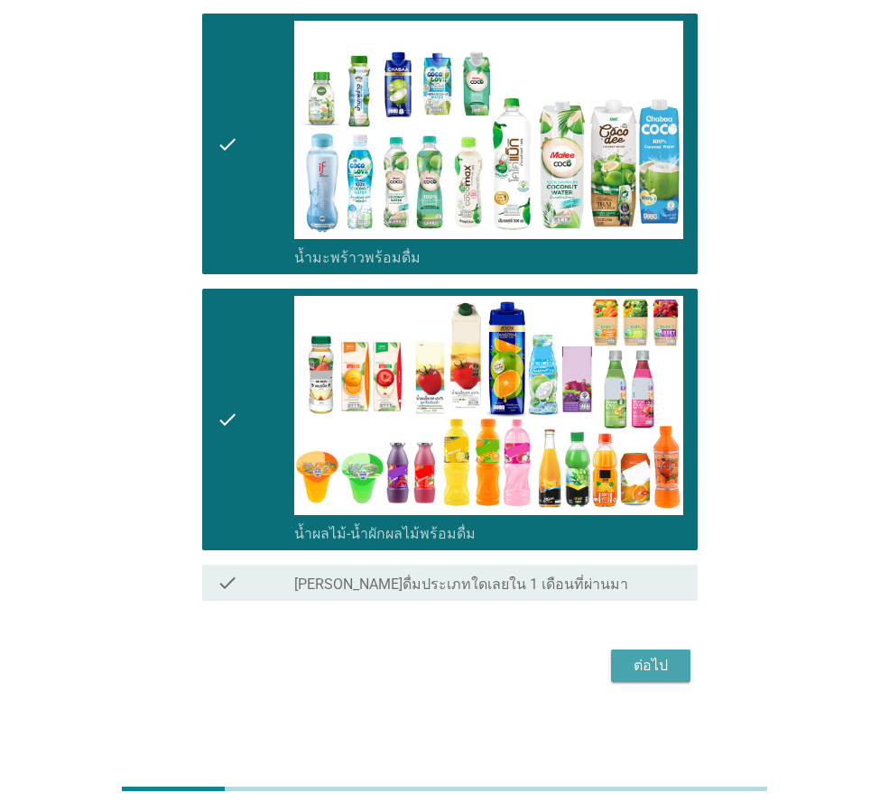
click at [638, 661] on div "ต่อไป" at bounding box center [650, 666] width 51 height 22
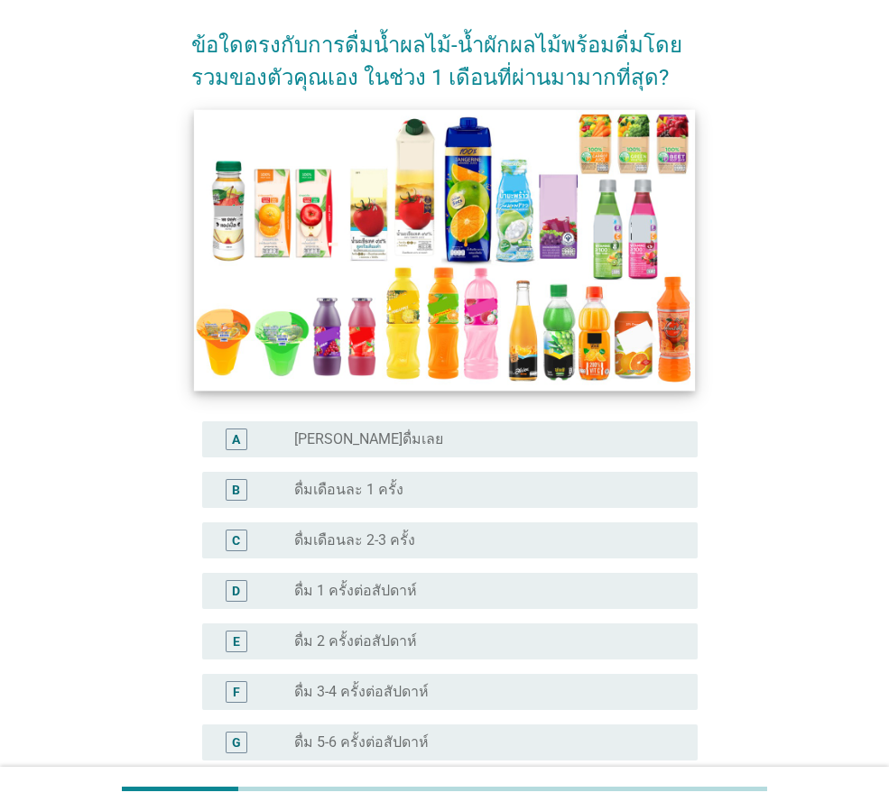
scroll to position [180, 0]
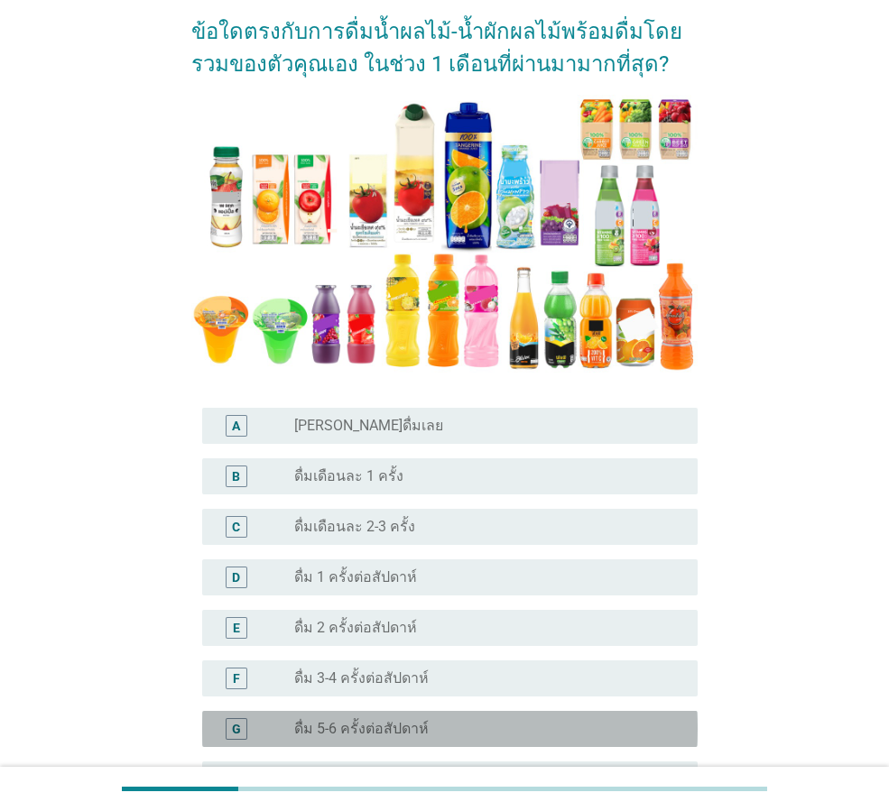
click at [367, 727] on label "ดื่ม 5-6 ครั้งต่อสัปดาห์" at bounding box center [361, 729] width 134 height 18
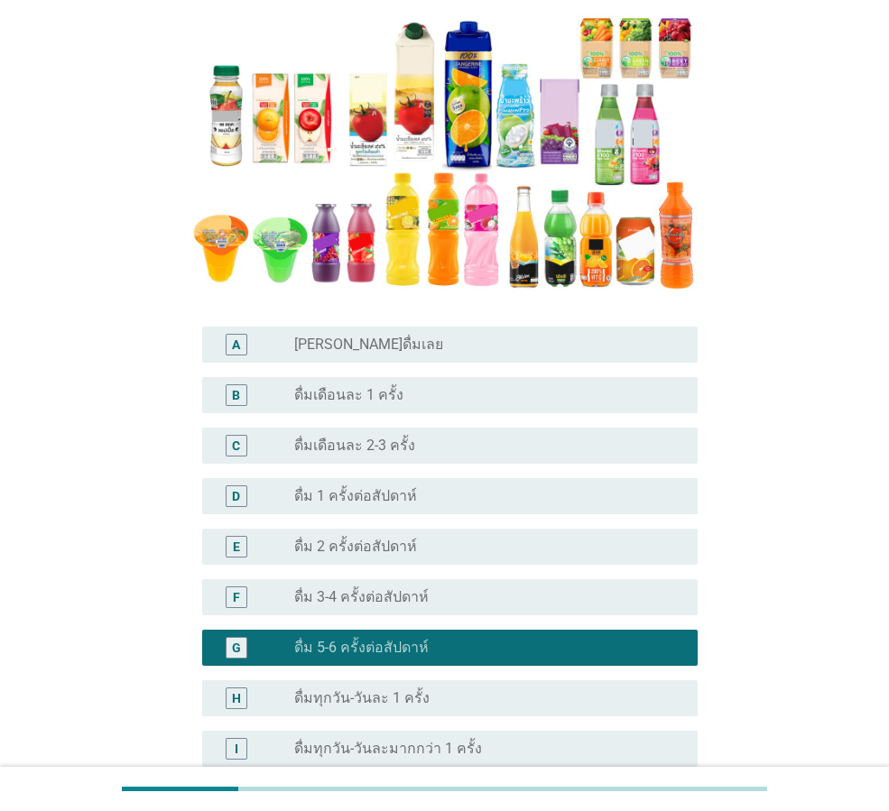
scroll to position [361, 0]
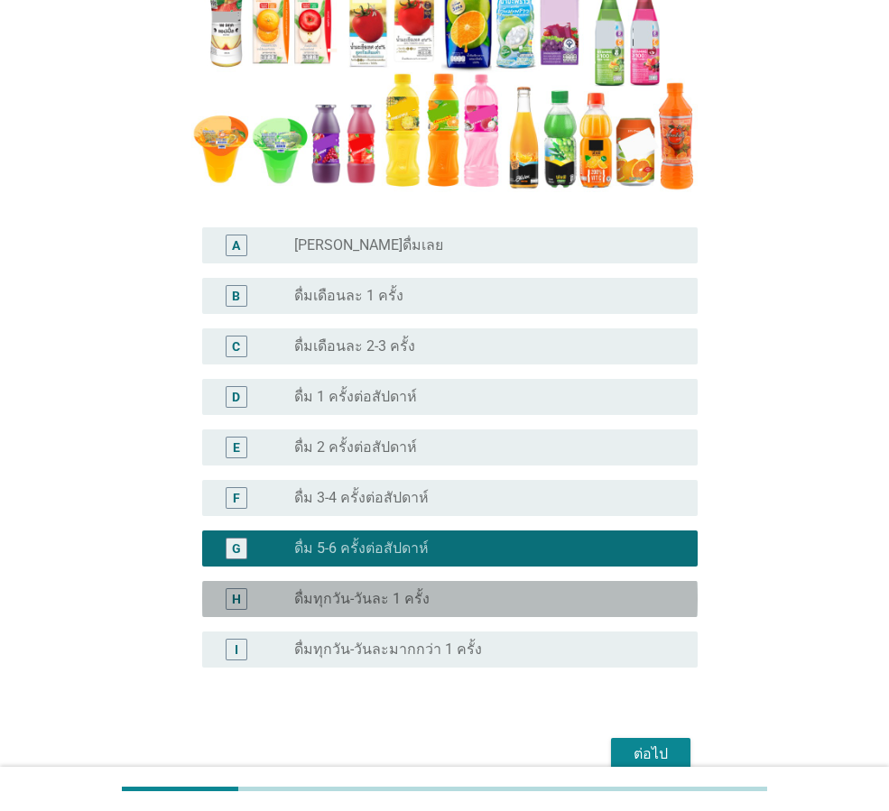
click at [383, 596] on label "ดื่มทุกวัน-วันละ 1 ครั้ง" at bounding box center [361, 599] width 135 height 18
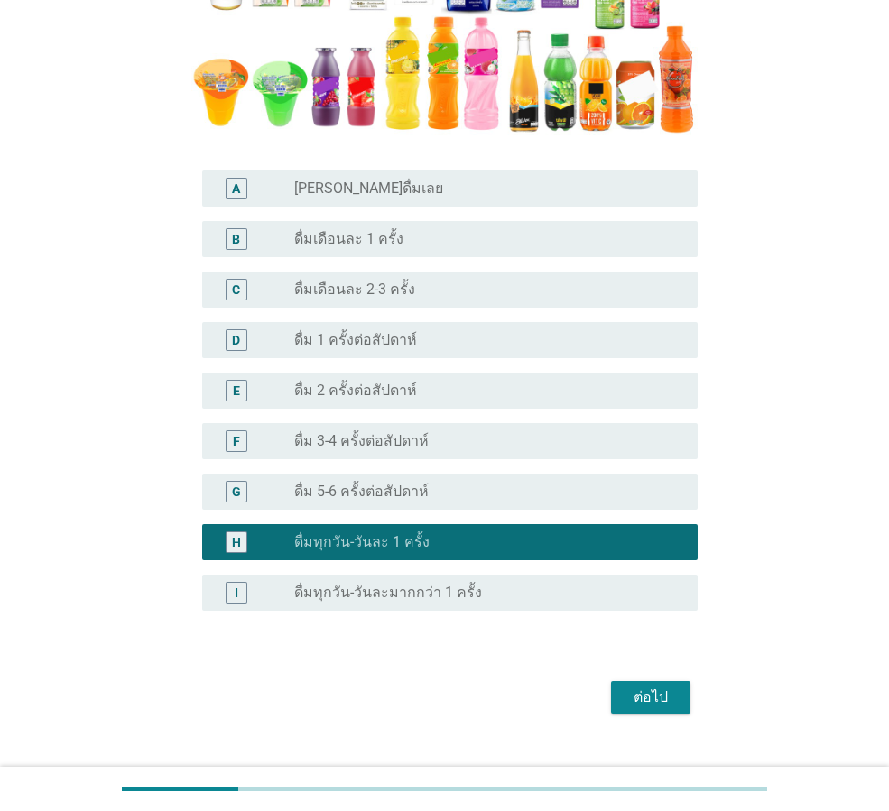
scroll to position [449, 0]
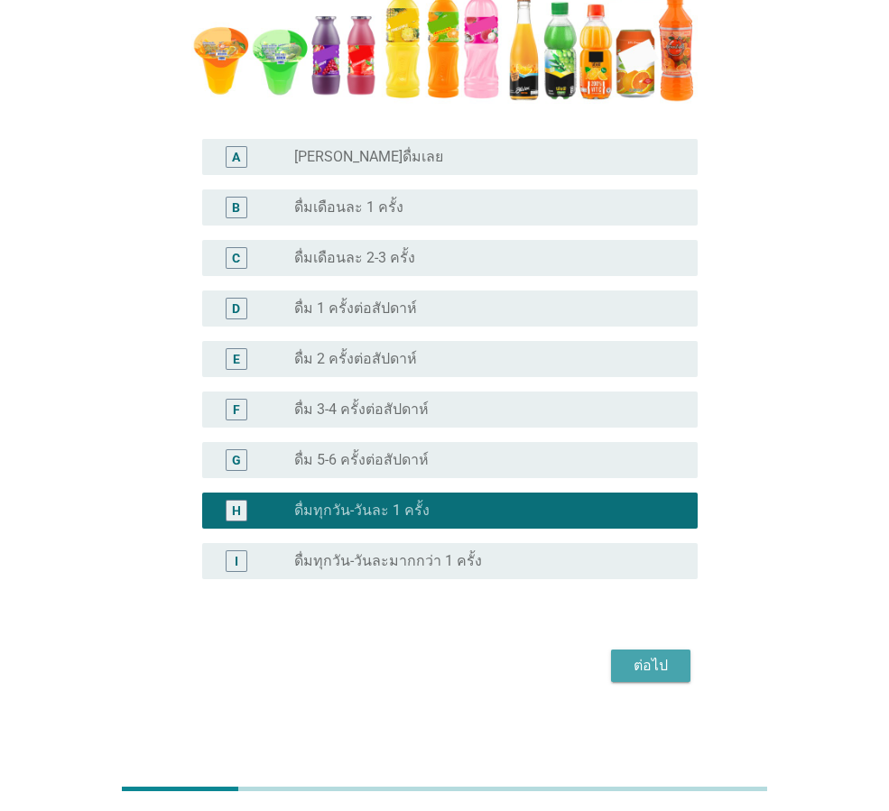
click at [646, 662] on div "ต่อไป" at bounding box center [650, 666] width 51 height 22
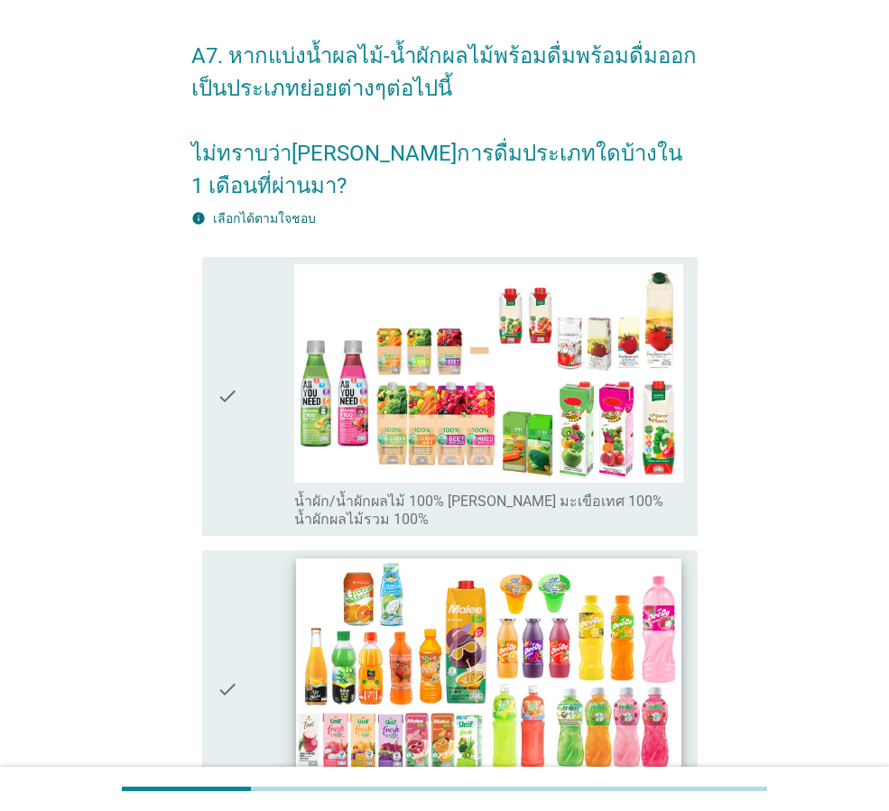
scroll to position [90, 0]
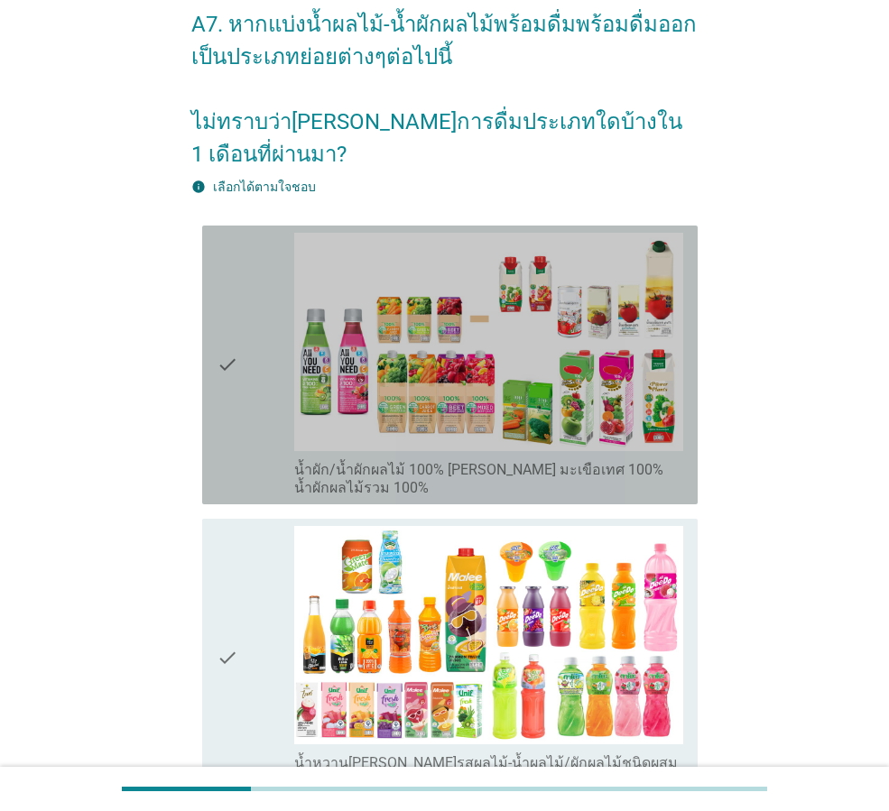
click at [263, 362] on div "check" at bounding box center [256, 365] width 78 height 264
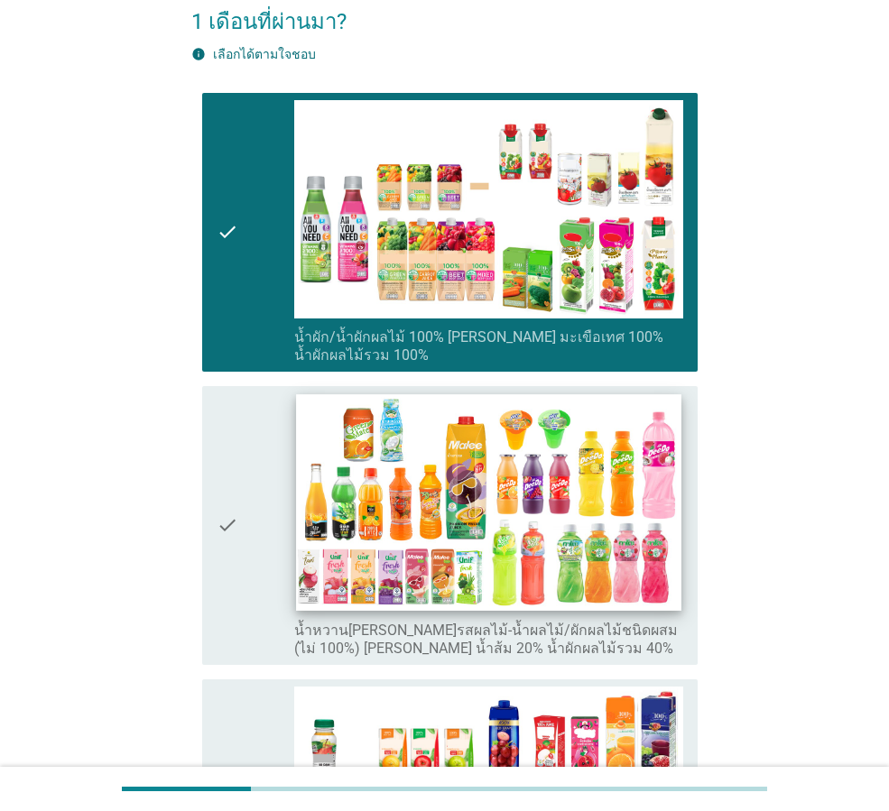
scroll to position [361, 0]
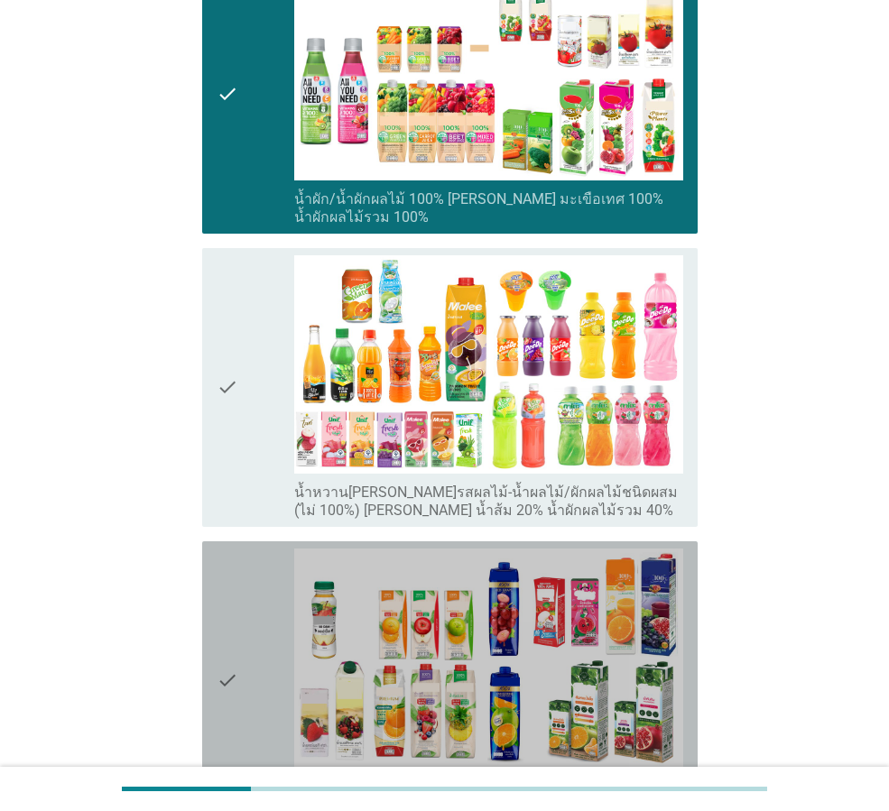
click at [269, 632] on div "check" at bounding box center [256, 681] width 78 height 264
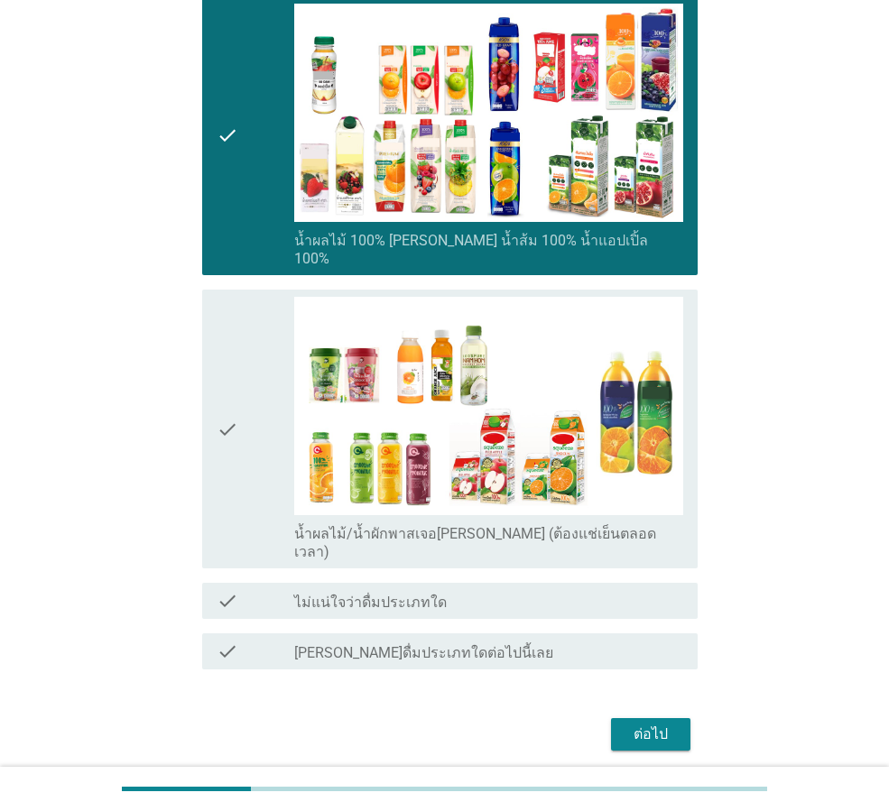
scroll to position [907, 0]
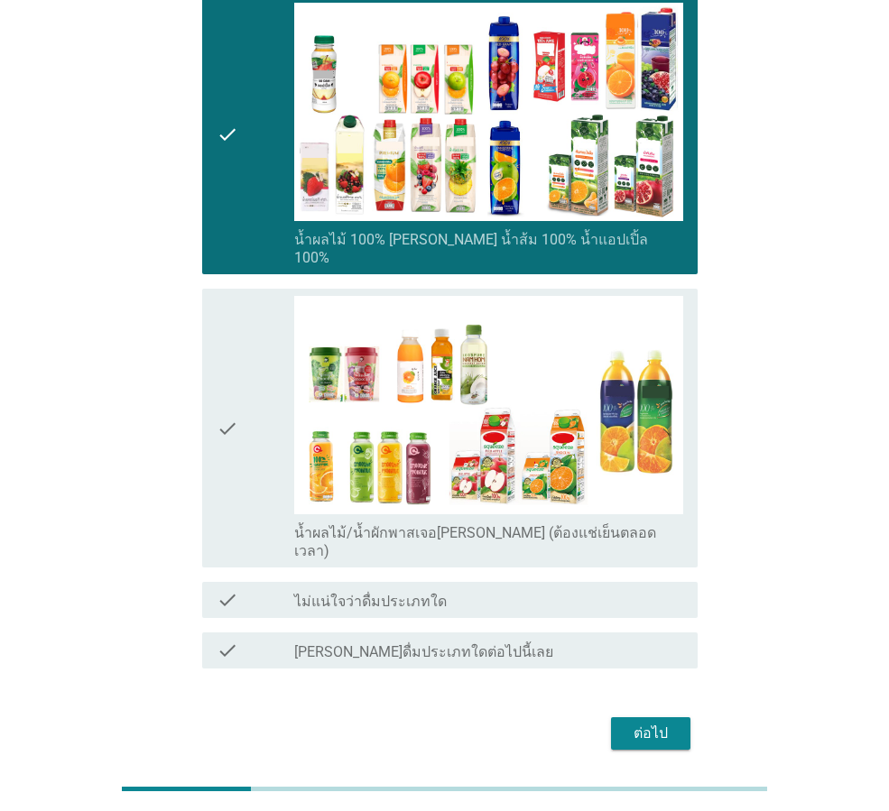
click at [244, 370] on div "check" at bounding box center [256, 428] width 78 height 264
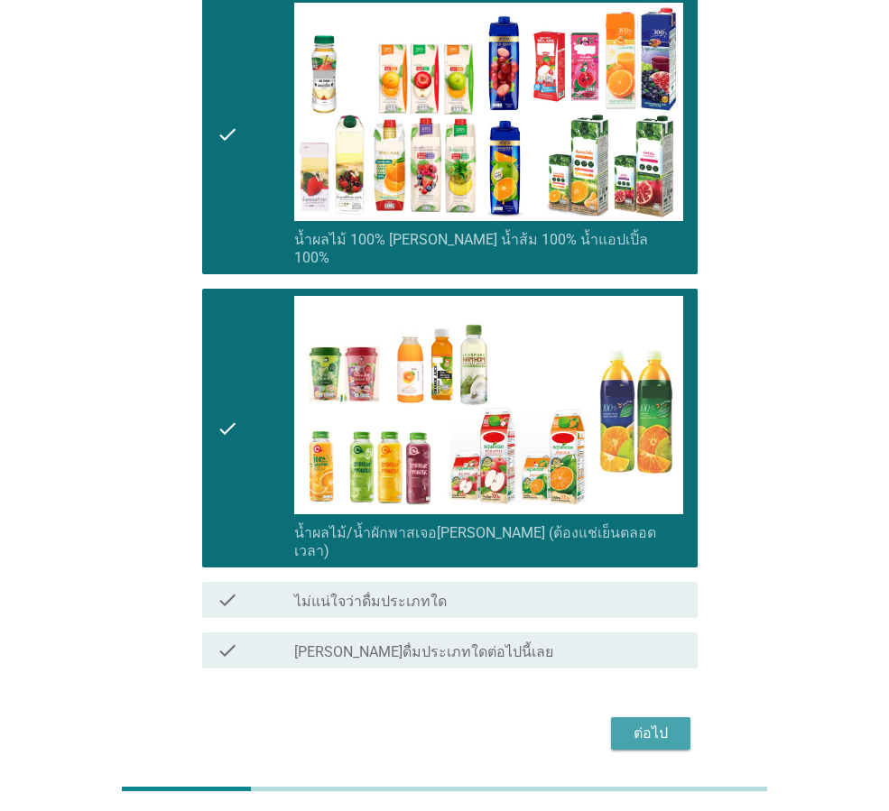
click at [641, 723] on div "ต่อไป" at bounding box center [650, 734] width 51 height 22
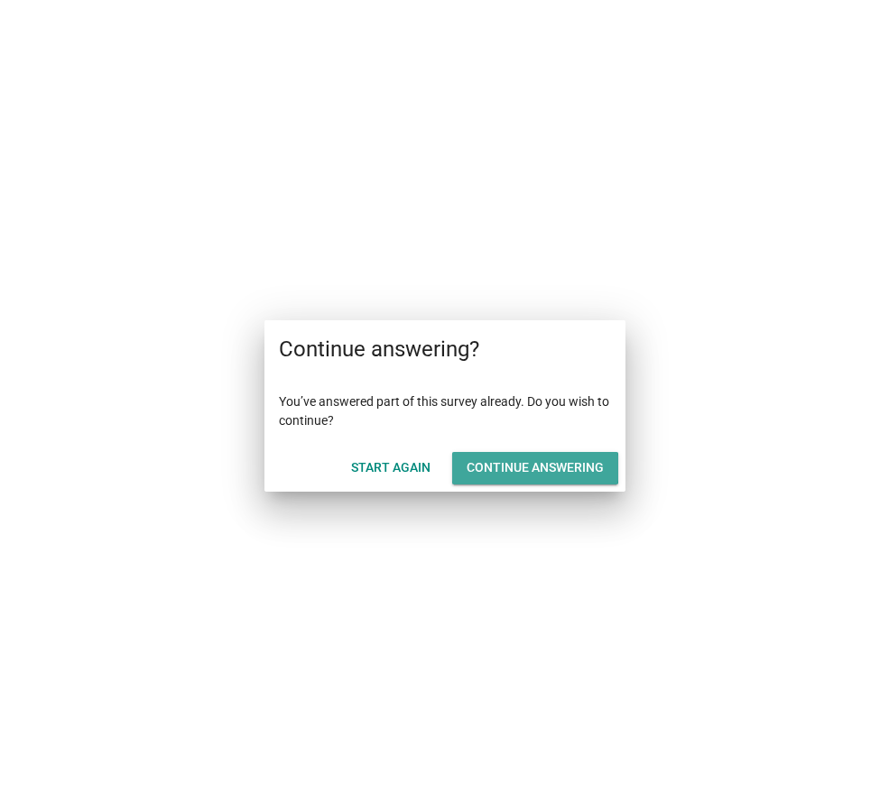
click at [543, 468] on div "Continue answering" at bounding box center [534, 467] width 137 height 19
